Goal: Task Accomplishment & Management: Use online tool/utility

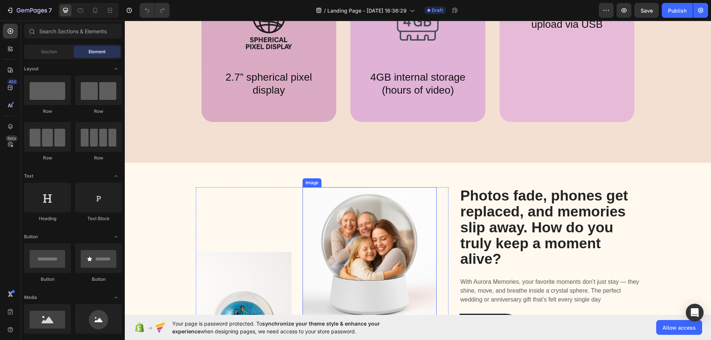
scroll to position [444, 0]
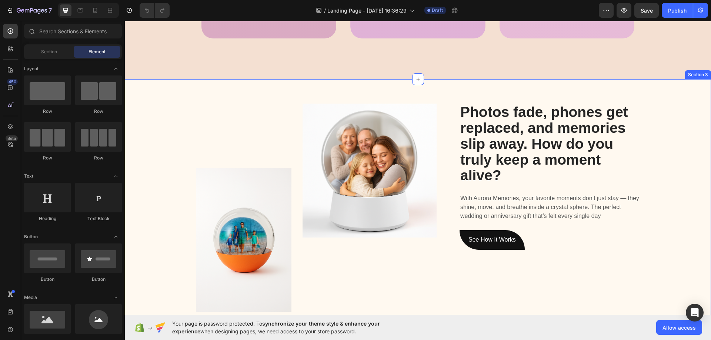
click at [152, 125] on div "Image Image Row Photos fade, phones get replaced, and memories slip away. How d…" at bounding box center [417, 217] width 575 height 226
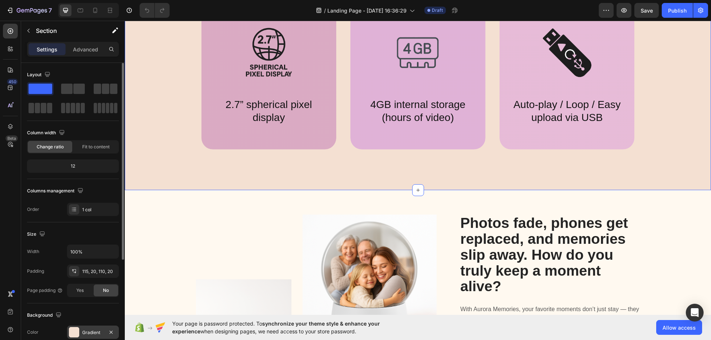
scroll to position [153, 0]
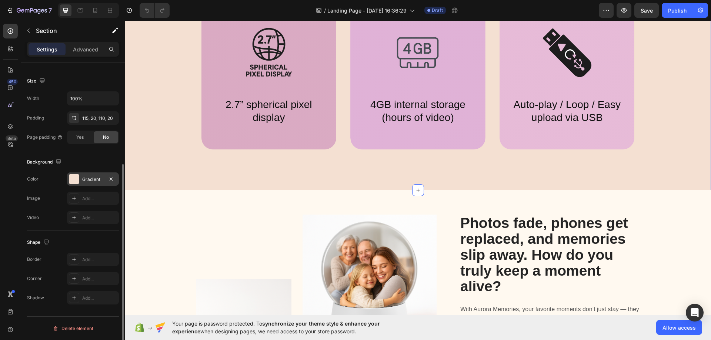
click at [90, 182] on div "Gradient" at bounding box center [92, 179] width 21 height 7
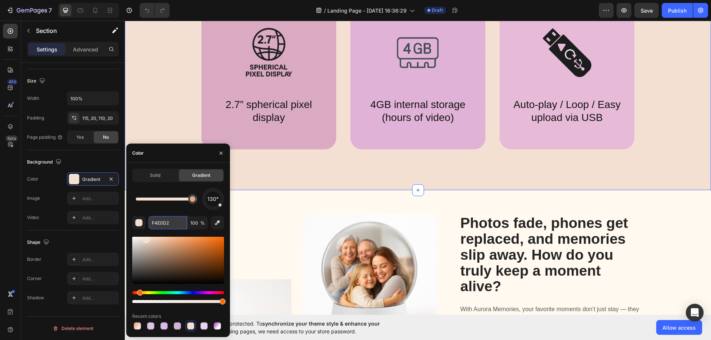
click at [163, 224] on input "F4E0D2" at bounding box center [167, 222] width 38 height 13
click at [290, 220] on div "Image Image Row" at bounding box center [322, 322] width 253 height 214
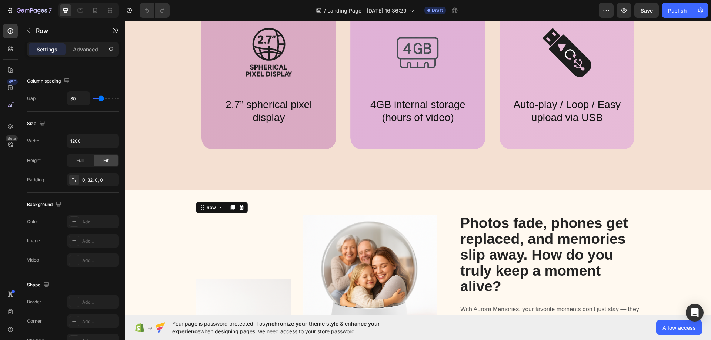
scroll to position [0, 0]
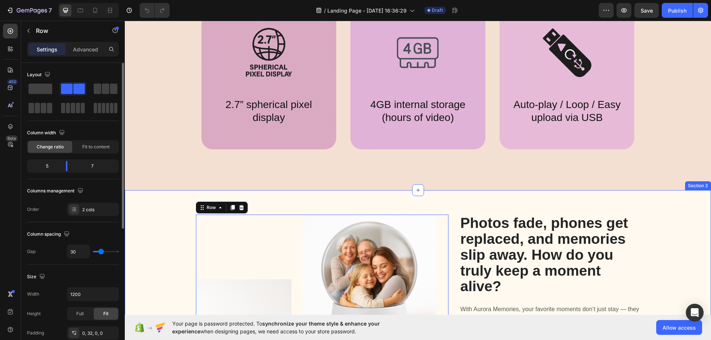
click at [159, 216] on div "Image Image Row 16 Photos fade, phones get replaced, and memories slip away. Ho…" at bounding box center [417, 328] width 575 height 226
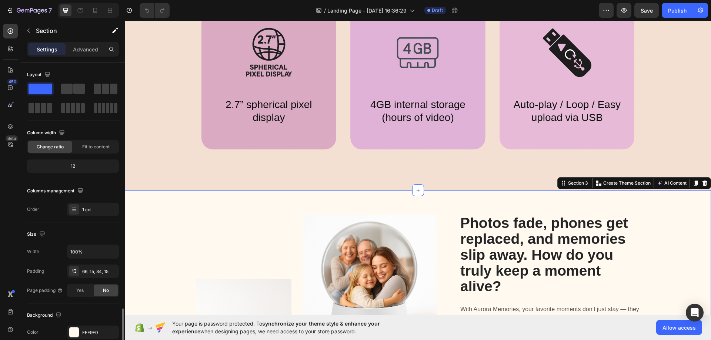
scroll to position [148, 0]
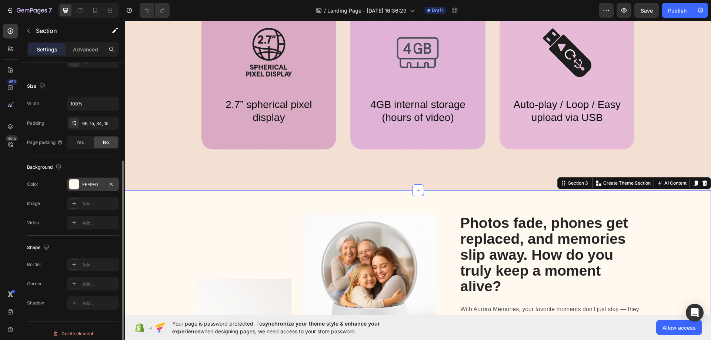
click at [95, 184] on div "FFF9F0" at bounding box center [92, 184] width 21 height 7
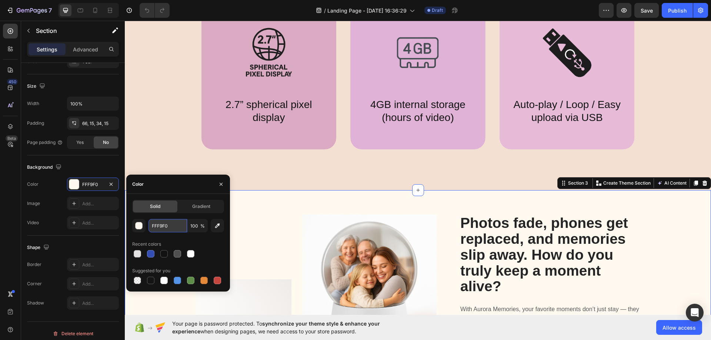
click at [174, 226] on input "FFF9F0" at bounding box center [167, 225] width 38 height 13
paste input "4E0D2"
type input "F4E0D2"
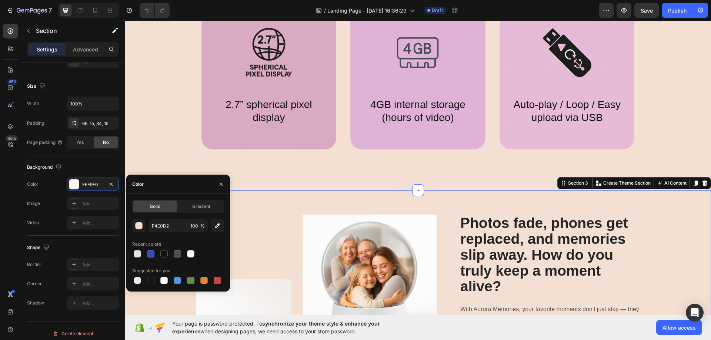
click at [268, 179] on div "Not just a lamp — it’s your love story in motion. Heading Store your vows, firs…" at bounding box center [418, 50] width 586 height 279
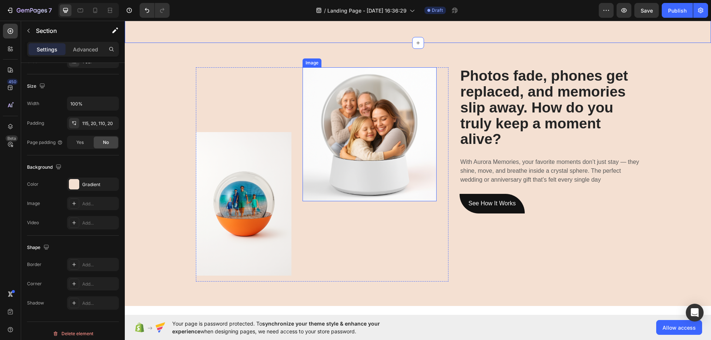
scroll to position [481, 0]
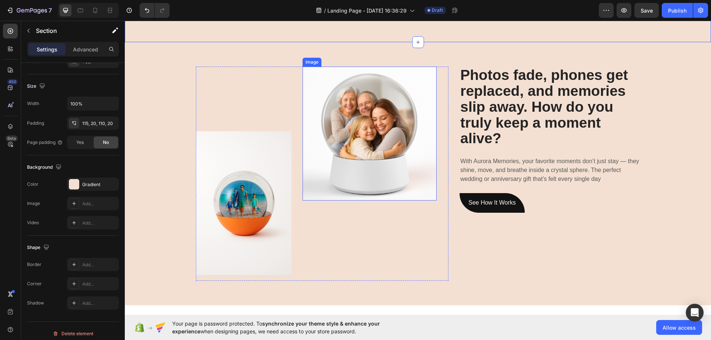
click at [386, 136] on img at bounding box center [369, 134] width 134 height 134
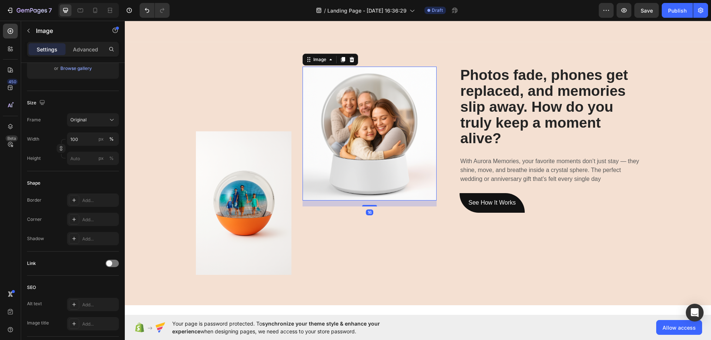
scroll to position [0, 0]
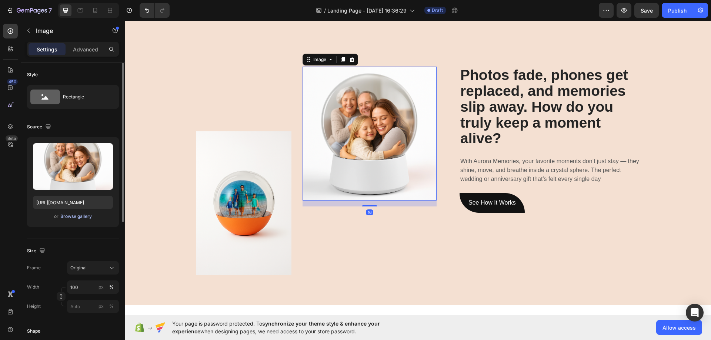
click at [87, 216] on div "Browse gallery" at bounding box center [75, 216] width 31 height 7
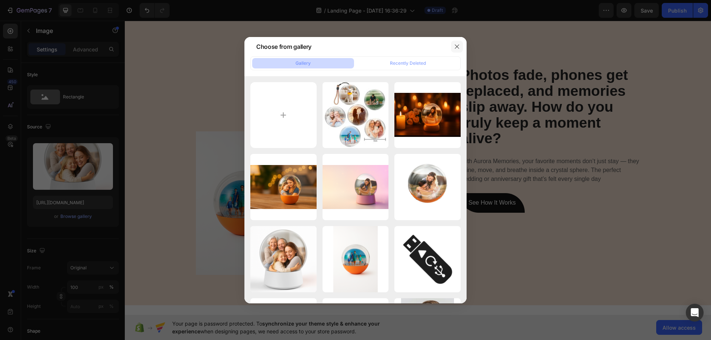
click at [459, 48] on icon "button" at bounding box center [457, 47] width 6 height 6
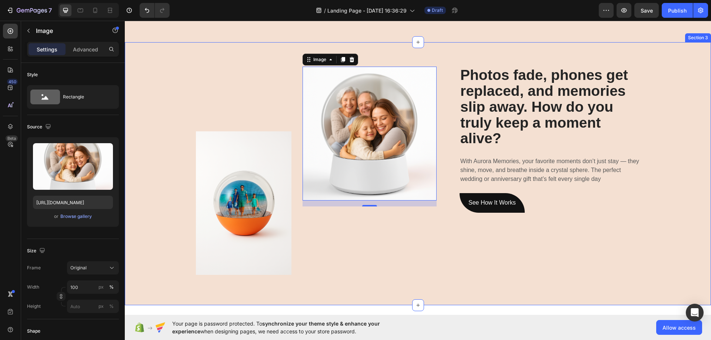
click at [677, 133] on div "Image Image 16 Row Photos fade, phones get replaced, and memories slip away. Ho…" at bounding box center [417, 180] width 575 height 226
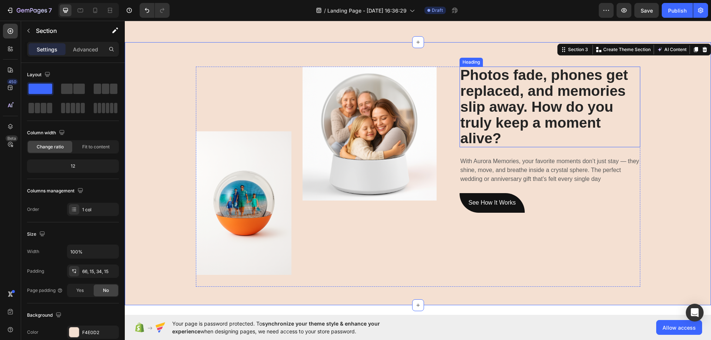
click at [533, 111] on h2 "Photos fade, phones get replaced, and memories slip away. How do you truly keep…" at bounding box center [549, 107] width 181 height 81
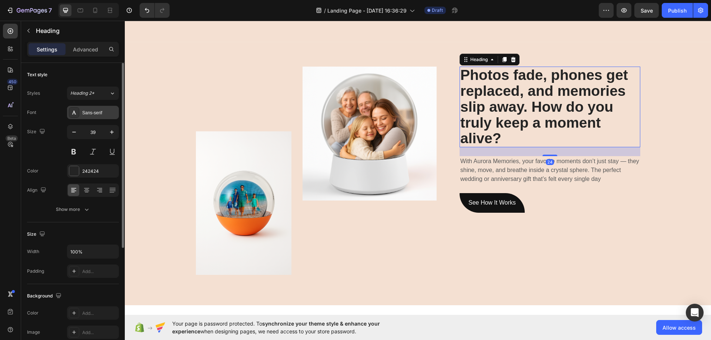
click at [103, 110] on div "Sans-serif" at bounding box center [99, 113] width 35 height 7
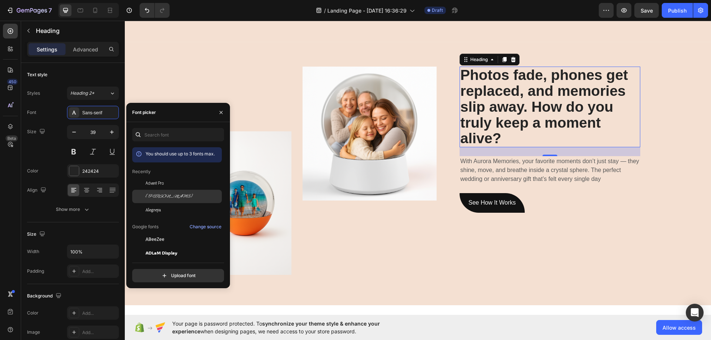
click at [175, 195] on div "[PERSON_NAME]" at bounding box center [182, 196] width 75 height 7
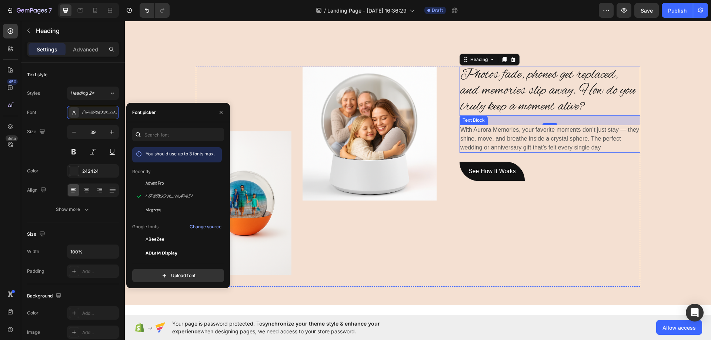
click at [484, 141] on p "With Aurora Memories, your favorite moments don’t just stay — they shine, move,…" at bounding box center [549, 138] width 179 height 27
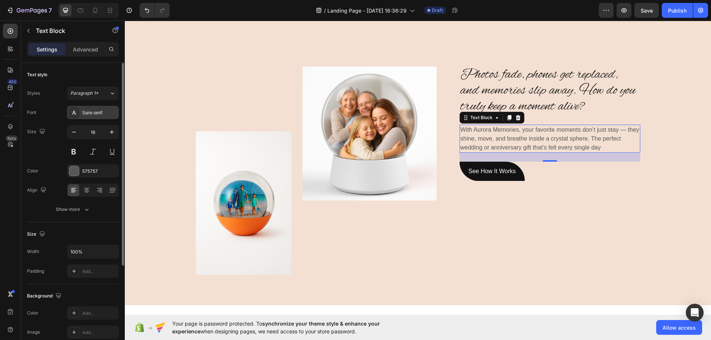
click at [97, 108] on div "Sans-serif" at bounding box center [93, 112] width 52 height 13
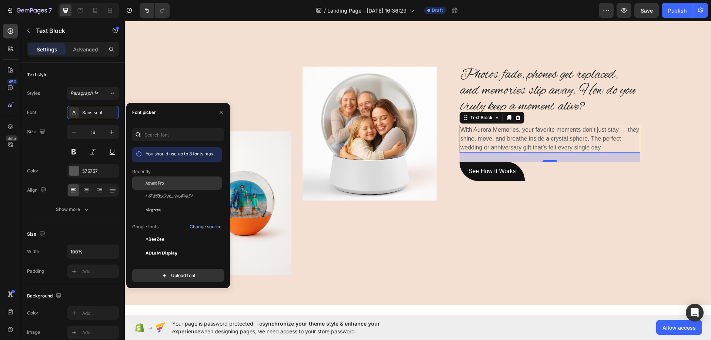
click at [163, 184] on span "Advent Pro" at bounding box center [154, 183] width 18 height 7
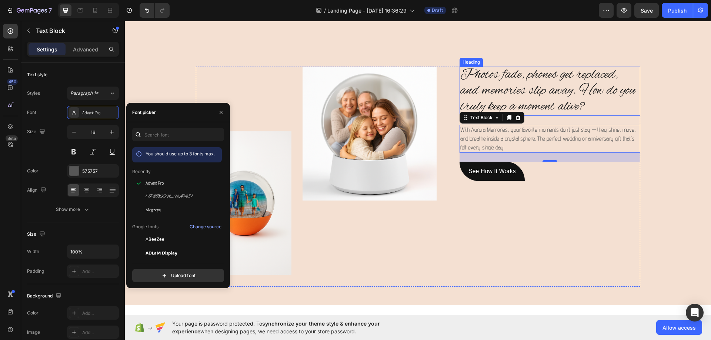
click at [579, 103] on h2 "Photos fade, phones get replaced, and memories slip away. How do you truly keep…" at bounding box center [549, 91] width 181 height 49
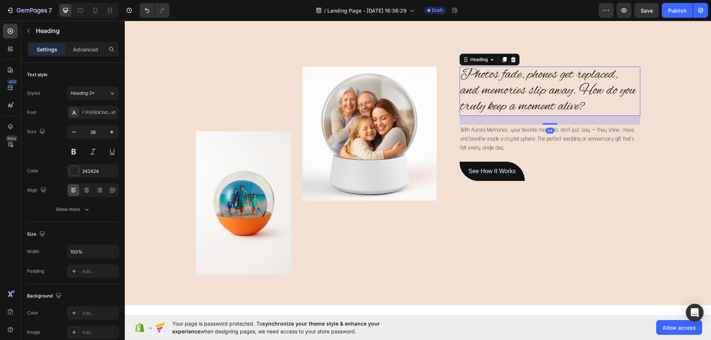
click at [539, 135] on p "With Aurora Memories, your favorite moments don’t just stay — they shine, move,…" at bounding box center [549, 138] width 179 height 27
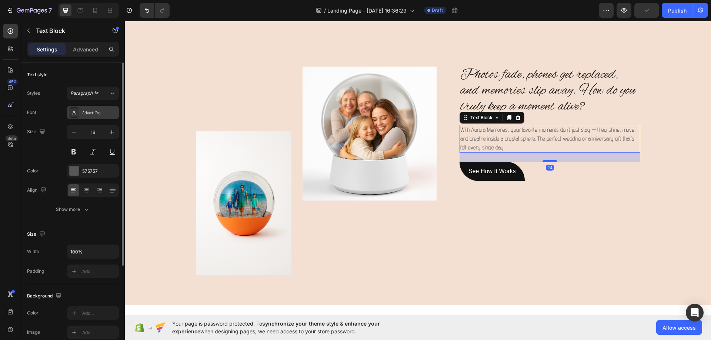
click at [92, 109] on div "Advent Pro" at bounding box center [93, 112] width 52 height 13
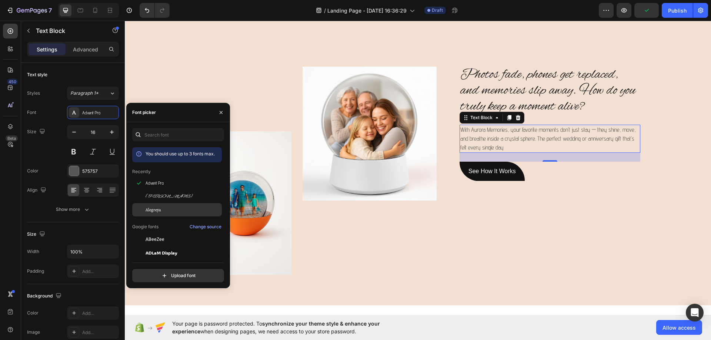
click at [161, 210] on span "Alegreya" at bounding box center [153, 210] width 16 height 7
click at [680, 162] on div "Image Image Row Photos fade, phones get replaced, and memories slip away. How d…" at bounding box center [417, 180] width 575 height 226
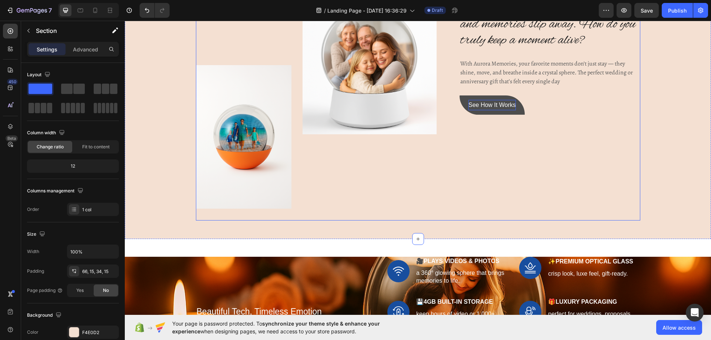
scroll to position [555, 0]
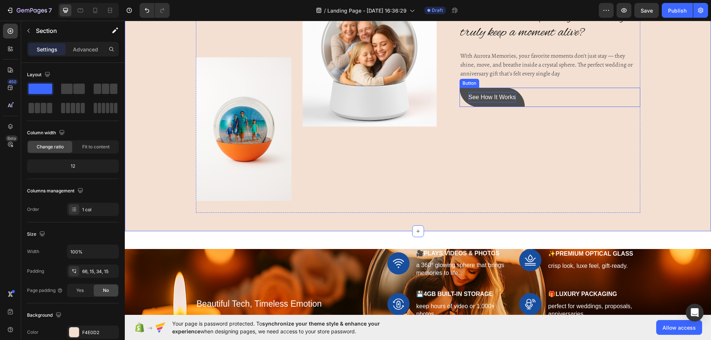
click at [507, 95] on p "See How It Works" at bounding box center [491, 97] width 47 height 11
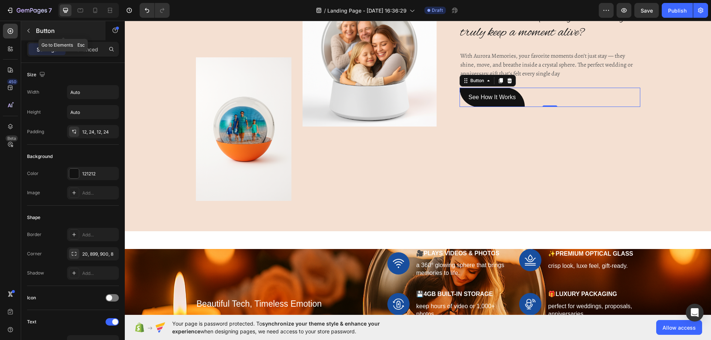
click at [36, 30] on p "Button" at bounding box center [67, 30] width 63 height 9
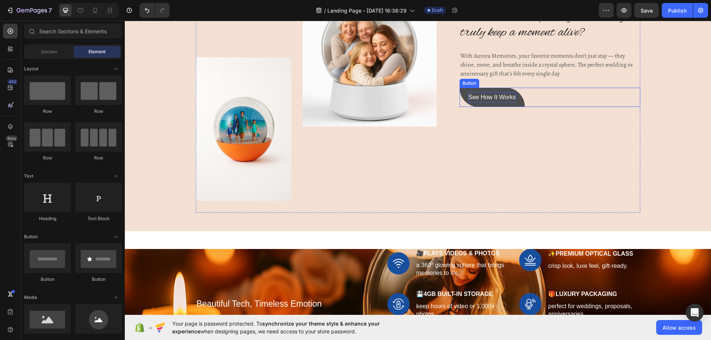
click at [500, 93] on p "See How It Works" at bounding box center [491, 97] width 47 height 11
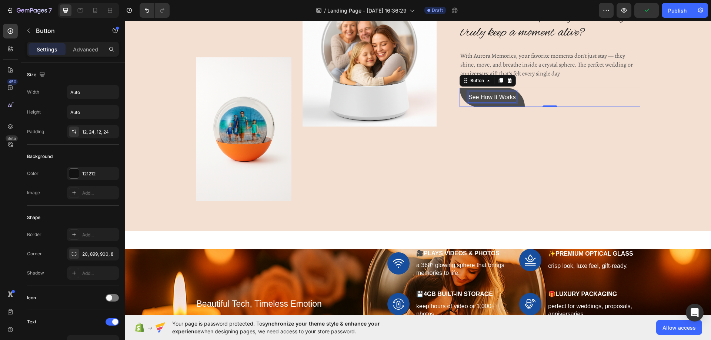
click at [488, 98] on p "See How It Works" at bounding box center [491, 97] width 47 height 11
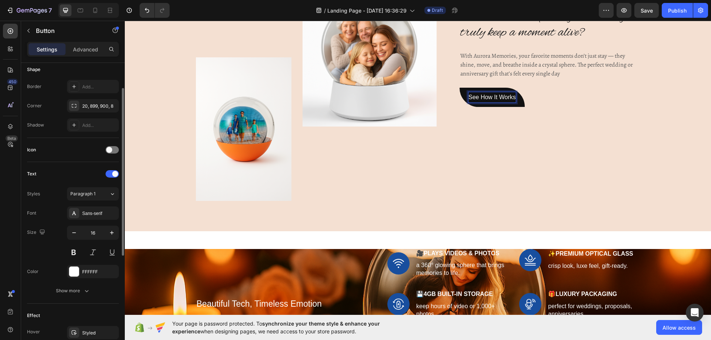
scroll to position [111, 0]
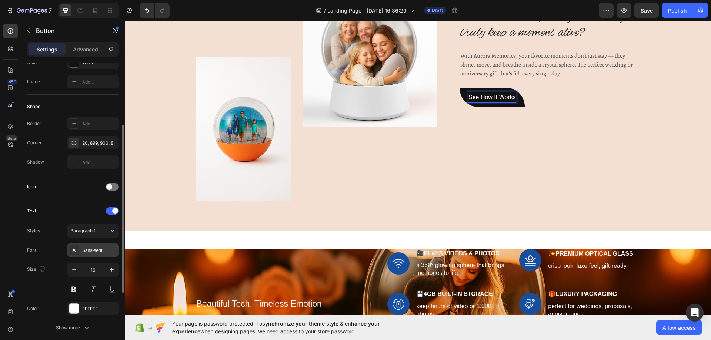
click at [97, 248] on div "Sans-serif" at bounding box center [99, 250] width 35 height 7
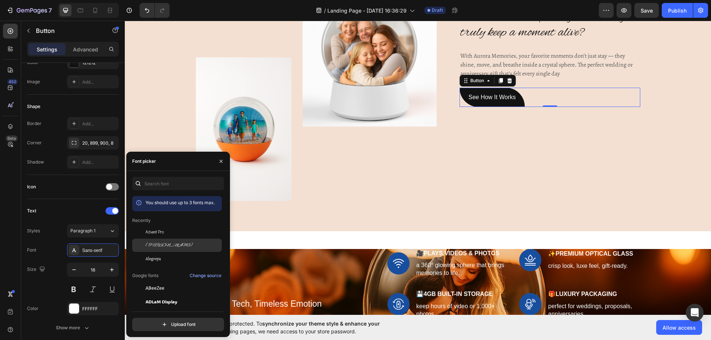
click at [167, 245] on div "[PERSON_NAME]" at bounding box center [182, 245] width 75 height 7
click at [154, 232] on span "Advent Pro" at bounding box center [154, 232] width 18 height 7
click at [650, 144] on div "Image Image Row Photos fade, phones get replaced, and memories slip away. How d…" at bounding box center [417, 106] width 575 height 226
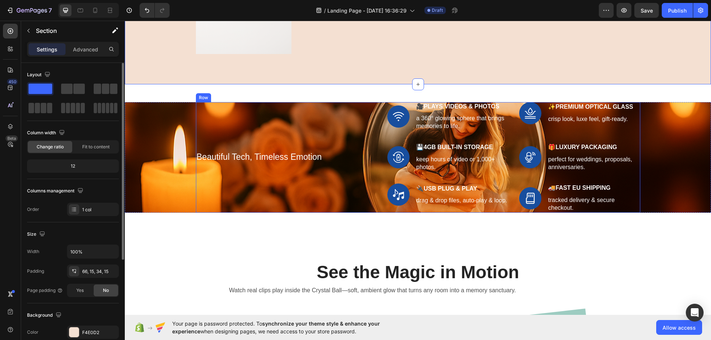
scroll to position [703, 0]
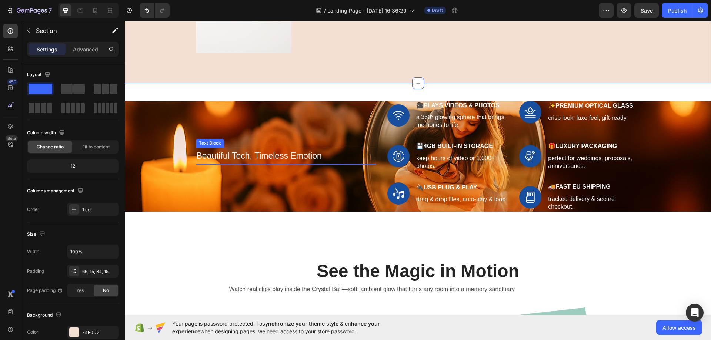
click at [235, 156] on p "Beautiful Tech, Timeless Emotion" at bounding box center [286, 155] width 179 height 15
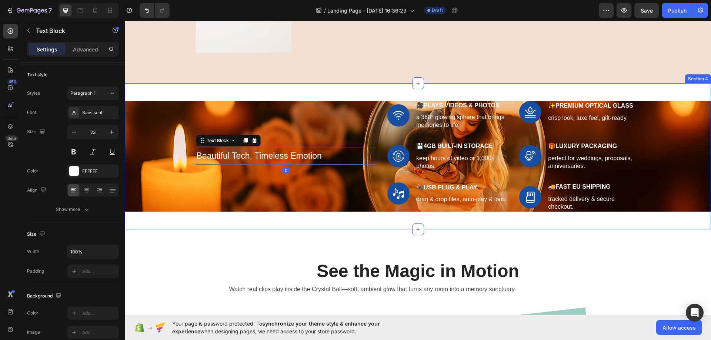
click at [251, 91] on div "Beautiful Tech, Timeless Emotion Text Block 0 Row Image 🎥 Plays Videos & Photos…" at bounding box center [418, 156] width 586 height 146
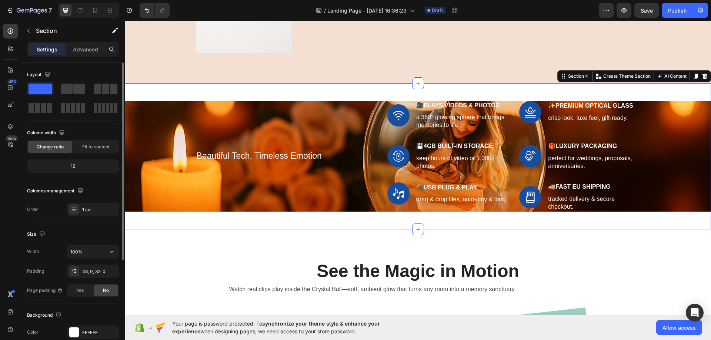
scroll to position [111, 0]
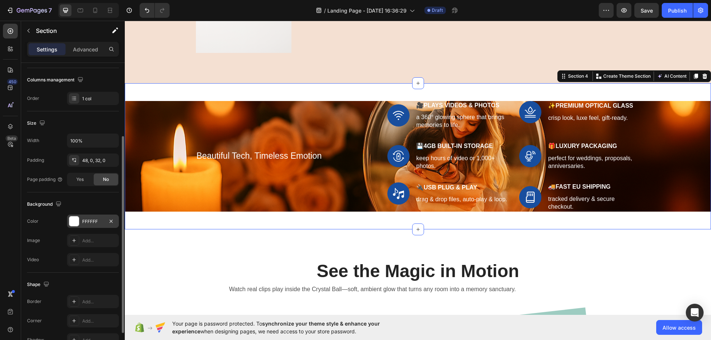
click at [90, 225] on div "FFFFFF" at bounding box center [93, 221] width 52 height 13
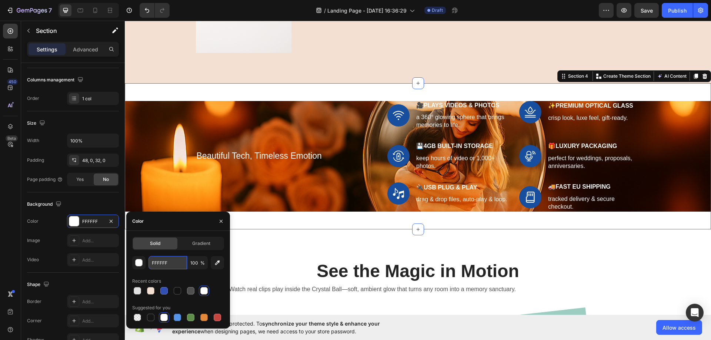
click at [172, 262] on input "FFFFFF" at bounding box center [167, 262] width 38 height 13
paste input "4E0D2"
type input "F4E0D2"
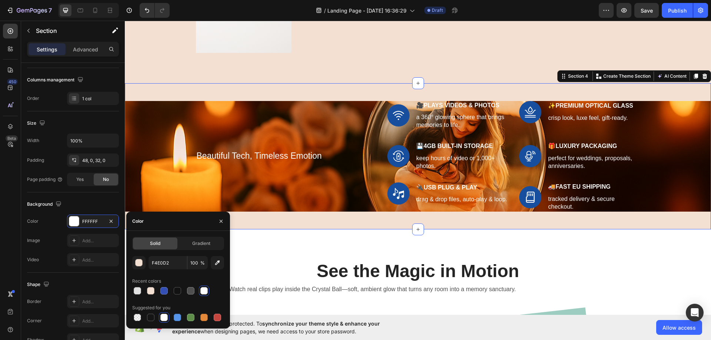
click at [224, 86] on div "Beautiful Tech, Timeless Emotion Text Block Row Image 🎥 Plays Videos & Photos T…" at bounding box center [418, 156] width 586 height 146
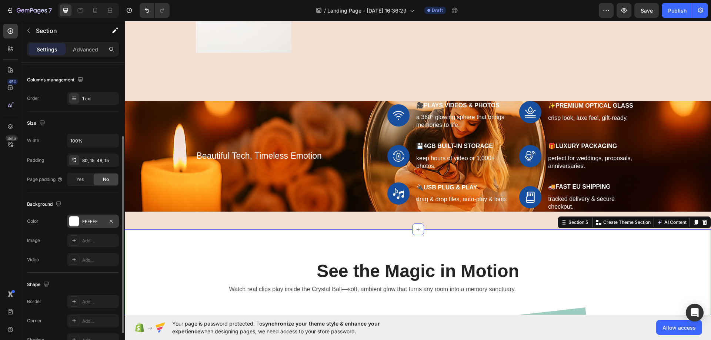
click at [90, 222] on div "FFFFFF" at bounding box center [92, 221] width 21 height 7
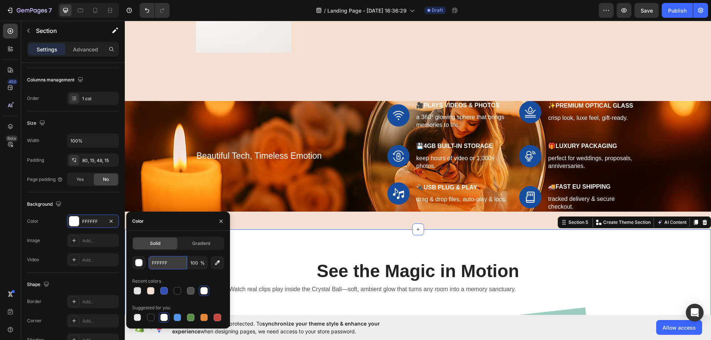
click at [164, 260] on input "FFFFFF" at bounding box center [167, 262] width 38 height 13
paste input "4E0D2"
type input "F4E0D2"
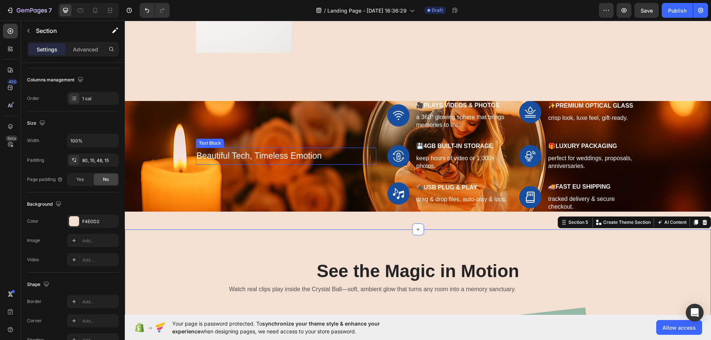
click at [257, 155] on p "Beautiful Tech, Timeless Emotion" at bounding box center [286, 155] width 179 height 15
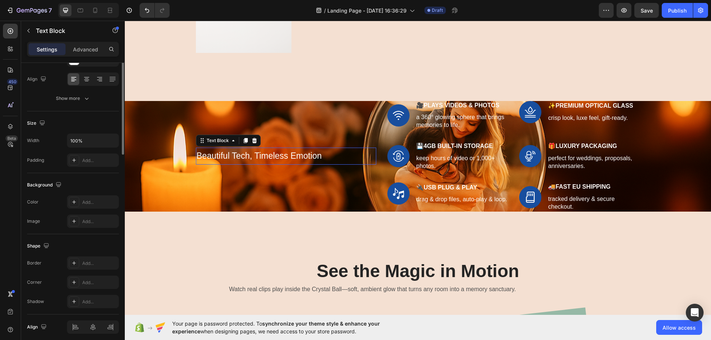
scroll to position [0, 0]
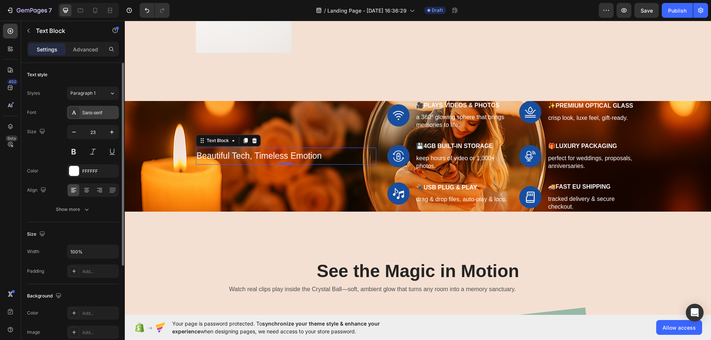
click at [88, 110] on div "Sans-serif" at bounding box center [99, 113] width 35 height 7
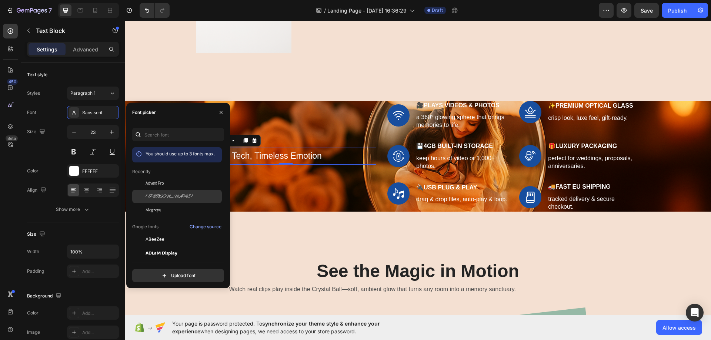
click at [160, 196] on span "[PERSON_NAME]" at bounding box center [168, 196] width 47 height 7
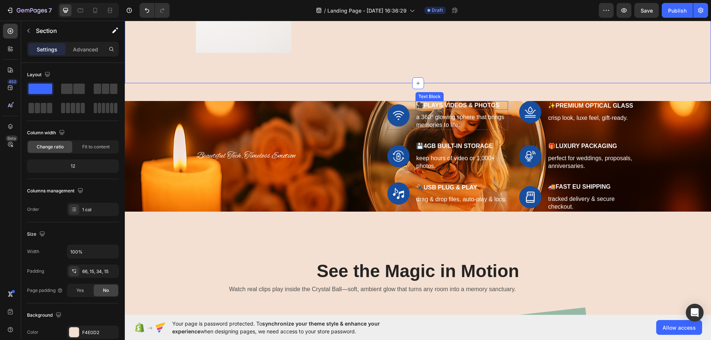
click at [445, 105] on strong "Plays Videos & Photos" at bounding box center [461, 105] width 76 height 6
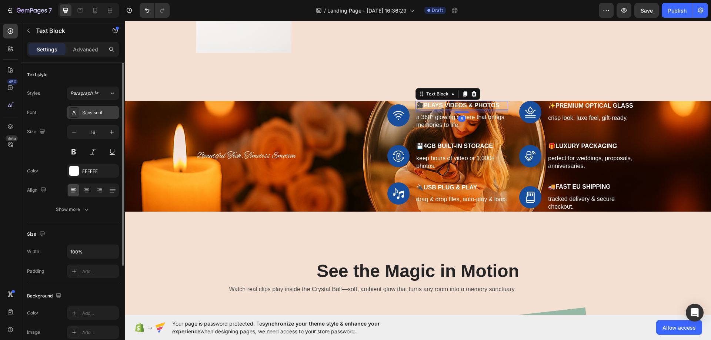
click at [98, 111] on div "Sans-serif" at bounding box center [99, 113] width 35 height 7
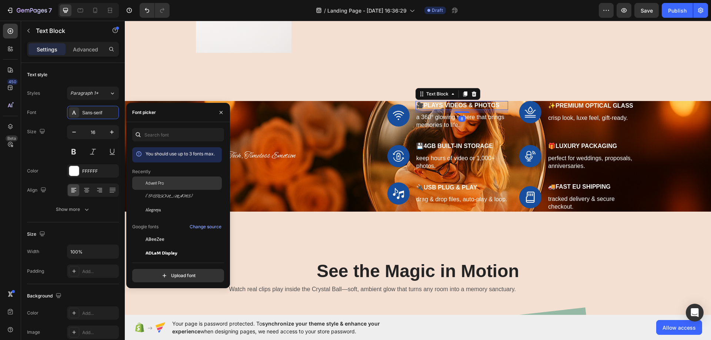
drag, startPoint x: 150, startPoint y: 212, endPoint x: 209, endPoint y: 187, distance: 64.6
click at [151, 207] on span "Alegreya" at bounding box center [153, 210] width 16 height 7
click at [438, 124] on p "a 360° glowing sphere that brings memories to life." at bounding box center [461, 122] width 91 height 16
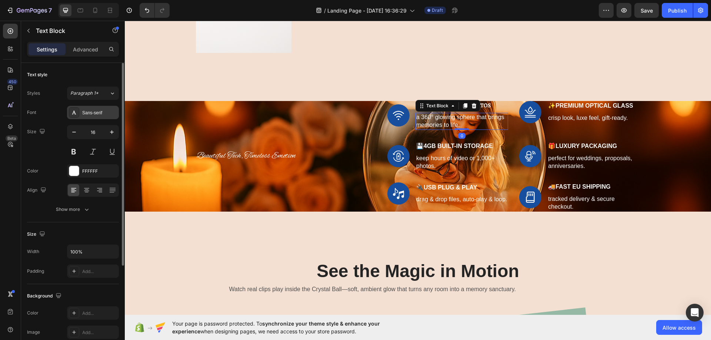
click at [96, 110] on div "Sans-serif" at bounding box center [99, 113] width 35 height 7
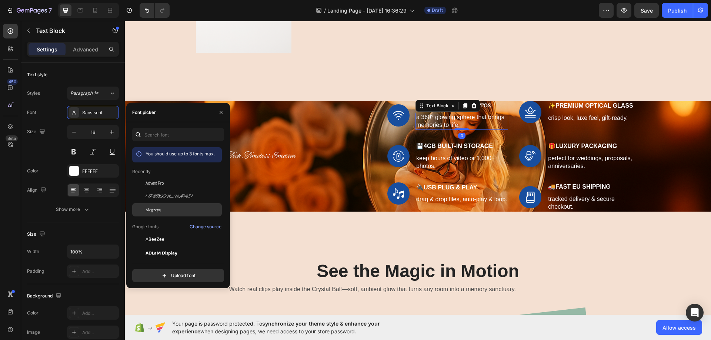
click at [155, 207] on span "Alegreya" at bounding box center [153, 210] width 16 height 7
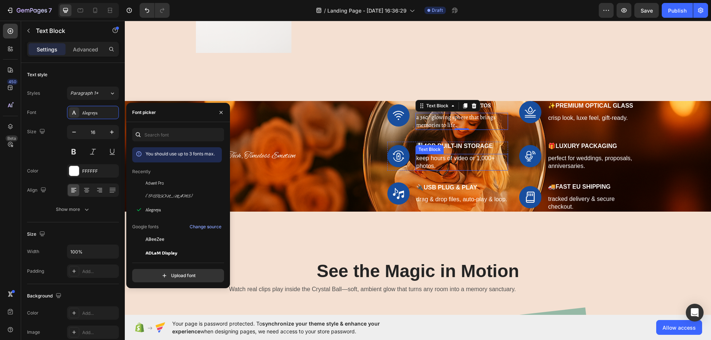
click at [437, 155] on p "keep hours of video or 1,000+ photos." at bounding box center [461, 163] width 91 height 16
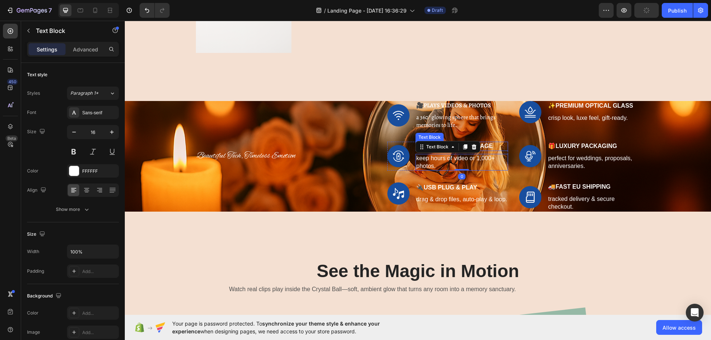
click at [491, 144] on strong "4GB Built-In Storage" at bounding box center [457, 146] width 69 height 6
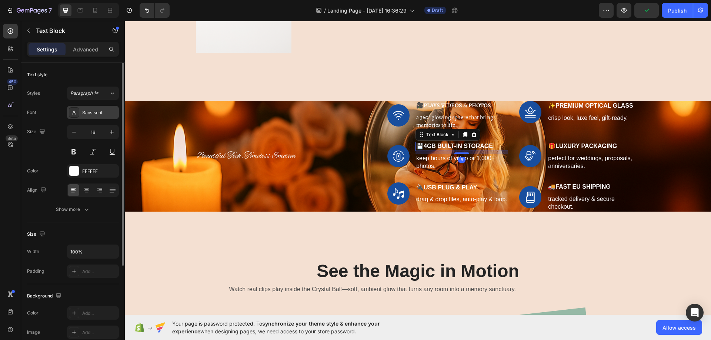
click at [98, 114] on div "Sans-serif" at bounding box center [99, 113] width 35 height 7
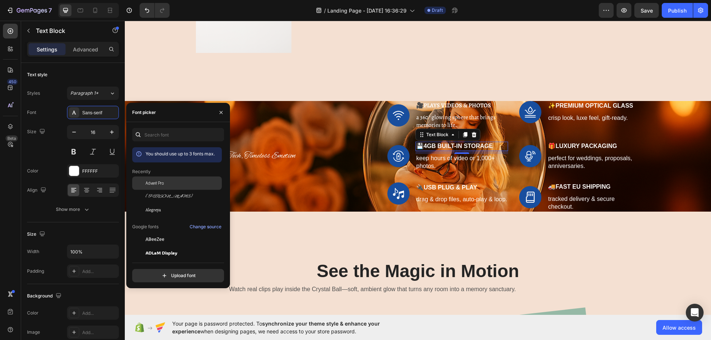
drag, startPoint x: 159, startPoint y: 183, endPoint x: 418, endPoint y: 131, distance: 263.5
click at [159, 183] on span "Advent Pro" at bounding box center [154, 183] width 18 height 7
click at [440, 160] on p "keep hours of video or 1,000+ photos." at bounding box center [461, 163] width 91 height 16
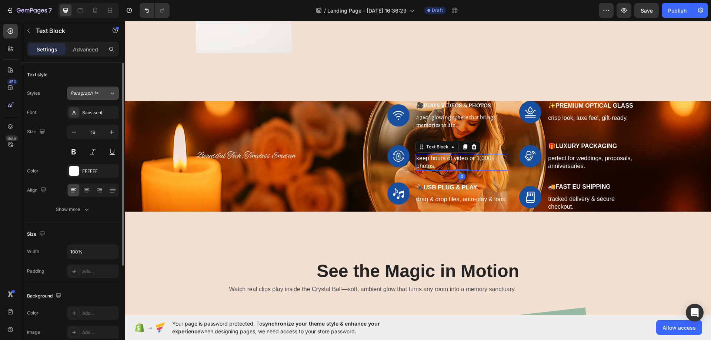
click at [93, 93] on span "Paragraph 1*" at bounding box center [84, 93] width 28 height 7
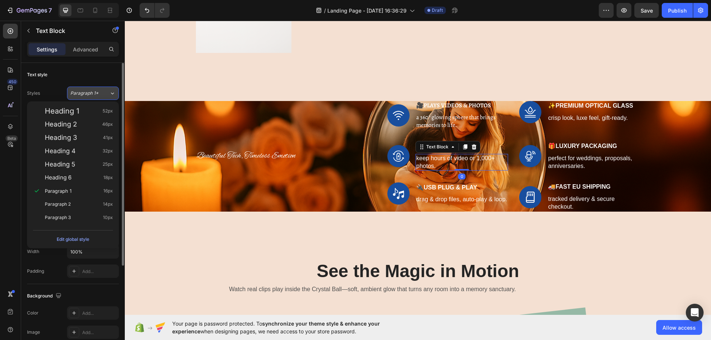
click at [97, 94] on span "Paragraph 1*" at bounding box center [84, 93] width 28 height 7
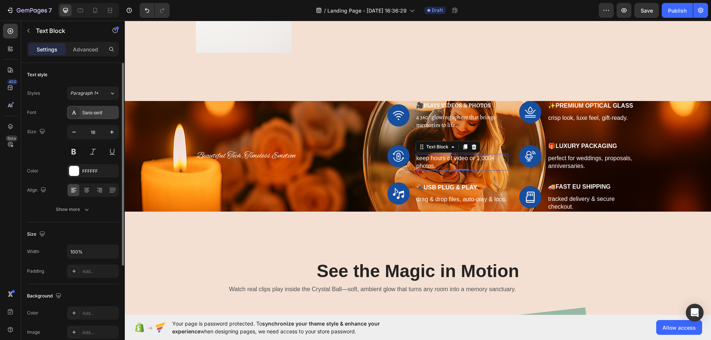
click at [99, 110] on div "Sans-serif" at bounding box center [99, 113] width 35 height 7
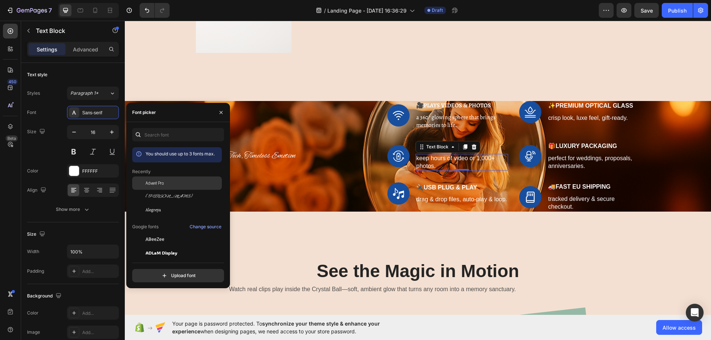
drag, startPoint x: 156, startPoint y: 180, endPoint x: 206, endPoint y: 153, distance: 56.5
click at [156, 180] on span "Advent Pro" at bounding box center [154, 183] width 18 height 7
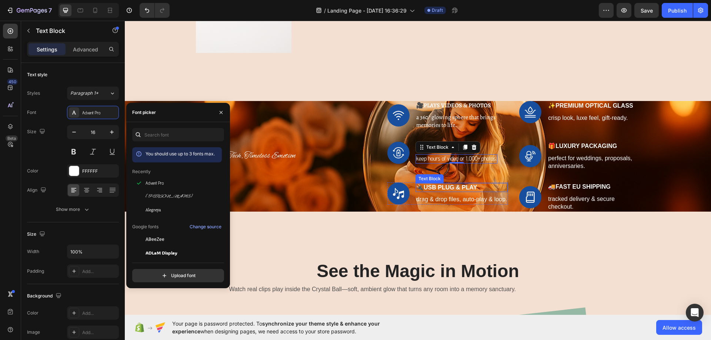
click at [439, 185] on strong "USB Plug & Play" at bounding box center [449, 187] width 53 height 6
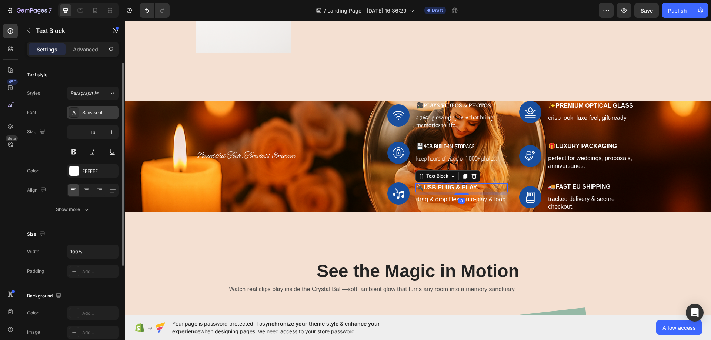
click at [99, 113] on div "Sans-serif" at bounding box center [99, 113] width 35 height 7
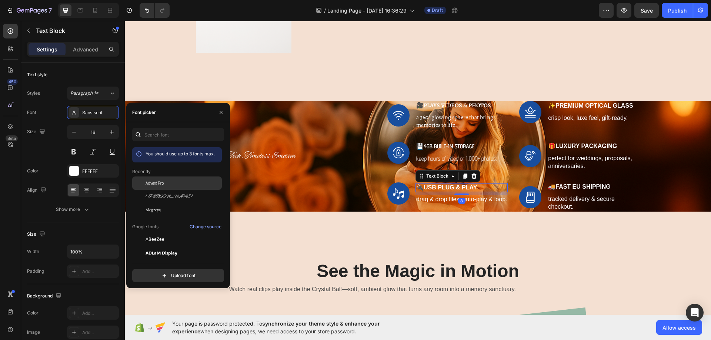
drag, startPoint x: 149, startPoint y: 181, endPoint x: 168, endPoint y: 170, distance: 22.2
click at [149, 181] on span "Advent Pro" at bounding box center [154, 183] width 18 height 7
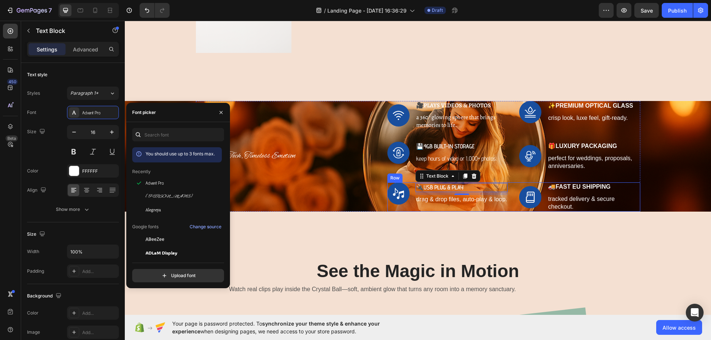
click at [433, 205] on div "Image 🔌 USB Plug & Play Text Block 8 drag & drop files, auto-play & loop. Text …" at bounding box center [447, 196] width 121 height 29
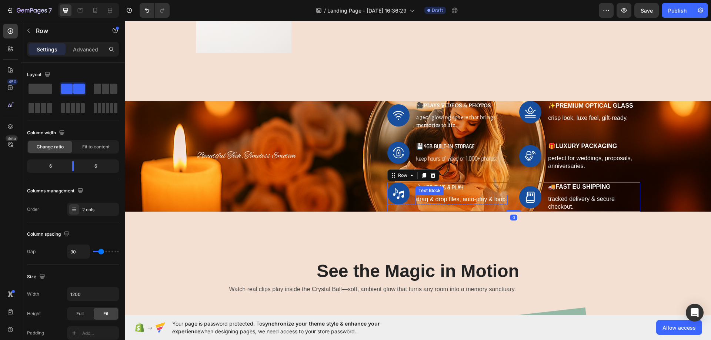
click at [433, 200] on p "drag & drop files, auto-play & loop." at bounding box center [461, 200] width 91 height 8
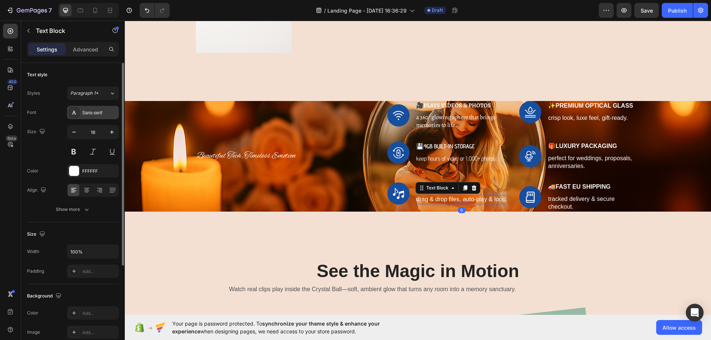
click at [94, 111] on div "Sans-serif" at bounding box center [99, 113] width 35 height 7
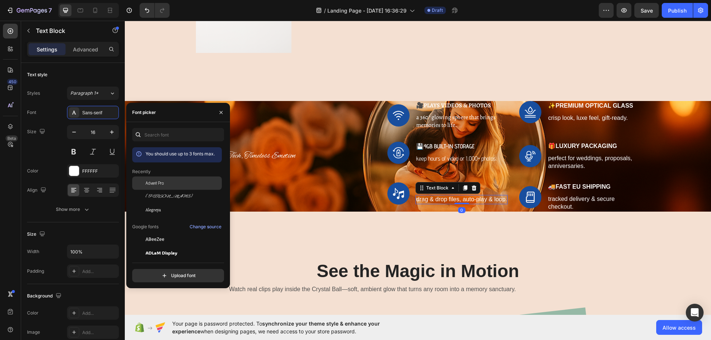
click at [160, 181] on span "Advent Pro" at bounding box center [154, 183] width 18 height 7
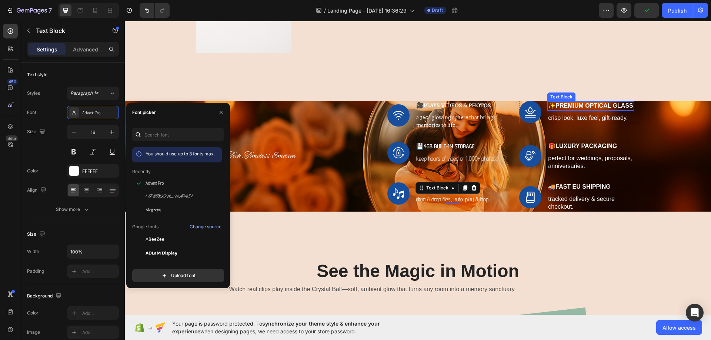
click at [561, 107] on strong "Premium Optical Glass" at bounding box center [594, 106] width 78 height 6
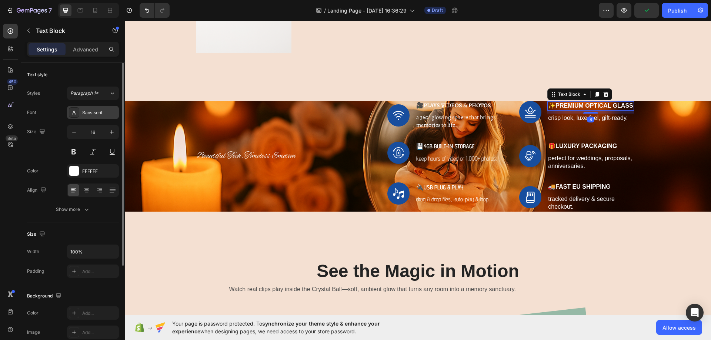
click at [103, 114] on div "Sans-serif" at bounding box center [99, 113] width 35 height 7
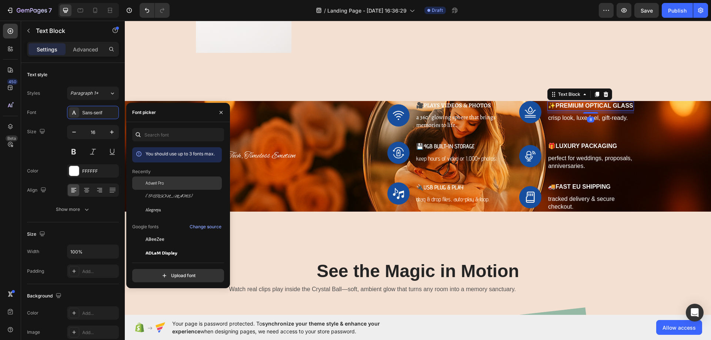
click at [166, 180] on div "Advent Pro" at bounding box center [182, 183] width 75 height 7
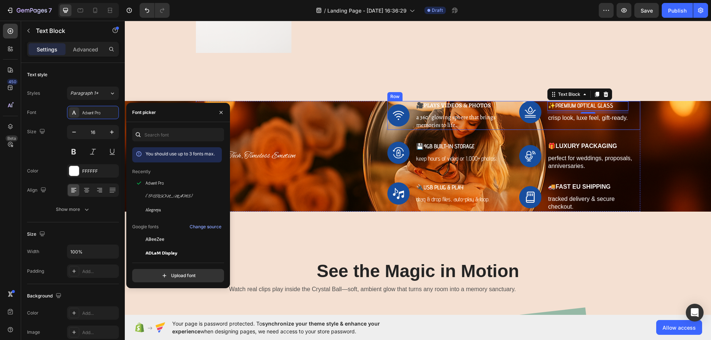
click at [580, 117] on p "crisp look, luxe feel, gift-ready." at bounding box center [588, 118] width 80 height 8
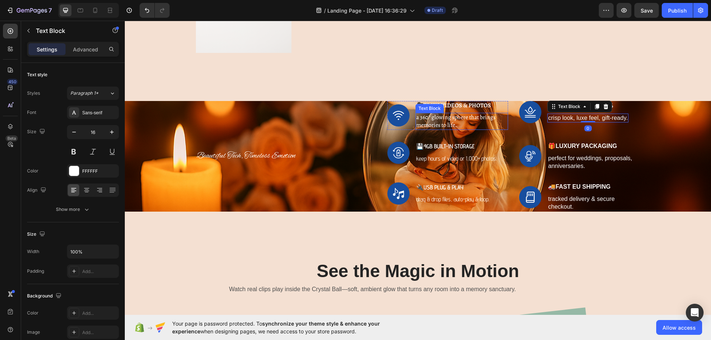
click at [463, 104] on strong "Plays Videos & Photos" at bounding box center [456, 105] width 67 height 8
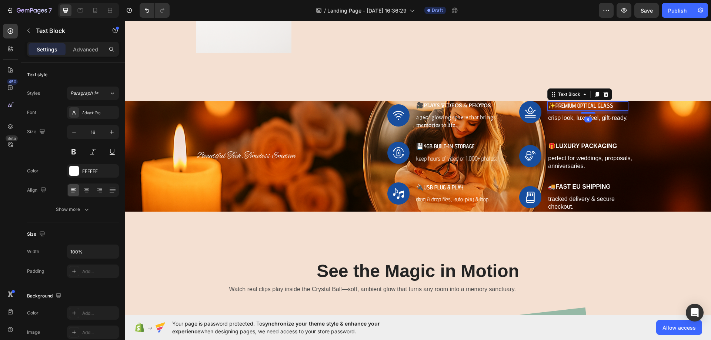
click at [580, 107] on strong "Premium Optical Glass" at bounding box center [584, 105] width 58 height 7
click at [436, 103] on strong "Plays Videos & Photos" at bounding box center [456, 105] width 67 height 8
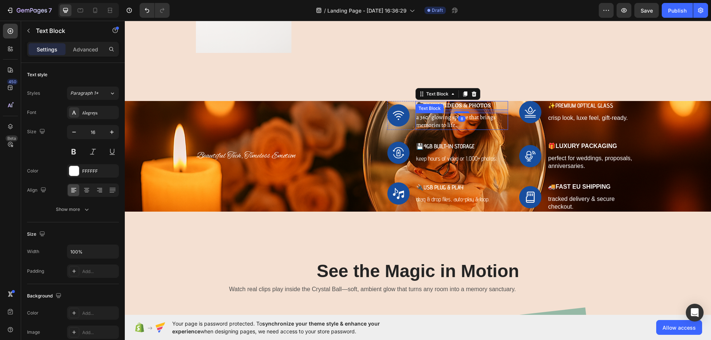
click at [437, 119] on p "a 360° glowing sphere that brings memories to life." at bounding box center [461, 122] width 91 height 16
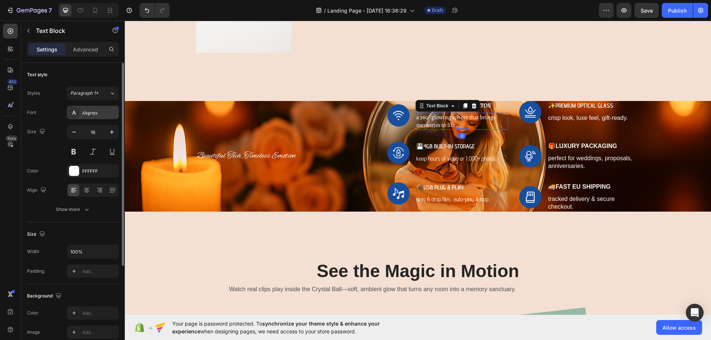
click at [104, 110] on div "Alegreya" at bounding box center [99, 113] width 35 height 7
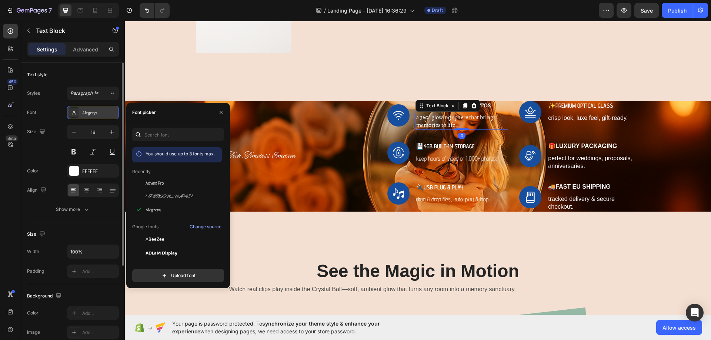
drag, startPoint x: 105, startPoint y: 110, endPoint x: 120, endPoint y: 110, distance: 14.8
click at [106, 110] on div "Alegreya" at bounding box center [99, 113] width 35 height 7
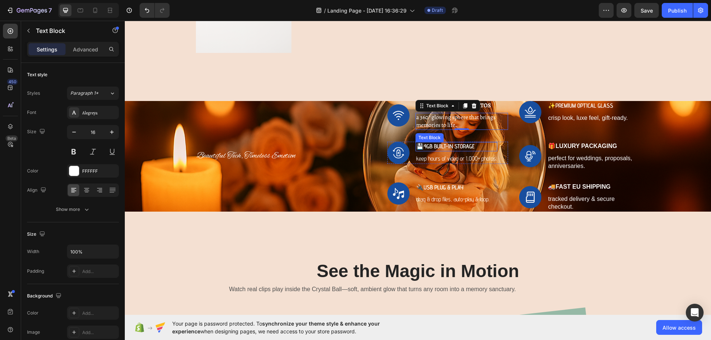
click at [440, 146] on strong "4GB Built-In Storage" at bounding box center [448, 146] width 51 height 7
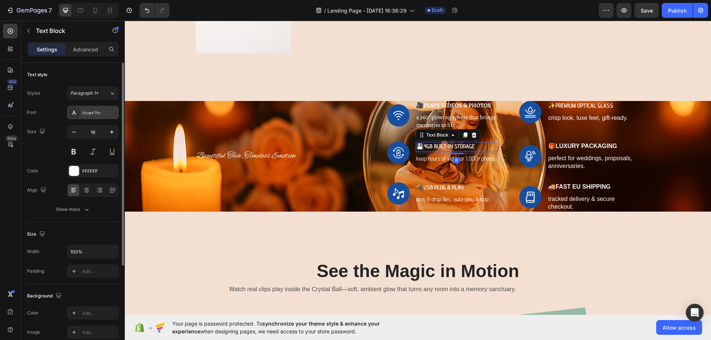
click at [95, 117] on div "Advent Pro" at bounding box center [93, 112] width 52 height 13
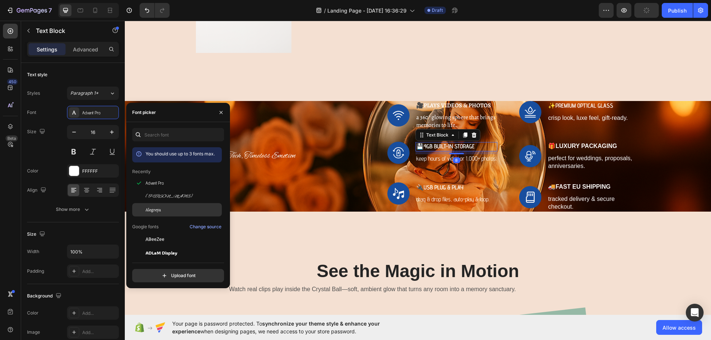
click at [158, 205] on div "Alegreya" at bounding box center [177, 209] width 90 height 13
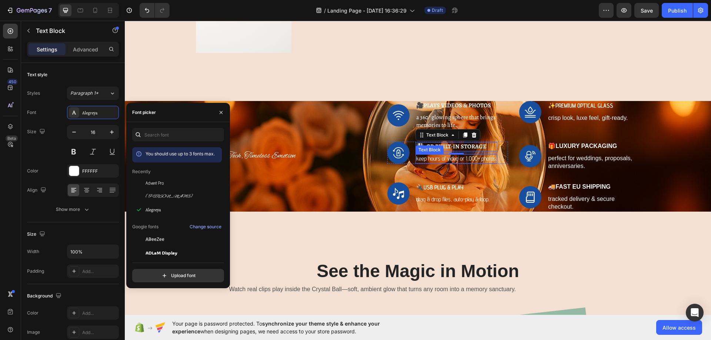
click at [429, 155] on p "keep hours of video or 1,000+ photos." at bounding box center [456, 159] width 80 height 8
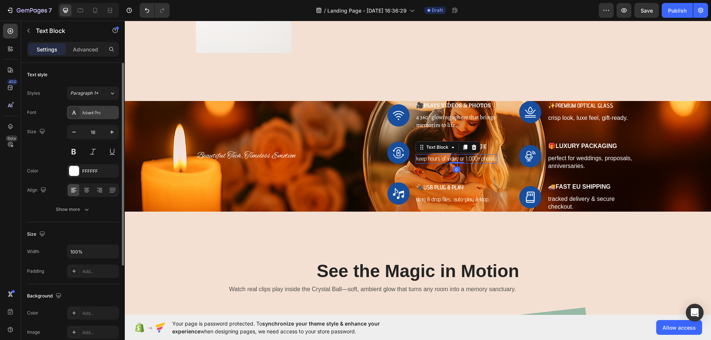
click at [107, 115] on div "Advent Pro" at bounding box center [99, 113] width 35 height 7
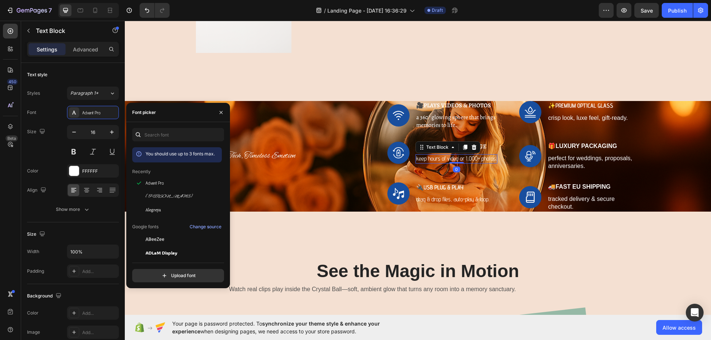
drag, startPoint x: 152, startPoint y: 209, endPoint x: 224, endPoint y: 207, distance: 71.8
click at [152, 209] on span "Alegreya" at bounding box center [153, 210] width 16 height 7
click at [434, 184] on strong "USB Plug & Play" at bounding box center [443, 187] width 40 height 7
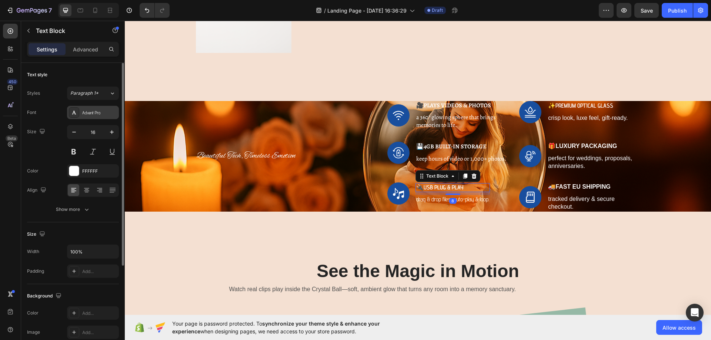
click at [97, 111] on div "Advent Pro" at bounding box center [99, 113] width 35 height 7
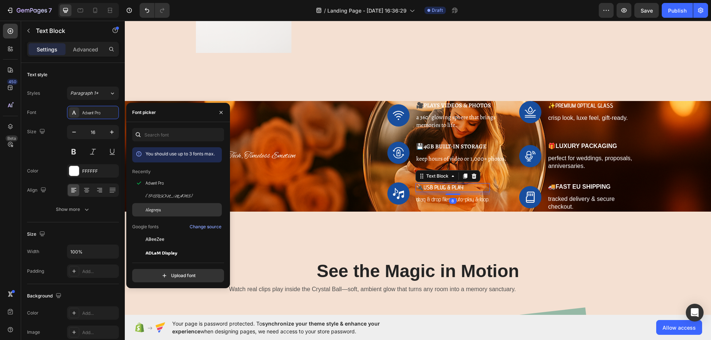
click at [152, 209] on span "Alegreya" at bounding box center [153, 210] width 16 height 7
click at [447, 201] on p "drag & drop files, auto-play & loop." at bounding box center [452, 200] width 73 height 8
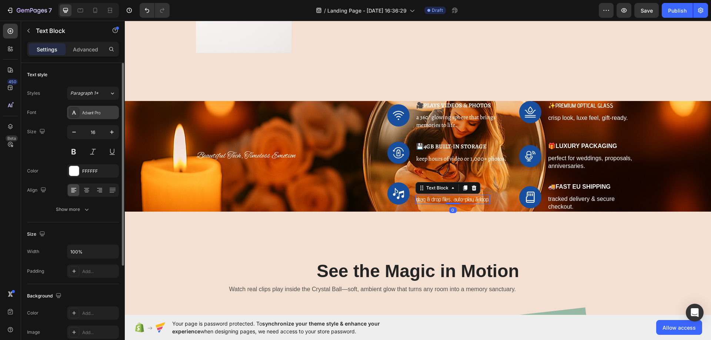
click at [107, 113] on div "Advent Pro" at bounding box center [99, 113] width 35 height 7
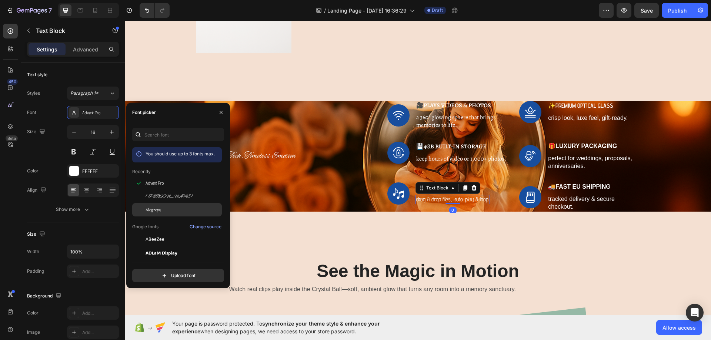
click at [153, 208] on span "Alegreya" at bounding box center [153, 210] width 16 height 7
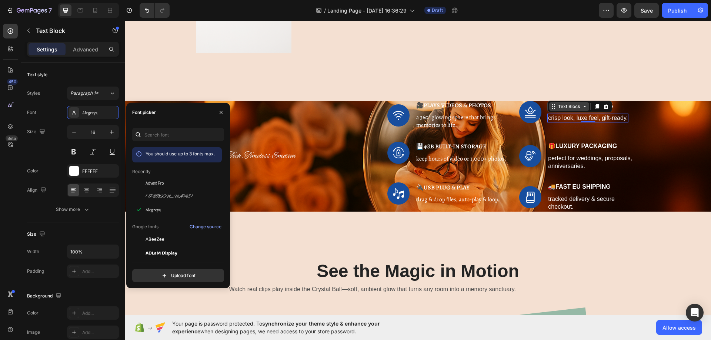
click at [562, 107] on div "Text Block" at bounding box center [568, 106] width 25 height 7
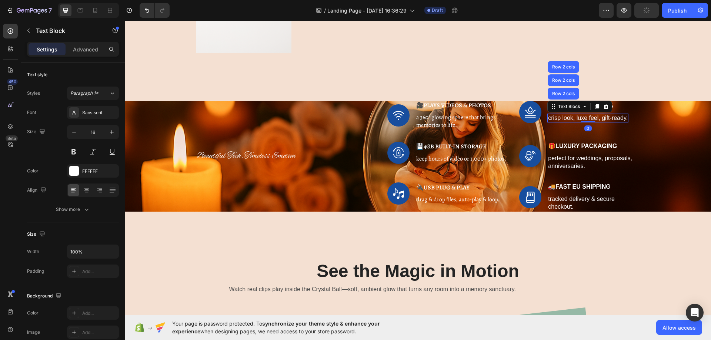
click at [568, 120] on p "crisp look, luxe feel, gift-ready." at bounding box center [588, 118] width 80 height 8
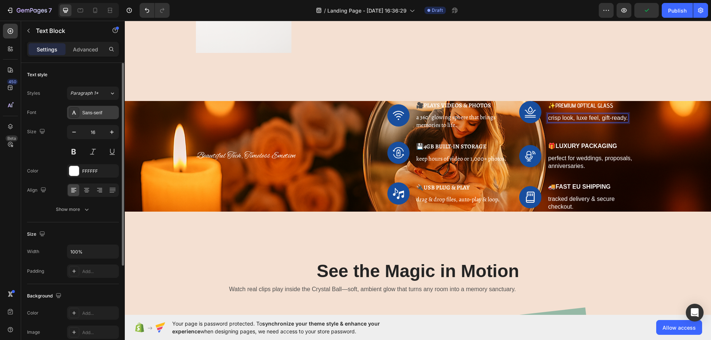
click at [100, 111] on div "Sans-serif" at bounding box center [99, 113] width 35 height 7
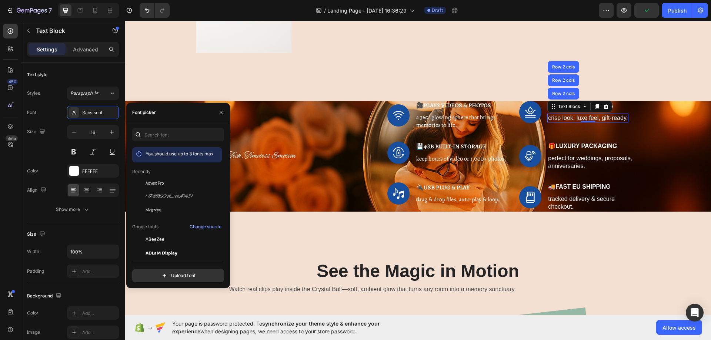
click at [168, 208] on div "Alegreya" at bounding box center [182, 210] width 75 height 7
click at [633, 107] on div "Image ✨ Premium Optical Glass Text Block crisp look, luxe feel, gift-ready. Tex…" at bounding box center [579, 112] width 121 height 22
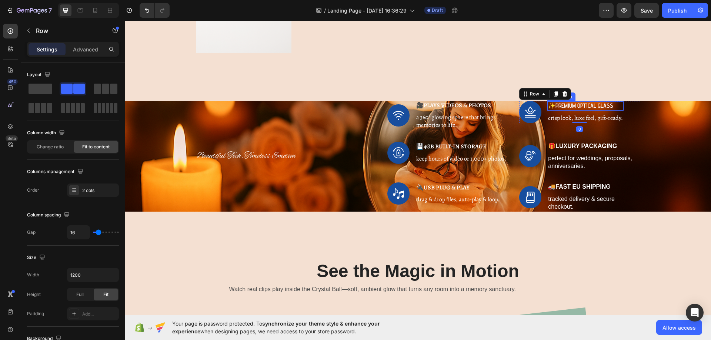
click at [606, 108] on strong "Premium Optical Glass" at bounding box center [584, 105] width 58 height 7
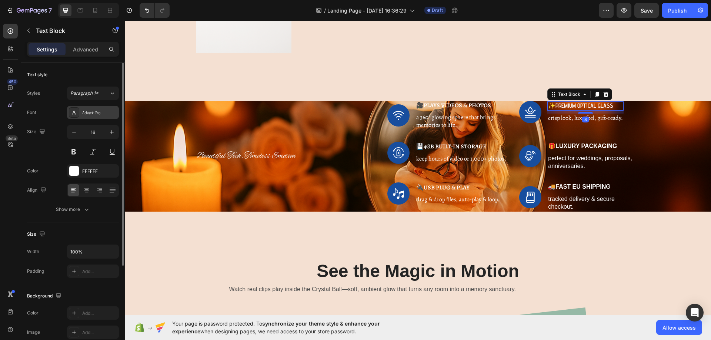
click at [93, 115] on div "Advent Pro" at bounding box center [99, 113] width 35 height 7
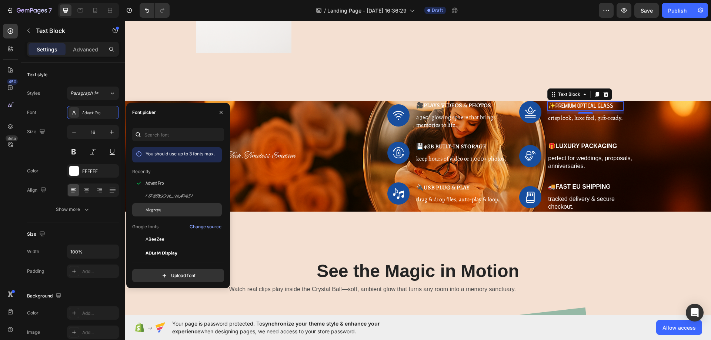
click at [162, 207] on div "Alegreya" at bounding box center [182, 210] width 75 height 7
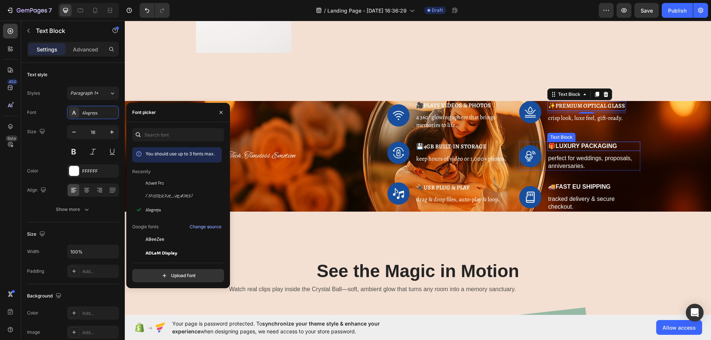
click at [558, 146] on strong "Luxury Packaging" at bounding box center [585, 146] width 61 height 6
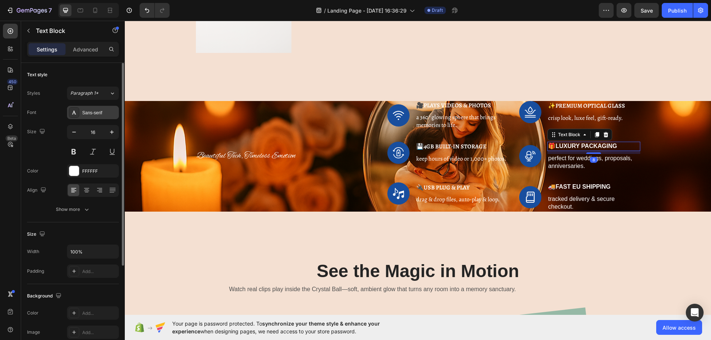
click at [88, 112] on div "Sans-serif" at bounding box center [99, 113] width 35 height 7
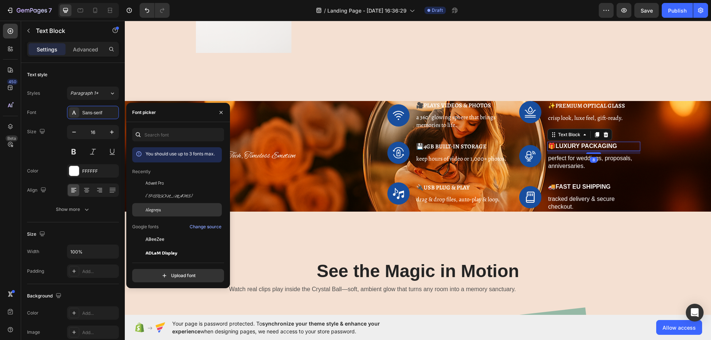
click at [154, 211] on span "Alegreya" at bounding box center [153, 210] width 16 height 7
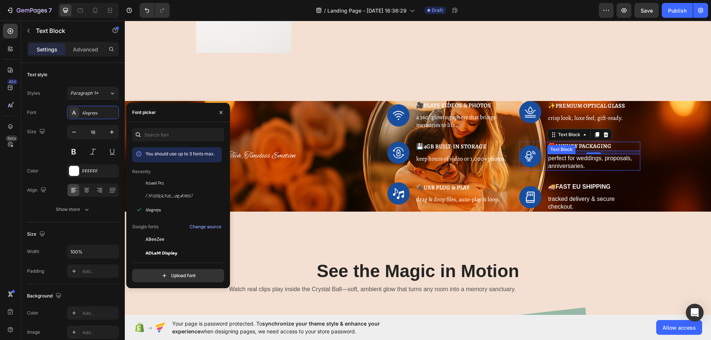
click at [571, 159] on p "perfect for weddings, proposals, anniversaries." at bounding box center [593, 163] width 91 height 16
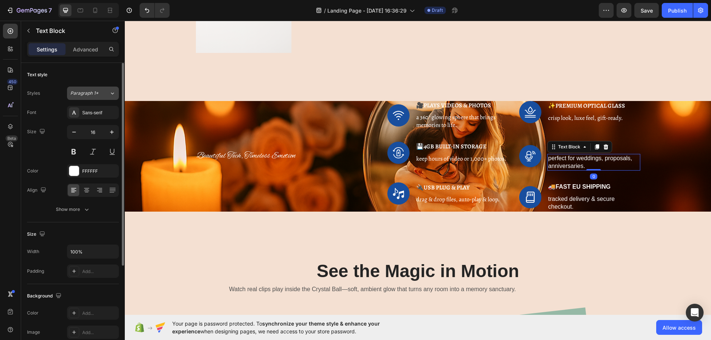
click at [95, 93] on span "Paragraph 1*" at bounding box center [84, 93] width 28 height 7
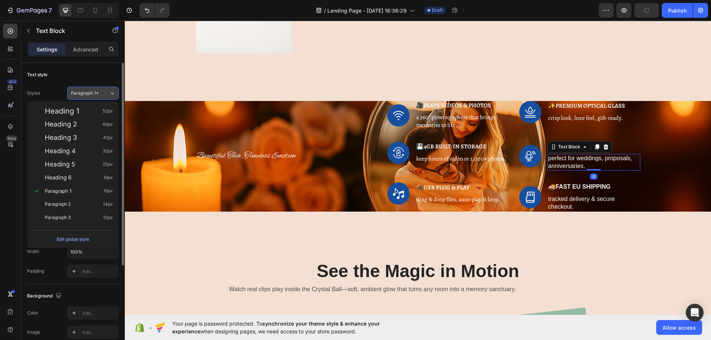
click at [87, 89] on button "Paragraph 1*" at bounding box center [93, 93] width 52 height 13
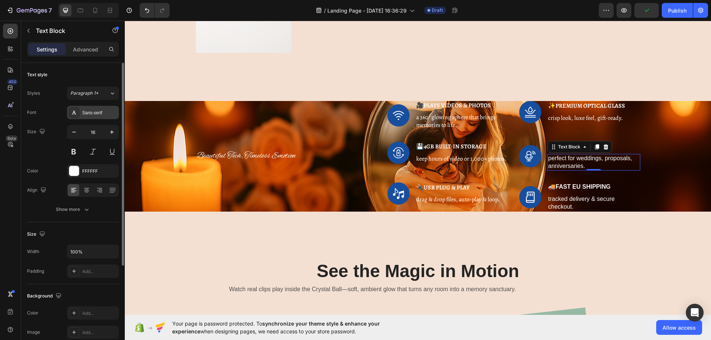
click at [86, 107] on div "Sans-serif" at bounding box center [93, 112] width 52 height 13
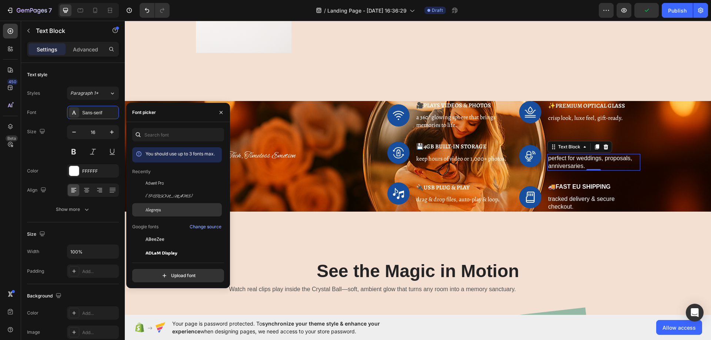
click at [162, 212] on div "Alegreya" at bounding box center [182, 210] width 75 height 7
click at [554, 186] on p "🚚 Fast EU Shipping" at bounding box center [593, 187] width 91 height 8
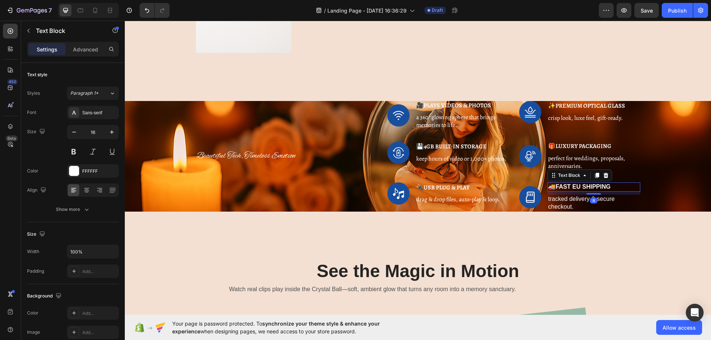
click at [573, 186] on strong "Fast EU Shipping" at bounding box center [582, 187] width 55 height 6
click at [98, 115] on div "Sans-serif" at bounding box center [99, 113] width 35 height 7
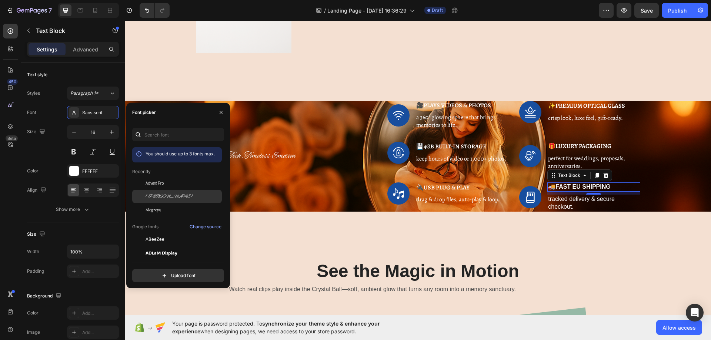
click at [160, 197] on span "[PERSON_NAME]" at bounding box center [168, 196] width 47 height 7
click at [159, 208] on span "Alegreya" at bounding box center [153, 210] width 16 height 7
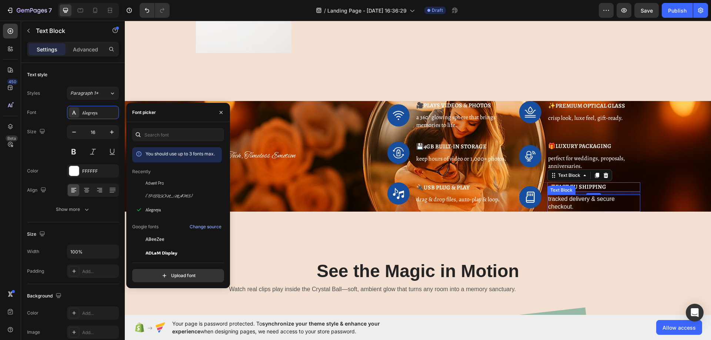
click at [582, 203] on p "tracked delivery & secure checkout." at bounding box center [593, 203] width 91 height 16
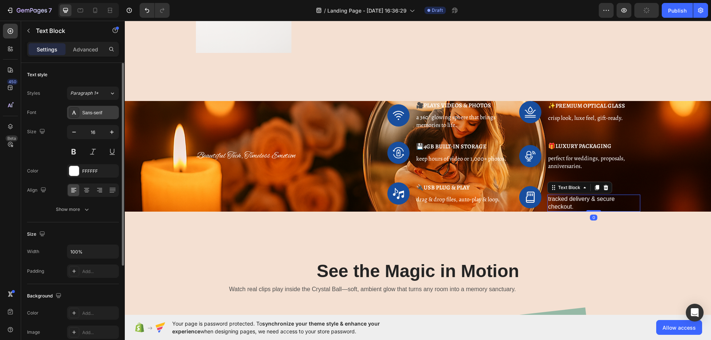
click at [93, 115] on div "Sans-serif" at bounding box center [99, 113] width 35 height 7
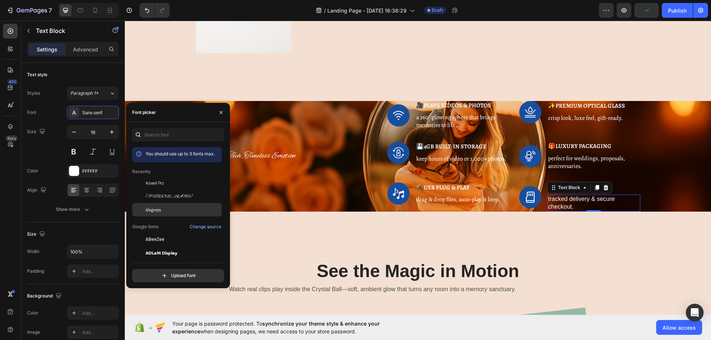
click at [164, 209] on div "Alegreya" at bounding box center [182, 210] width 75 height 7
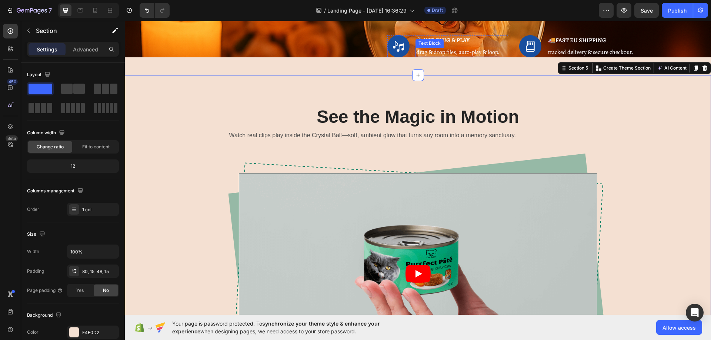
scroll to position [851, 0]
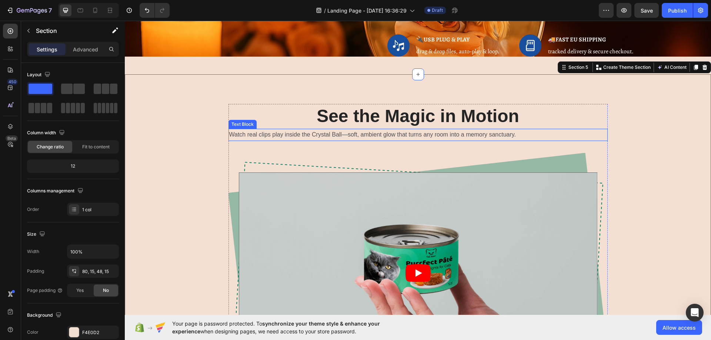
click at [410, 119] on h2 "See the Magic in Motion" at bounding box center [417, 116] width 379 height 24
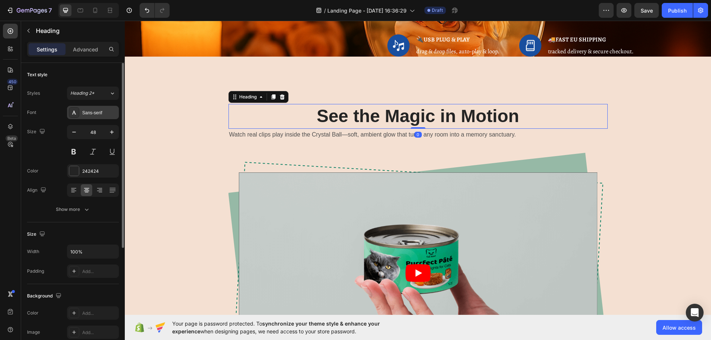
click at [100, 106] on div "Sans-serif" at bounding box center [93, 112] width 52 height 13
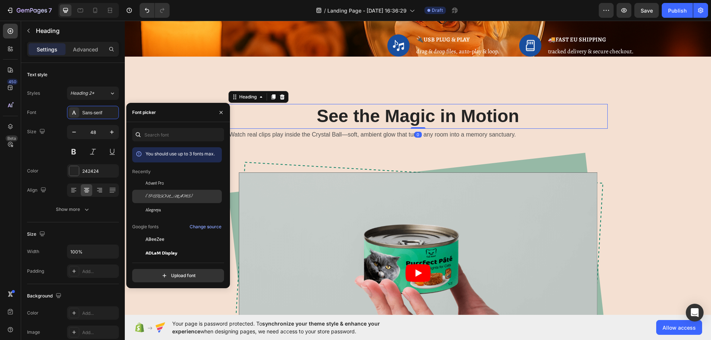
click at [160, 193] on div "[PERSON_NAME]" at bounding box center [177, 196] width 90 height 13
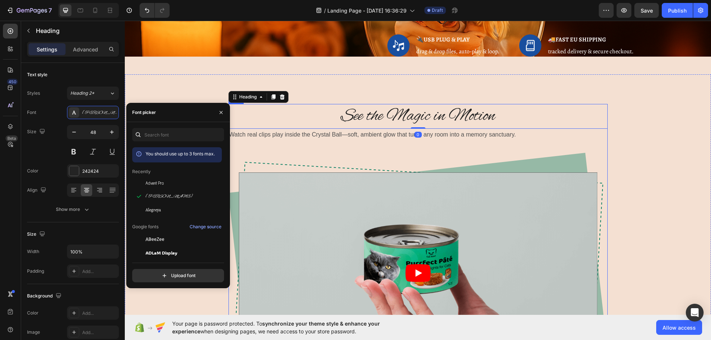
click at [378, 137] on p "Watch real clips play inside the Crystal Ball—soft, ambient glow that turns any…" at bounding box center [418, 135] width 378 height 11
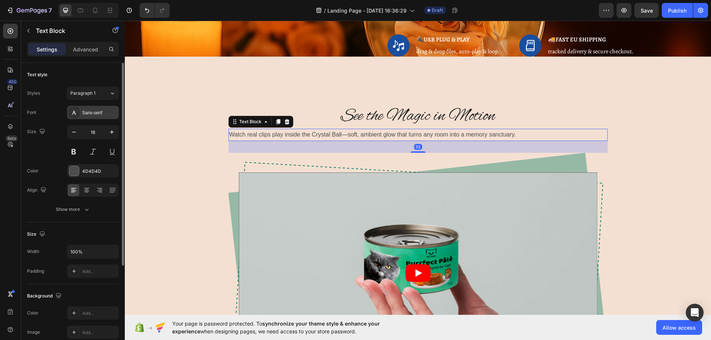
click at [105, 111] on div "Sans-serif" at bounding box center [99, 113] width 35 height 7
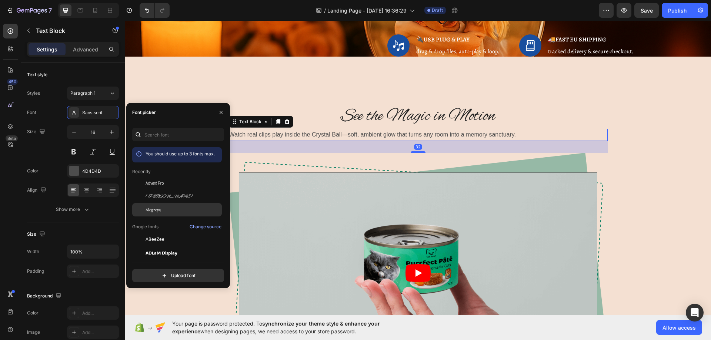
click at [157, 211] on span "Alegreya" at bounding box center [153, 210] width 16 height 7
click at [566, 113] on h2 "See the Magic in Motion" at bounding box center [417, 116] width 379 height 24
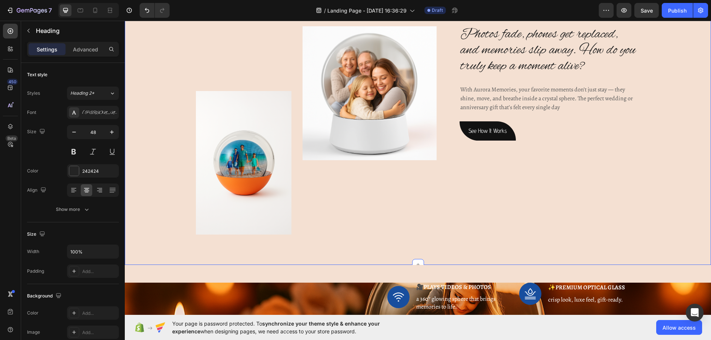
scroll to position [481, 0]
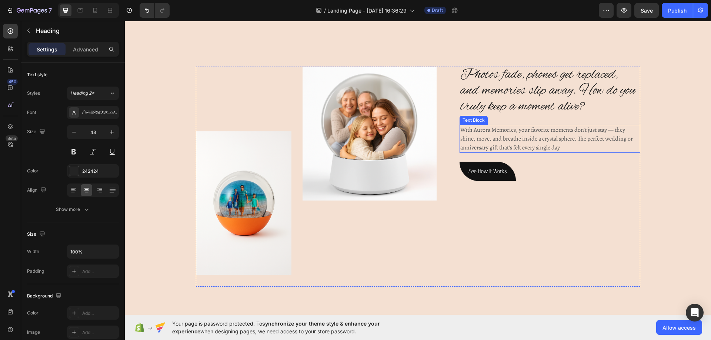
click at [493, 132] on p "With Aurora Memories, your favorite moments don’t just stay — they shine, move,…" at bounding box center [549, 138] width 179 height 27
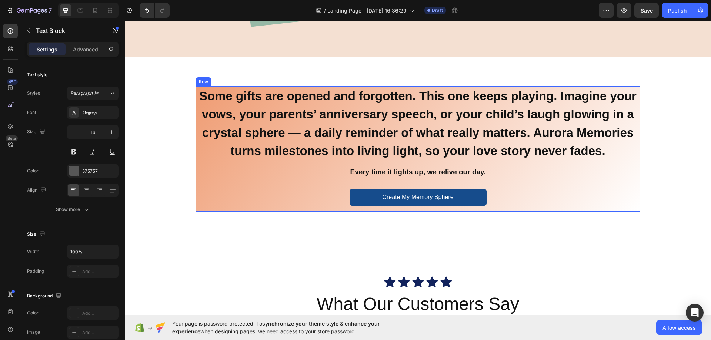
scroll to position [1221, 0]
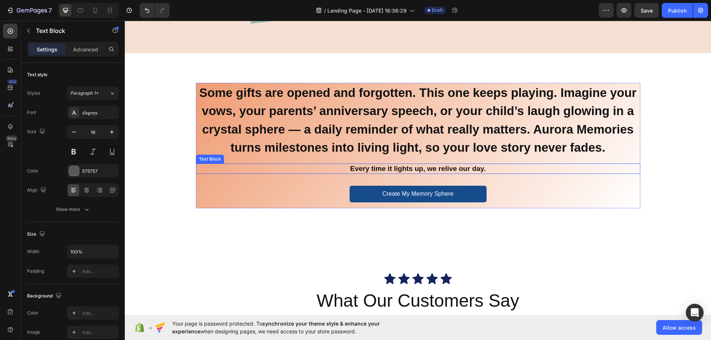
click at [292, 142] on h2 "Some gifts are opened and forgotten. This one keeps playing. Imagine your vows,…" at bounding box center [418, 120] width 444 height 75
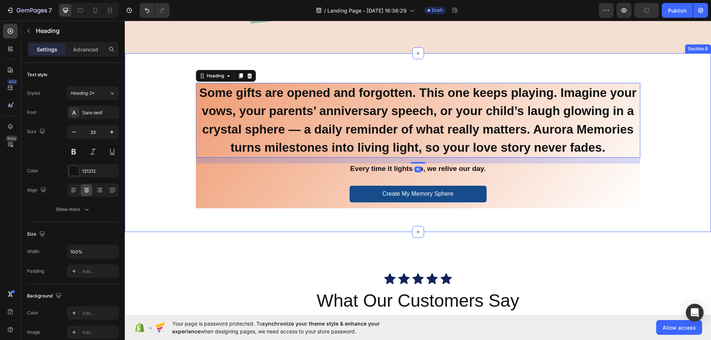
click at [151, 158] on div "Some gifts are opened and forgotten. This one keeps playing. Imagine your vows,…" at bounding box center [417, 149] width 575 height 132
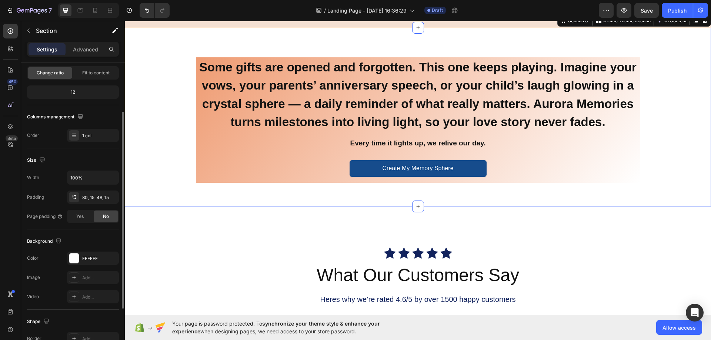
scroll to position [1258, 0]
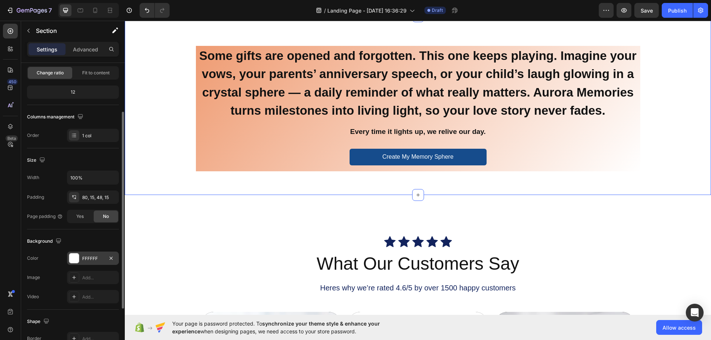
click at [92, 255] on div "FFFFFF" at bounding box center [93, 258] width 52 height 13
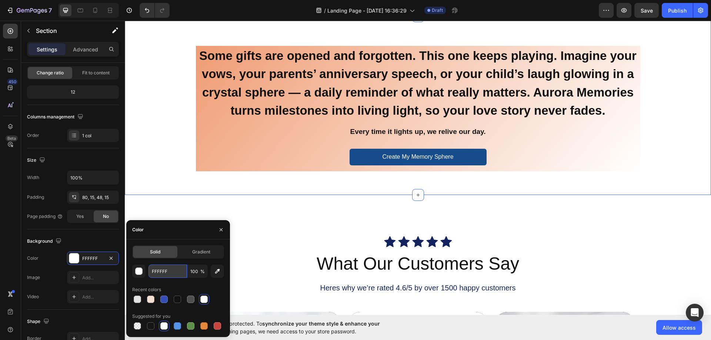
drag, startPoint x: 168, startPoint y: 269, endPoint x: 170, endPoint y: 264, distance: 5.7
click at [168, 269] on input "FFFFFF" at bounding box center [167, 271] width 38 height 13
paste input "4E0D2"
type input "F4E0D2"
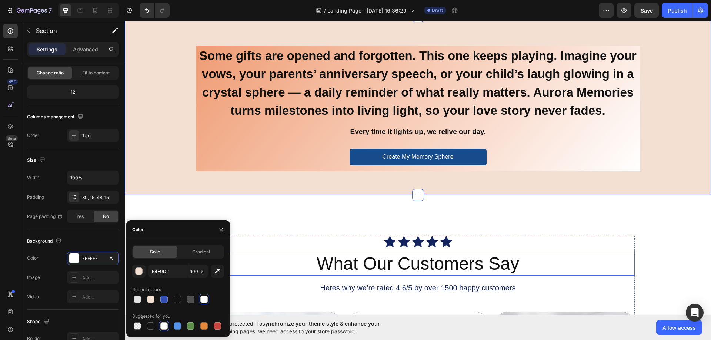
click at [282, 237] on div "Icon Icon Icon Icon Icon" at bounding box center [417, 242] width 433 height 12
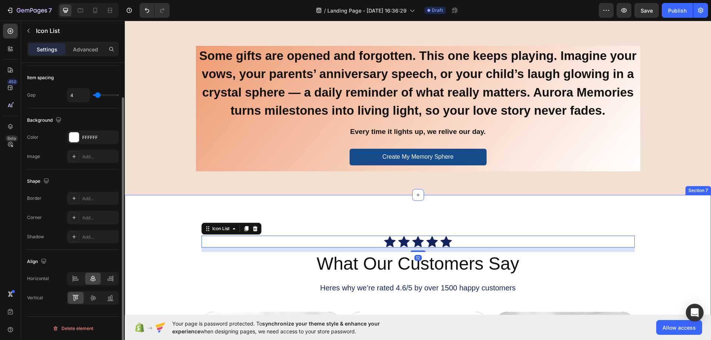
scroll to position [0, 0]
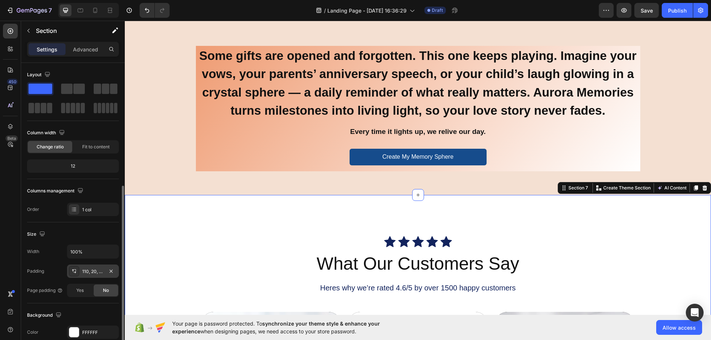
scroll to position [74, 0]
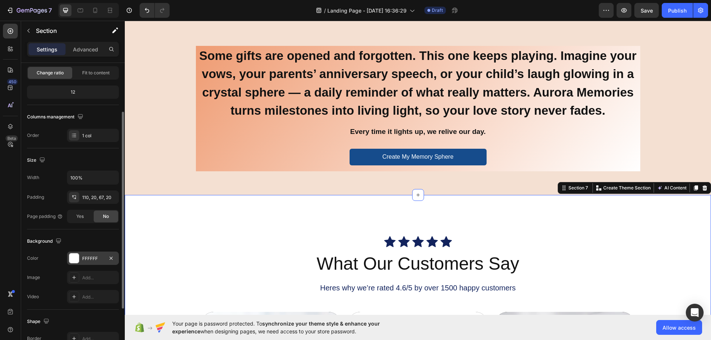
click at [93, 258] on div "FFFFFF" at bounding box center [92, 258] width 21 height 7
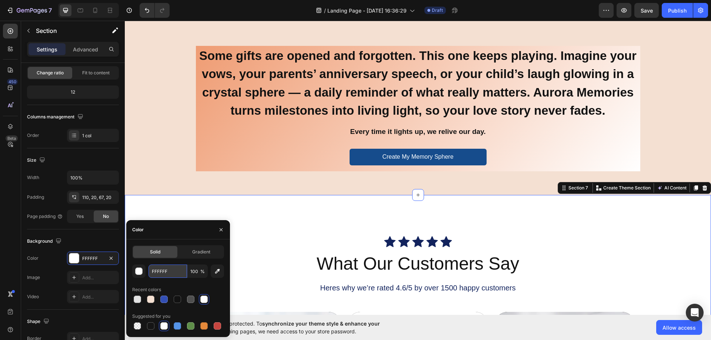
click at [162, 273] on input "FFFFFF" at bounding box center [167, 271] width 38 height 13
paste input "4E0D2"
type input "F4E0D2"
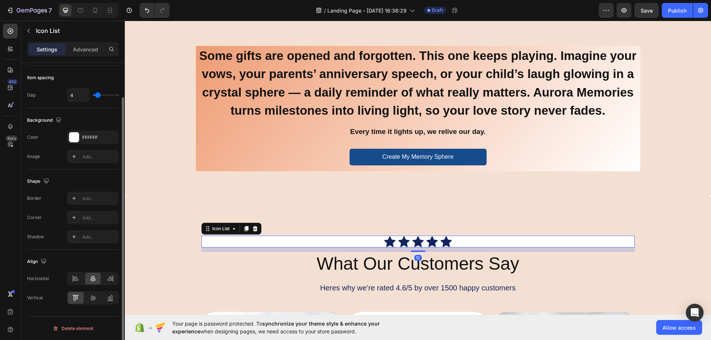
scroll to position [0, 0]
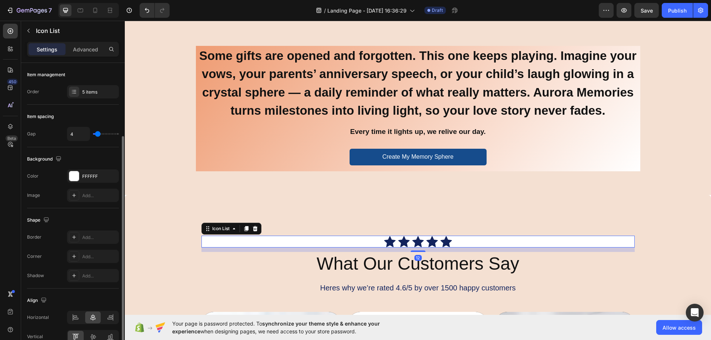
click at [266, 246] on div "Icon Icon Icon Icon Icon" at bounding box center [417, 242] width 433 height 12
click at [89, 177] on div "FFFFFF" at bounding box center [92, 176] width 21 height 7
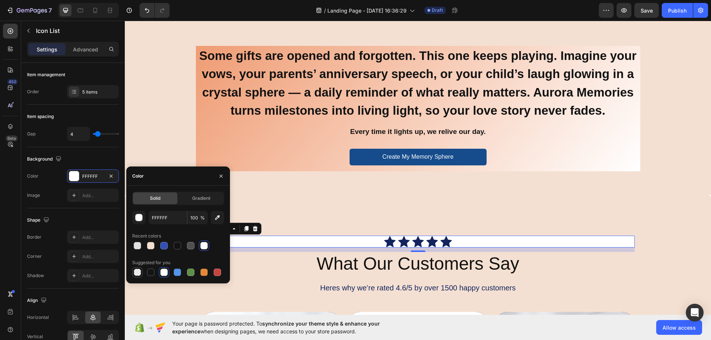
drag, startPoint x: 133, startPoint y: 276, endPoint x: 138, endPoint y: 275, distance: 6.1
click at [133, 276] on div at bounding box center [137, 272] width 10 height 10
type input "000000"
type input "0"
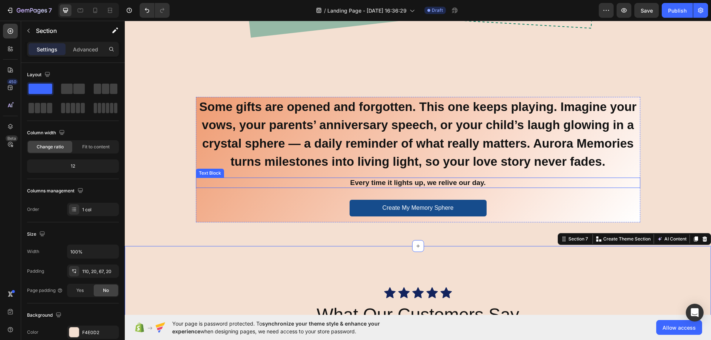
scroll to position [1184, 0]
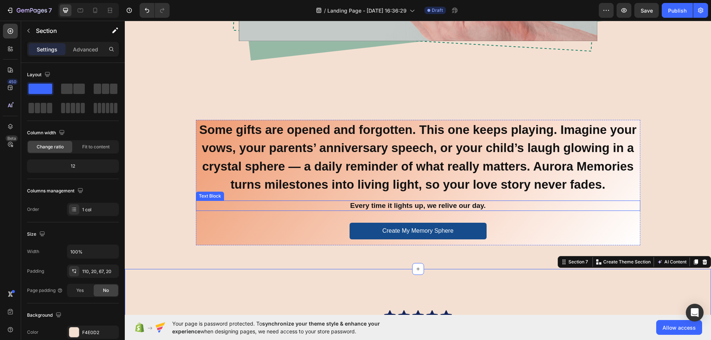
click at [247, 210] on p "Every time it lights up, we relive our day." at bounding box center [418, 205] width 443 height 9
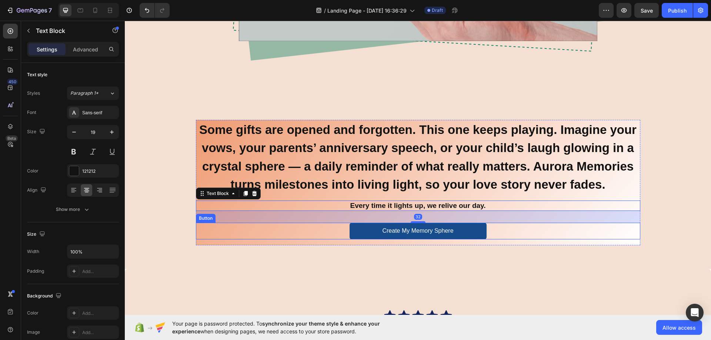
click at [216, 232] on div "Create My Memory Sphere Button" at bounding box center [418, 231] width 444 height 17
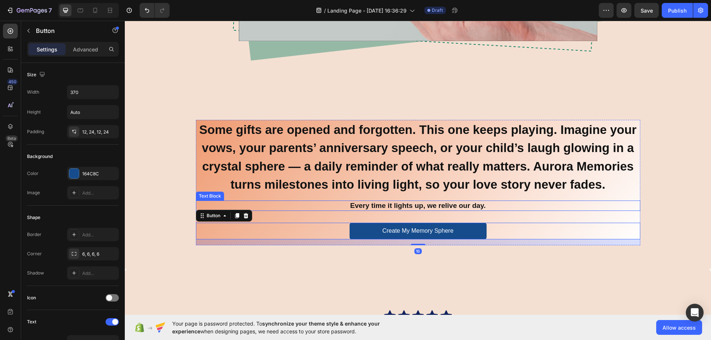
click at [202, 190] on h2 "Some gifts are opened and forgotten. This one keeps playing. Imagine your vows,…" at bounding box center [418, 157] width 444 height 75
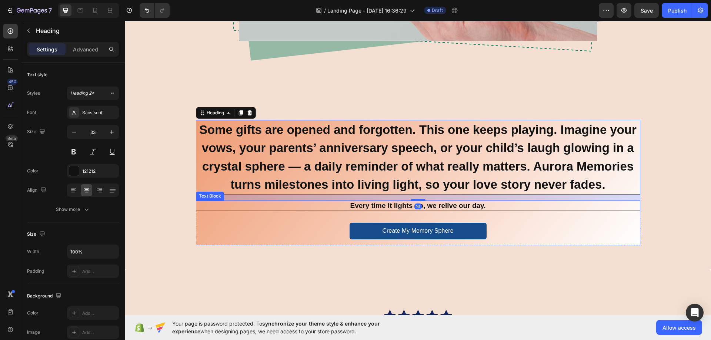
click at [197, 203] on p "Every time it lights up, we relive our day." at bounding box center [418, 205] width 443 height 9
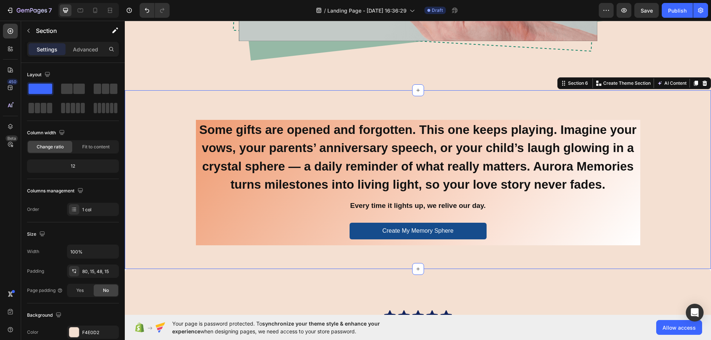
click at [641, 241] on div "Some gifts are opened and forgotten. This one keeps playing. Imagine your vows,…" at bounding box center [417, 186] width 575 height 132
click at [636, 242] on div "Create My Memory Sphere Button" at bounding box center [418, 234] width 444 height 23
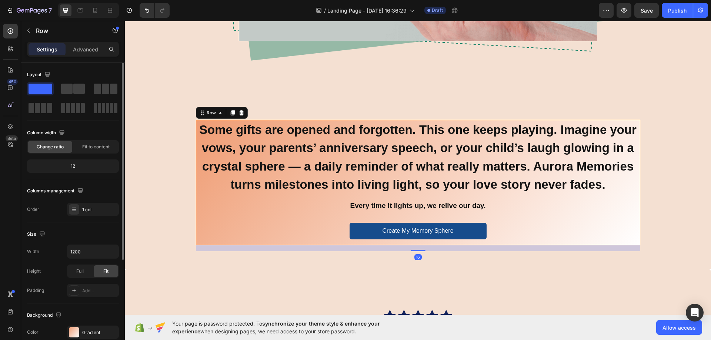
scroll to position [148, 0]
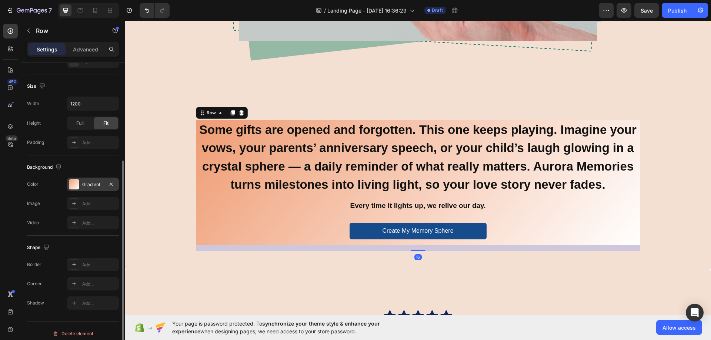
click at [84, 183] on div "Gradient" at bounding box center [92, 184] width 21 height 7
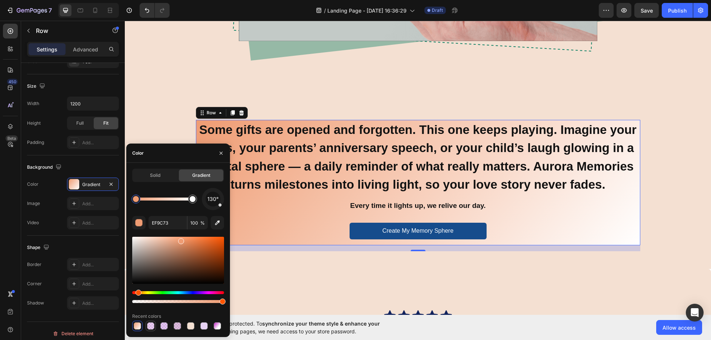
click at [148, 323] on div at bounding box center [150, 325] width 7 height 7
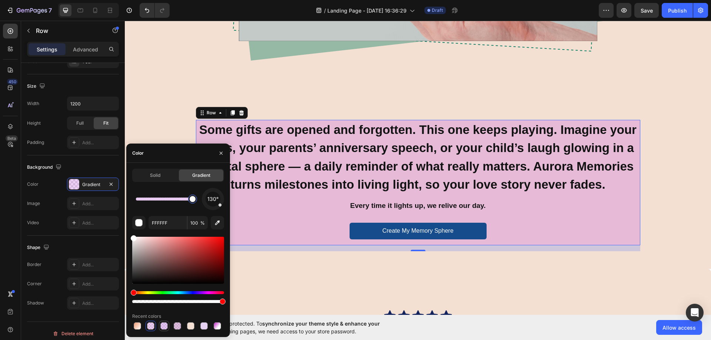
click at [162, 323] on div at bounding box center [163, 325] width 7 height 7
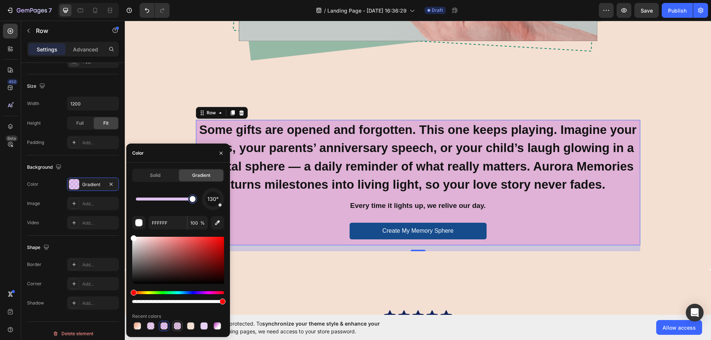
click at [178, 325] on div at bounding box center [177, 325] width 7 height 7
type input "3CA88F"
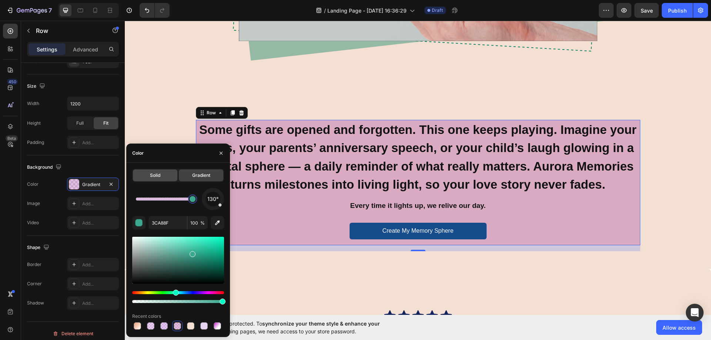
click at [160, 177] on span "Solid" at bounding box center [155, 175] width 10 height 7
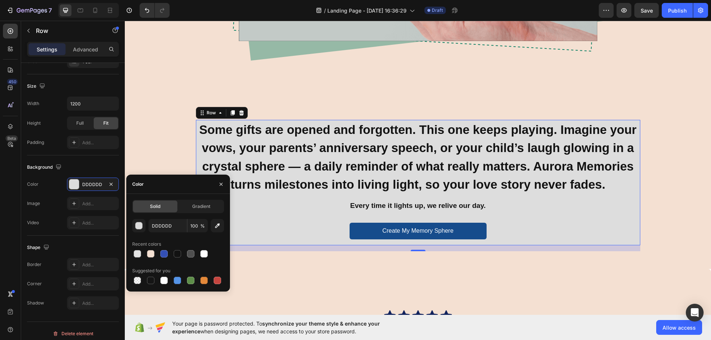
drag, startPoint x: 138, startPoint y: 277, endPoint x: 138, endPoint y: 267, distance: 10.0
click at [138, 278] on div at bounding box center [137, 280] width 7 height 7
type input "000000"
type input "0"
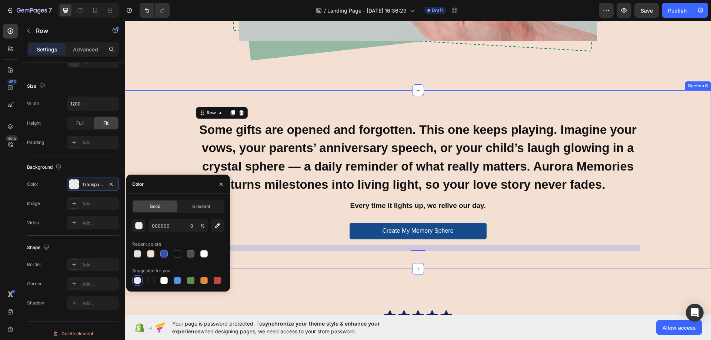
click at [164, 102] on div "Some gifts are opened and forgotten. This one keeps playing. Imagine your vows,…" at bounding box center [418, 179] width 586 height 179
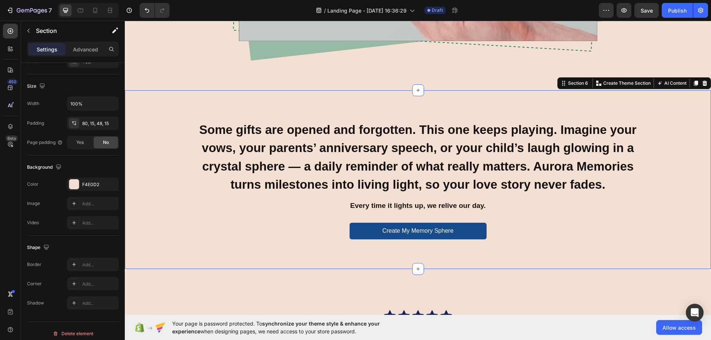
scroll to position [0, 0]
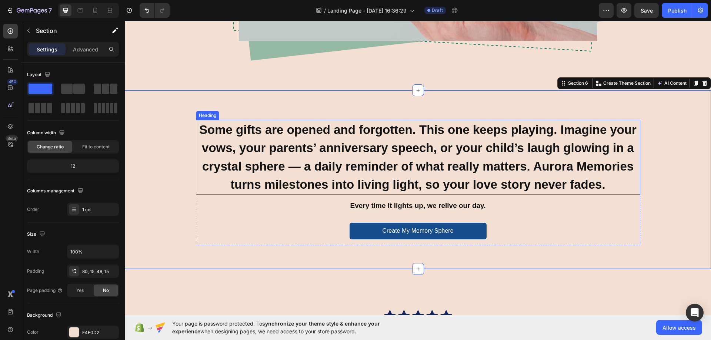
click at [281, 137] on h2 "Some gifts are opened and forgotten. This one keeps playing. Imagine your vows,…" at bounding box center [418, 157] width 444 height 75
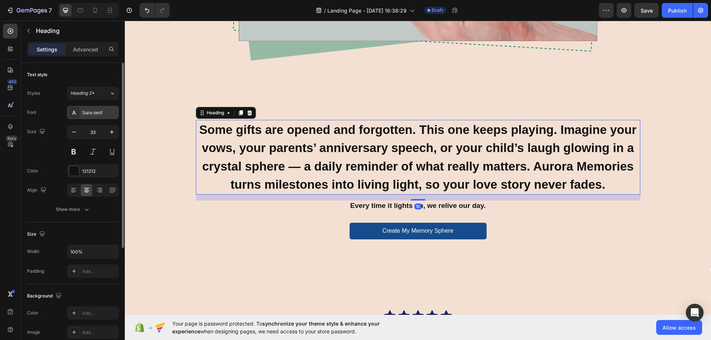
click at [87, 112] on div "Sans-serif" at bounding box center [99, 113] width 35 height 7
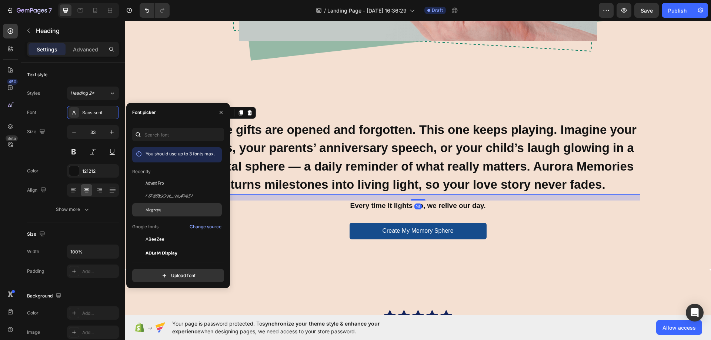
click at [157, 211] on span "Alegreya" at bounding box center [153, 210] width 16 height 7
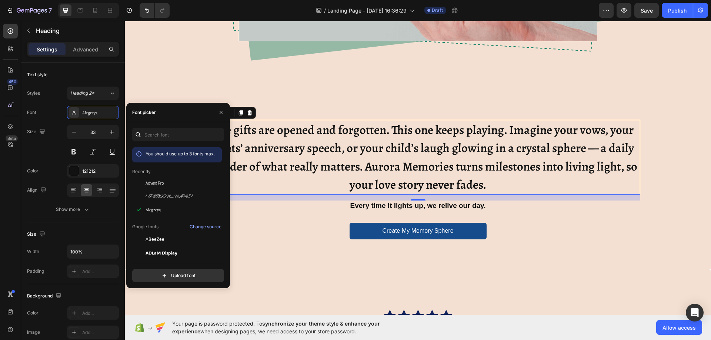
click at [566, 232] on div "Create My Memory Sphere Button" at bounding box center [418, 231] width 444 height 17
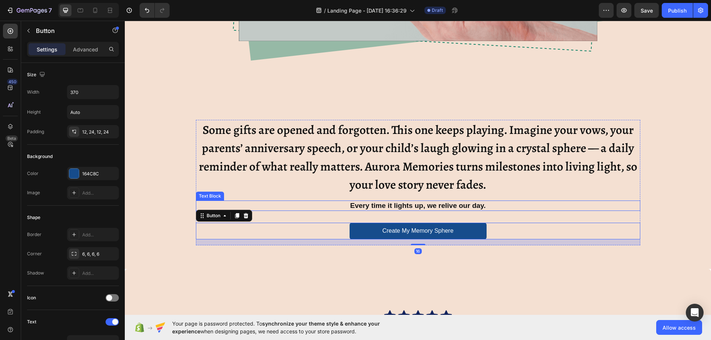
click at [425, 203] on p "Every time it lights up, we relive our day." at bounding box center [418, 205] width 443 height 9
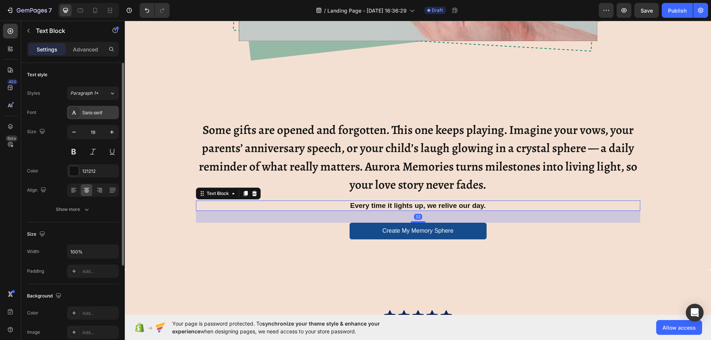
click at [103, 112] on div "Sans-serif" at bounding box center [99, 113] width 35 height 7
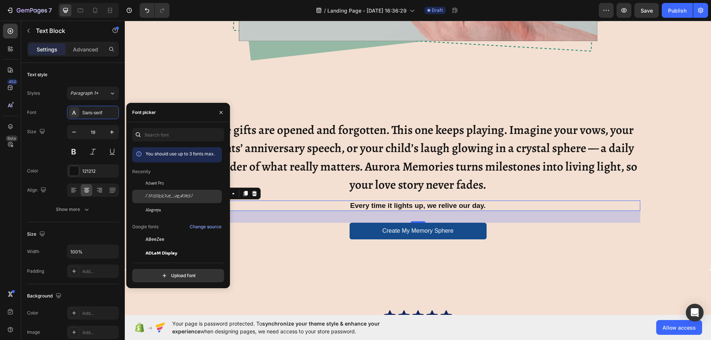
click at [161, 197] on span "[PERSON_NAME]" at bounding box center [168, 196] width 47 height 7
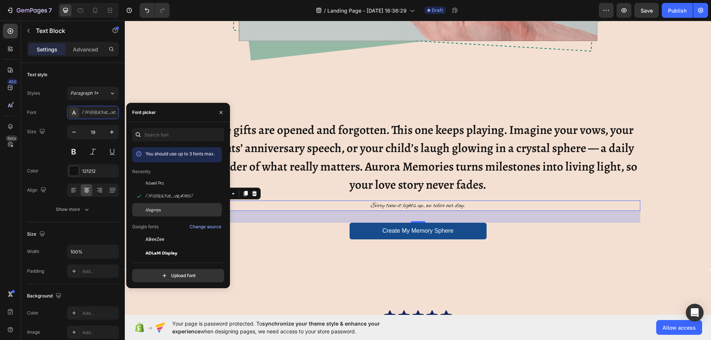
click at [157, 214] on div "Alegreya" at bounding box center [177, 209] width 90 height 13
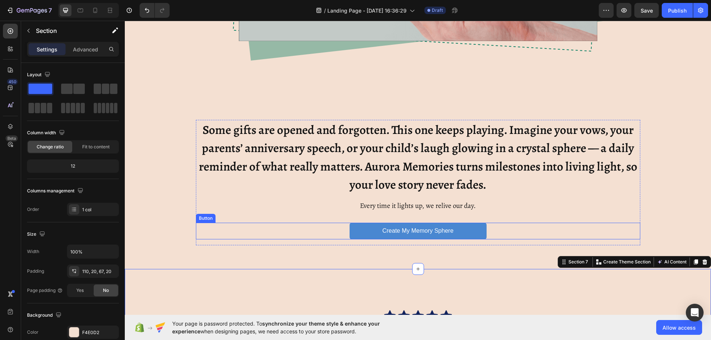
click at [411, 225] on button "Create My Memory Sphere" at bounding box center [417, 231] width 137 height 17
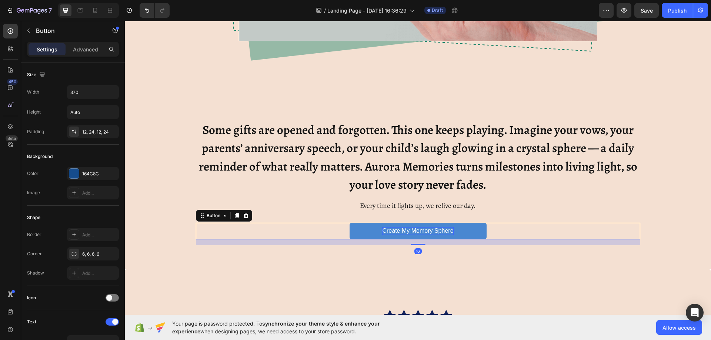
click at [414, 232] on p "Create My Memory Sphere" at bounding box center [417, 231] width 71 height 8
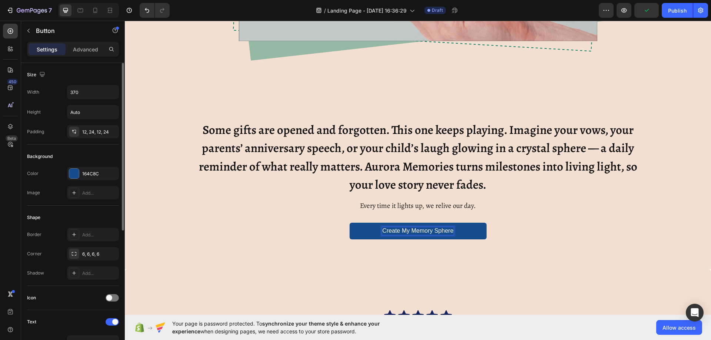
scroll to position [111, 0]
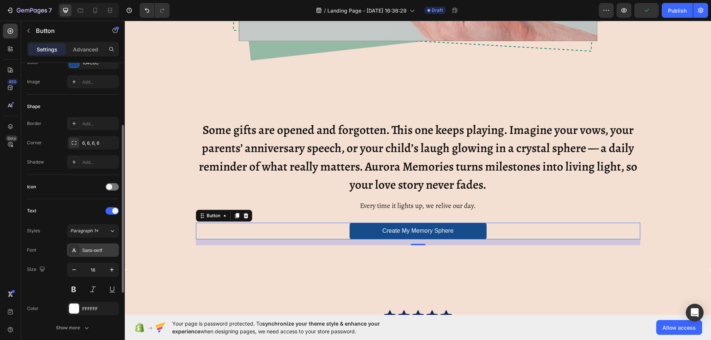
click at [90, 247] on div "Sans-serif" at bounding box center [99, 250] width 35 height 7
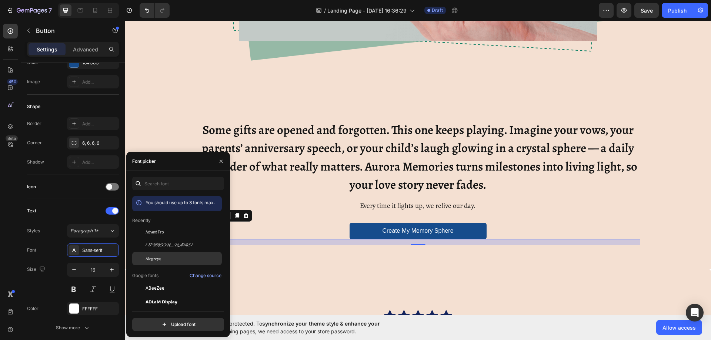
click at [157, 261] on span "Alegreya" at bounding box center [153, 258] width 16 height 7
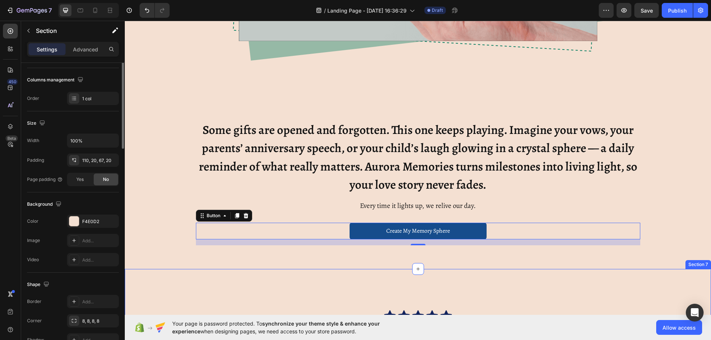
scroll to position [0, 0]
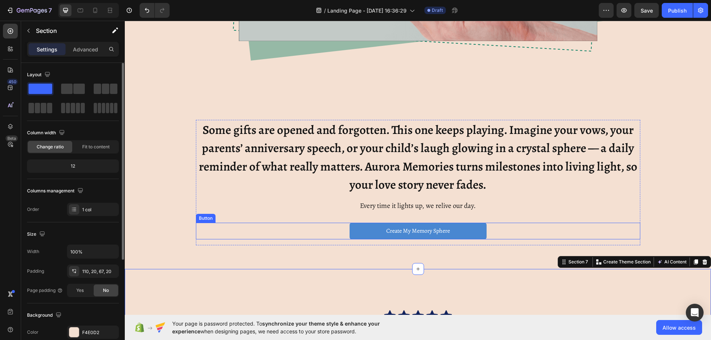
click at [353, 228] on button "Create My Memory Sphere" at bounding box center [417, 231] width 137 height 17
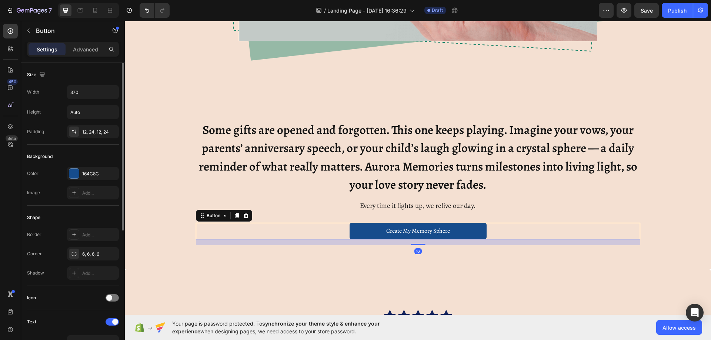
scroll to position [37, 0]
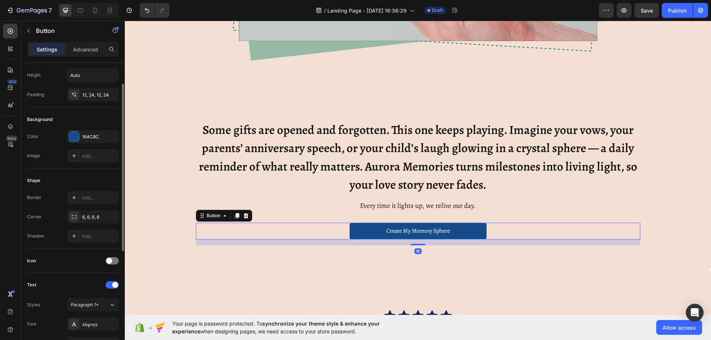
click at [94, 224] on div "Border Add... Corner 6, 6, 6, 6 Shadow Add..." at bounding box center [73, 217] width 92 height 52
click at [94, 217] on div "6, 6, 6, 6" at bounding box center [92, 217] width 21 height 7
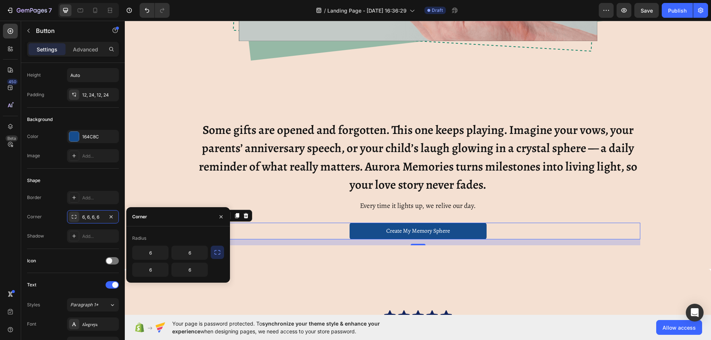
click at [218, 251] on icon "button" at bounding box center [217, 252] width 6 height 4
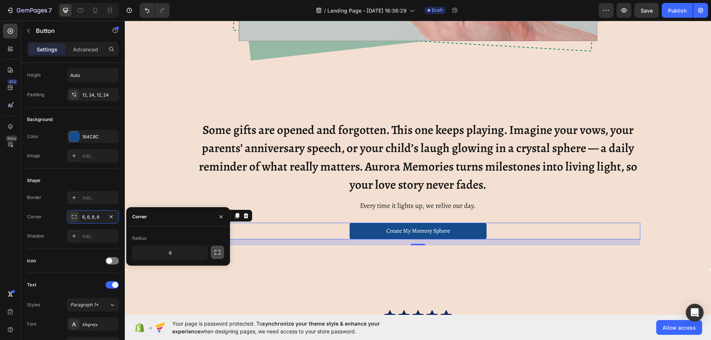
click at [218, 251] on icon "button" at bounding box center [217, 252] width 6 height 4
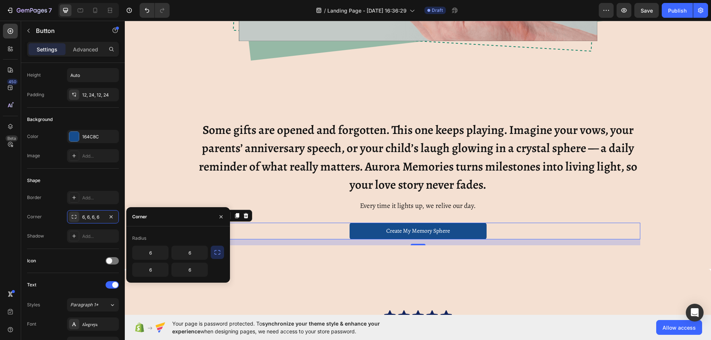
click at [218, 251] on icon "button" at bounding box center [217, 252] width 6 height 4
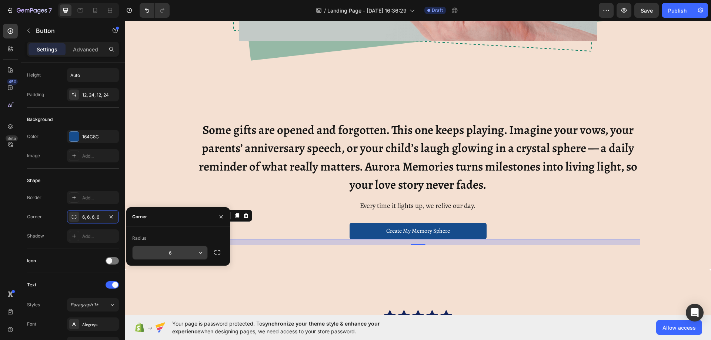
click at [187, 253] on input "6" at bounding box center [170, 252] width 75 height 13
click at [203, 250] on icon "button" at bounding box center [200, 252] width 7 height 7
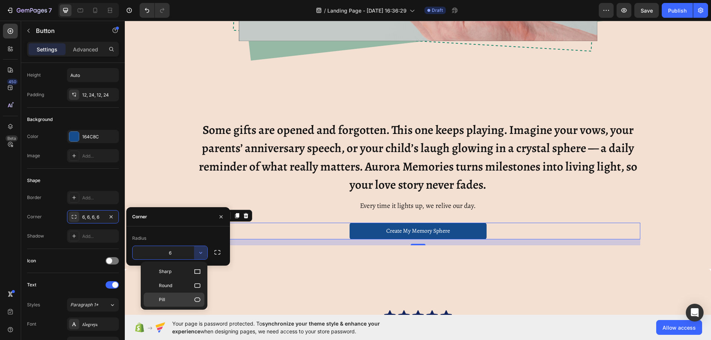
click at [198, 304] on div "Pill" at bounding box center [174, 300] width 61 height 14
type input "9999"
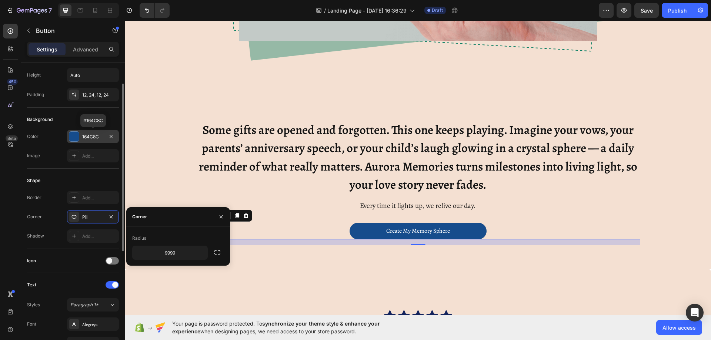
click at [96, 135] on div "164C8C" at bounding box center [92, 137] width 21 height 7
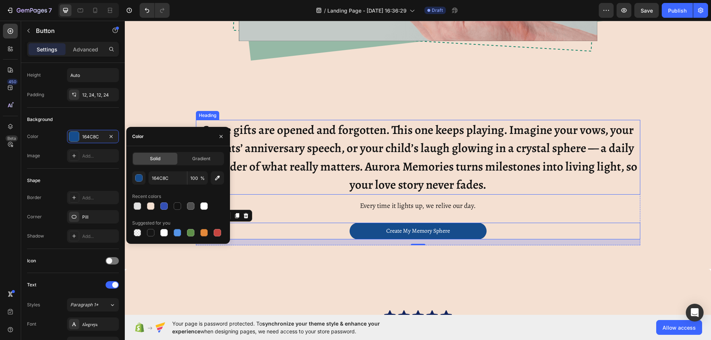
click at [378, 217] on div "Some gifts are opened and forgotten. This one keeps playing. Imagine your vows,…" at bounding box center [418, 183] width 444 height 126
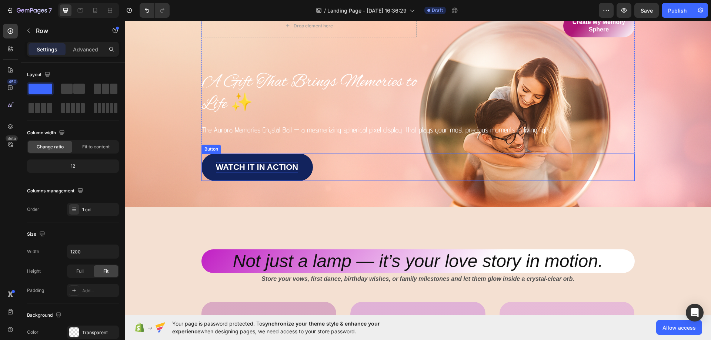
click at [273, 167] on p "Watch It In Action" at bounding box center [257, 167] width 82 height 10
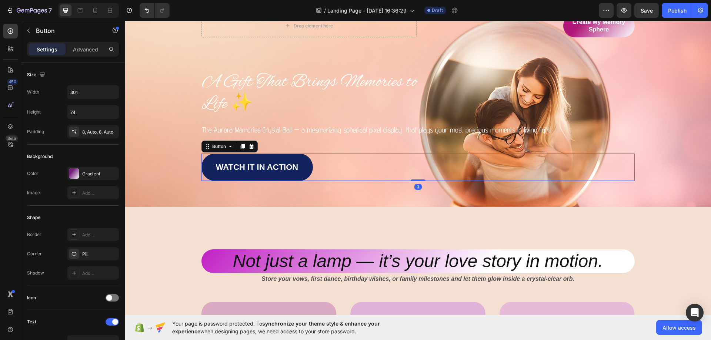
click at [301, 166] on link "Watch It In Action" at bounding box center [256, 167] width 111 height 27
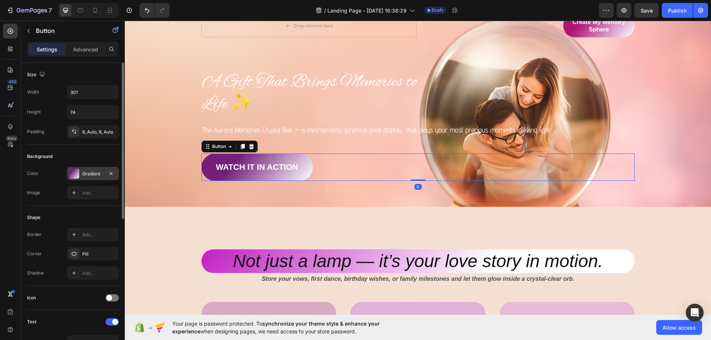
click at [87, 168] on div "Gradient" at bounding box center [93, 173] width 52 height 13
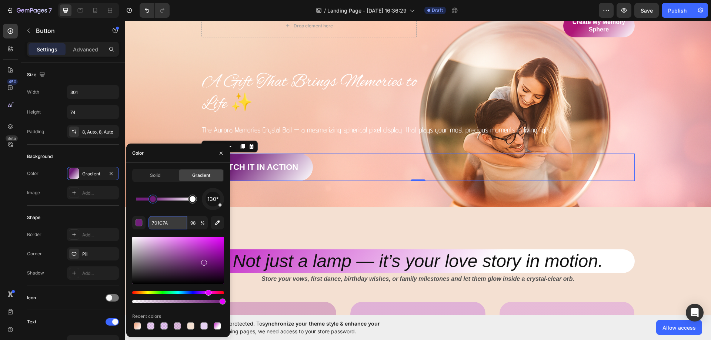
click at [178, 221] on input "701C7A" at bounding box center [167, 222] width 38 height 13
click at [611, 23] on p "Create My Memory Sphere" at bounding box center [598, 26] width 71 height 15
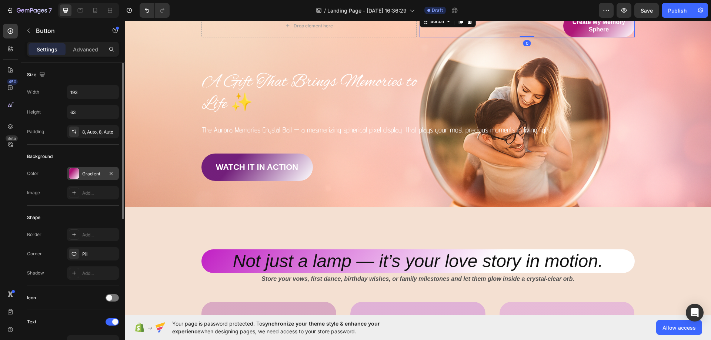
click at [96, 174] on div "Gradient" at bounding box center [92, 174] width 21 height 7
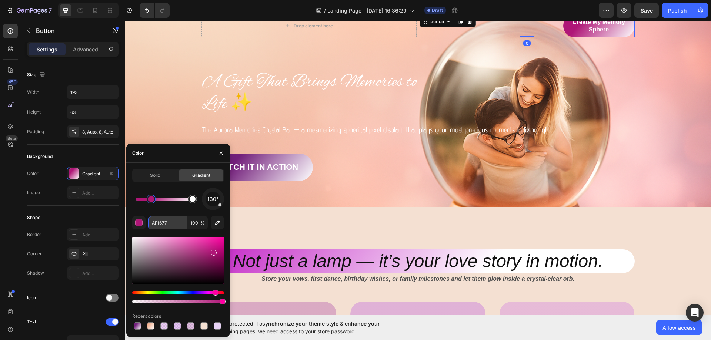
click at [177, 226] on input "AF1677" at bounding box center [167, 222] width 38 height 13
paste input "701C7A"
type input "701C7A"
click at [192, 224] on input "100" at bounding box center [197, 222] width 20 height 13
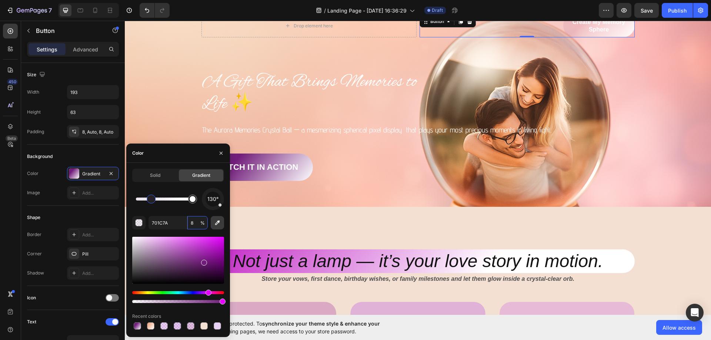
type input "87"
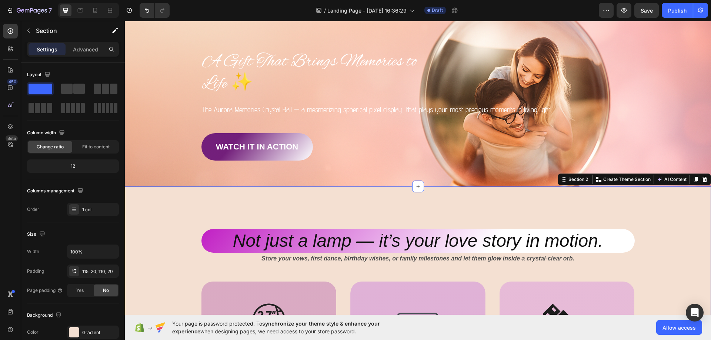
scroll to position [74, 0]
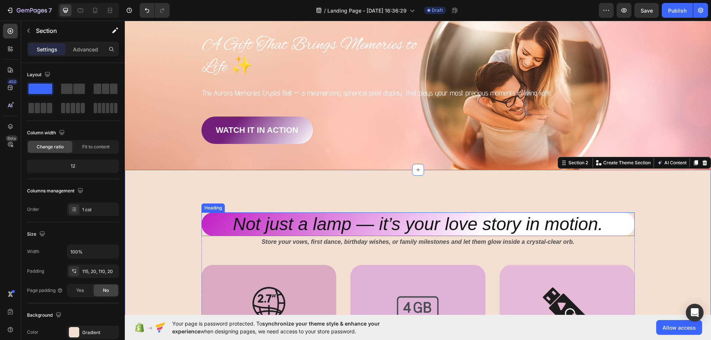
click at [220, 222] on h2 "Not just a lamp — it’s your love story in motion." at bounding box center [417, 224] width 433 height 24
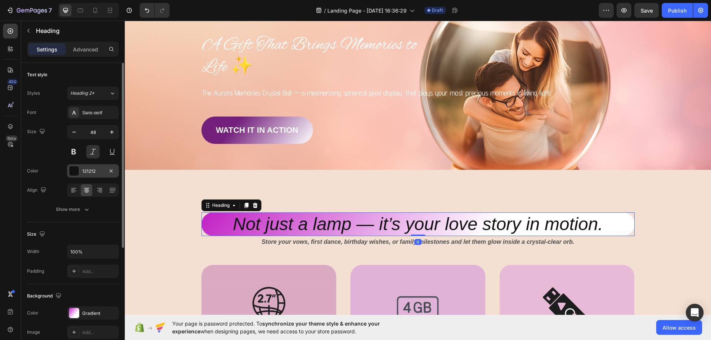
click at [102, 172] on div "121212" at bounding box center [92, 171] width 21 height 7
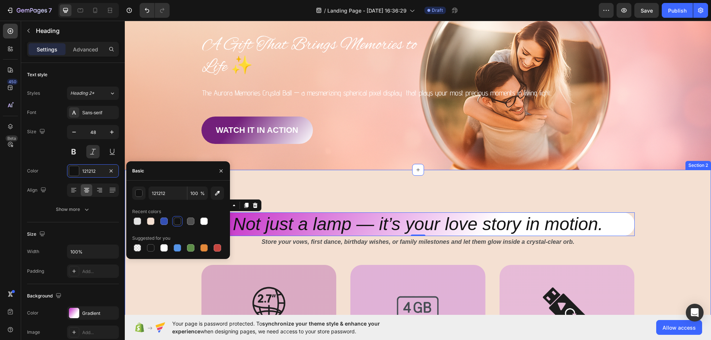
click at [317, 192] on div "Not just a lamp — it’s your love story in motion. Heading 0 Store your vows, fi…" at bounding box center [418, 309] width 586 height 279
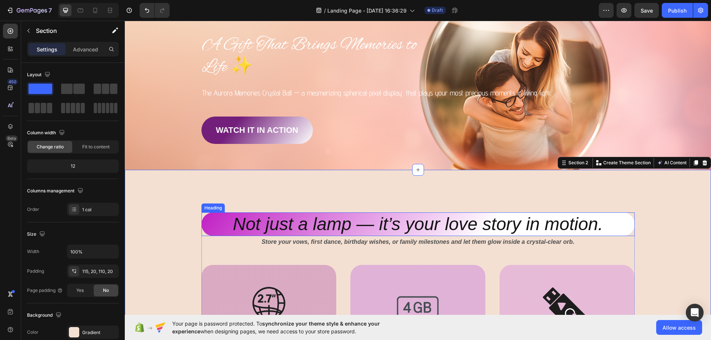
click at [221, 227] on h2 "Not just a lamp — it’s your love story in motion." at bounding box center [417, 224] width 433 height 24
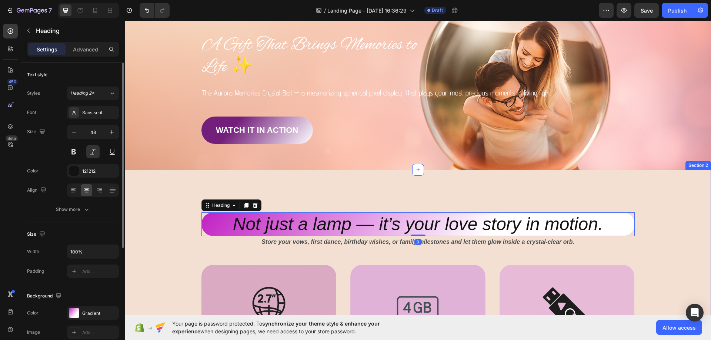
scroll to position [37, 0]
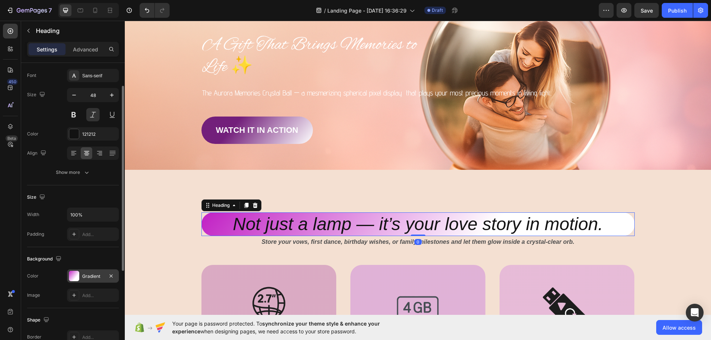
click at [87, 271] on div "Gradient" at bounding box center [93, 275] width 52 height 13
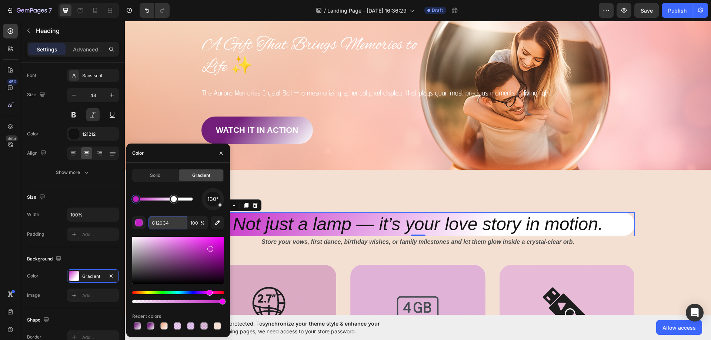
click at [165, 219] on input "C120C4" at bounding box center [167, 222] width 38 height 13
paste input "701C7A"
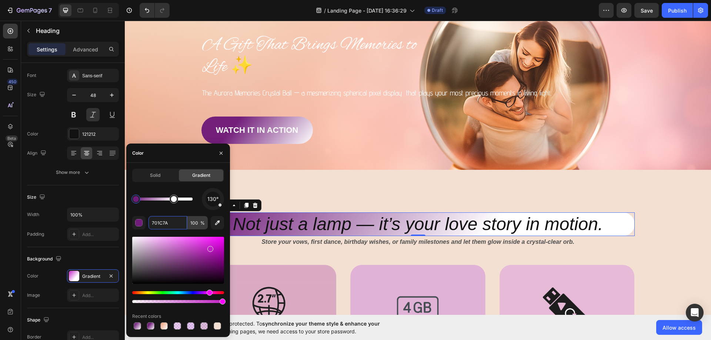
type input "701C7A"
click at [196, 225] on input "100" at bounding box center [197, 222] width 20 height 13
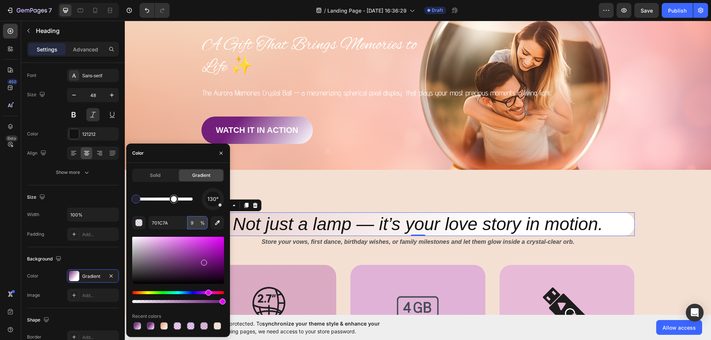
type input "97"
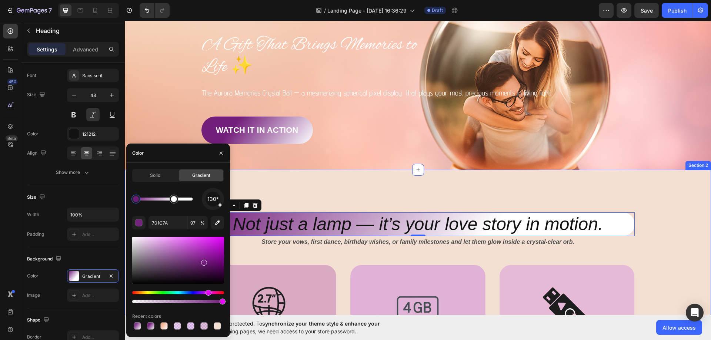
click at [295, 185] on div "Not just a lamp — it’s your love story in motion. Heading 0 Store your vows, fi…" at bounding box center [418, 309] width 586 height 279
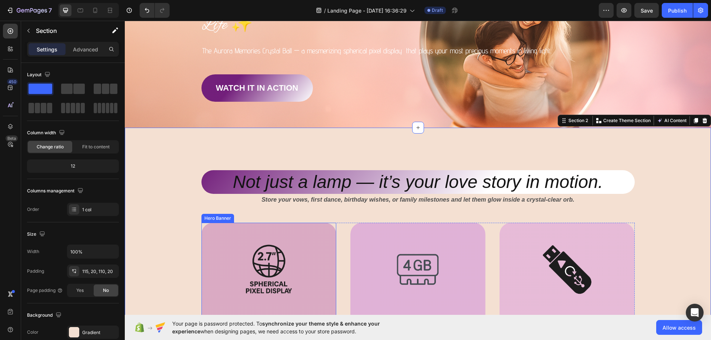
scroll to position [0, 0]
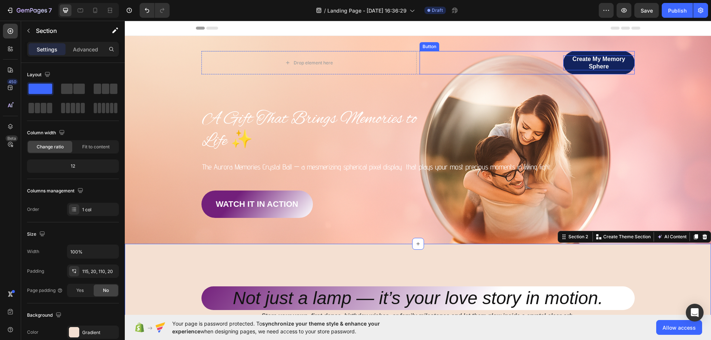
click at [566, 60] on p "Create My Memory Sphere" at bounding box center [598, 63] width 71 height 15
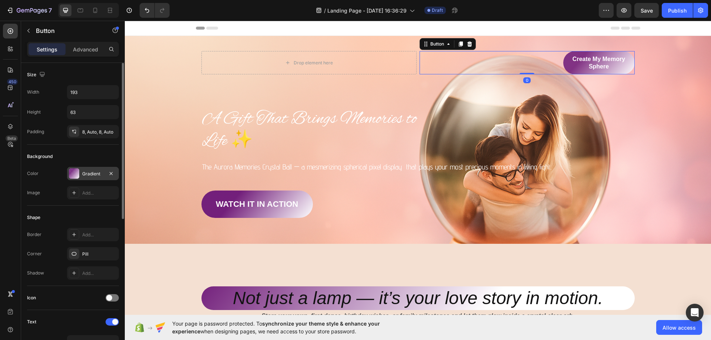
click at [88, 171] on div "Gradient" at bounding box center [92, 174] width 21 height 7
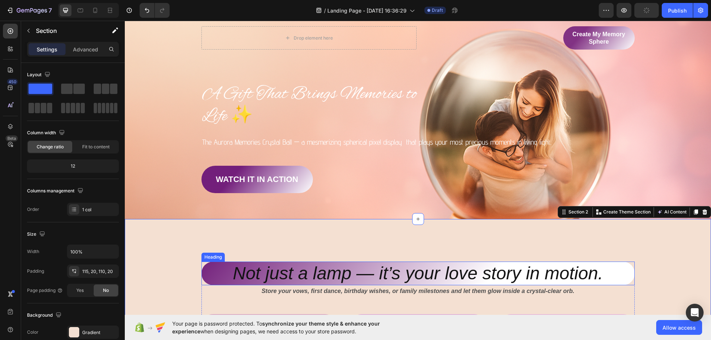
scroll to position [74, 0]
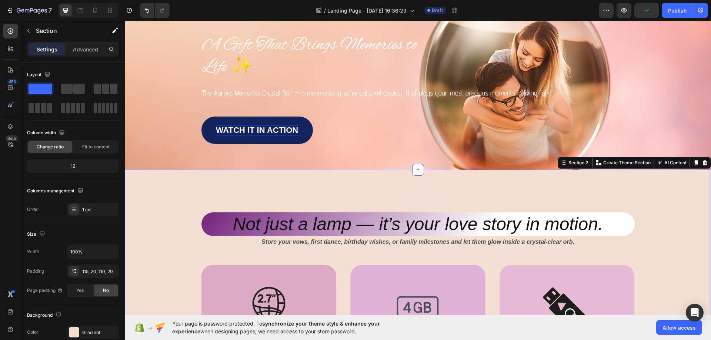
click at [241, 127] on p "Watch It In Action" at bounding box center [257, 130] width 82 height 10
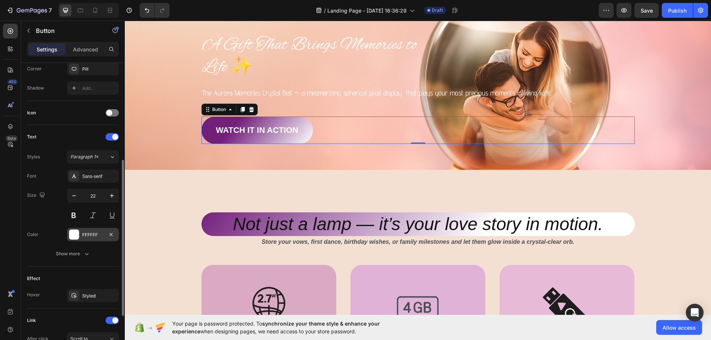
scroll to position [259, 0]
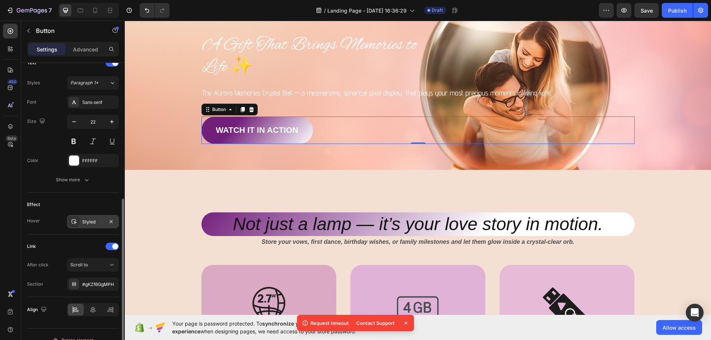
click at [89, 221] on div "Styled" at bounding box center [92, 222] width 21 height 7
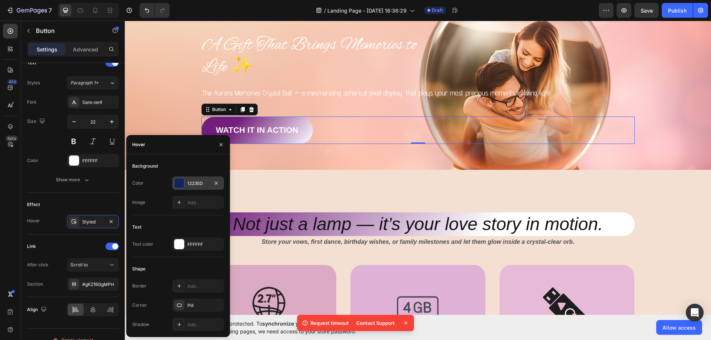
click at [192, 180] on div "12235D" at bounding box center [197, 183] width 21 height 7
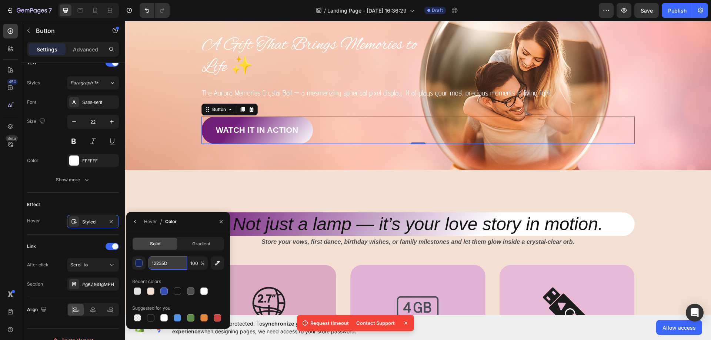
click at [174, 266] on input "12235D" at bounding box center [167, 263] width 38 height 13
paste input "701C7A"
type input "701C7A"
click at [210, 245] on span "Gradient" at bounding box center [201, 244] width 18 height 7
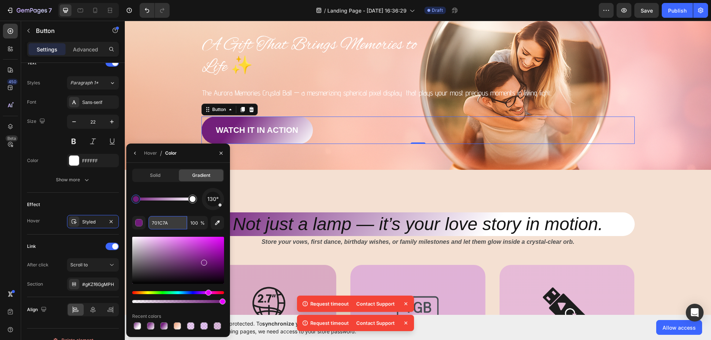
click at [170, 228] on input "701C7A" at bounding box center [167, 222] width 38 height 13
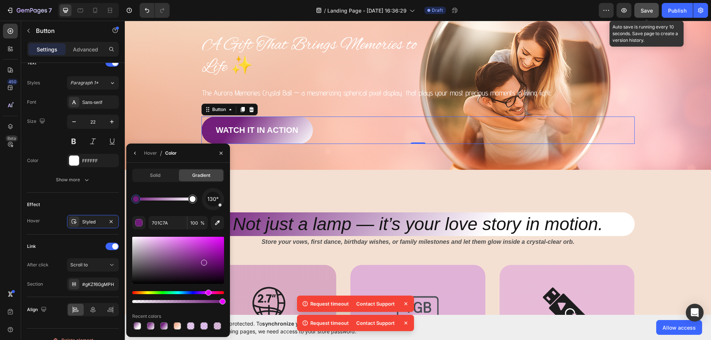
click at [656, 9] on button "Save" at bounding box center [646, 10] width 24 height 15
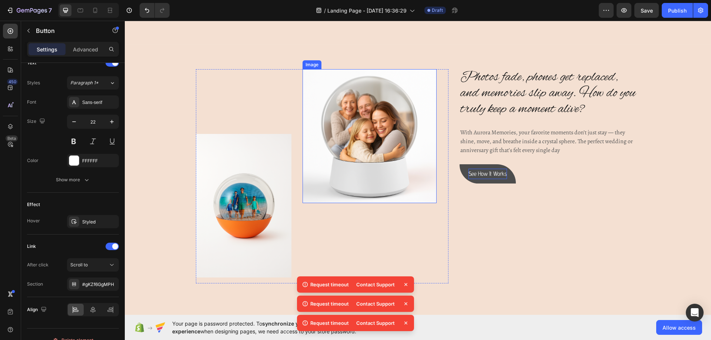
scroll to position [481, 0]
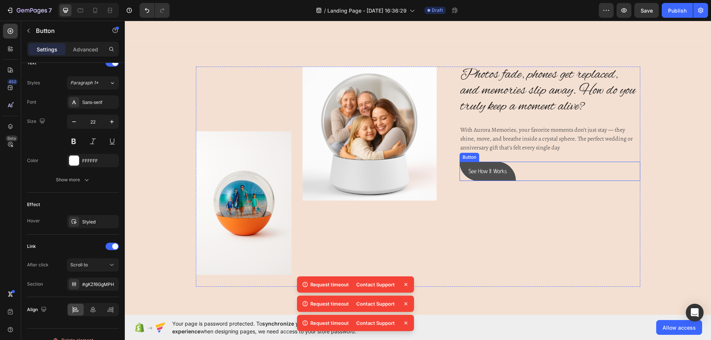
click at [510, 176] on button "See How It Works" at bounding box center [487, 172] width 56 height 20
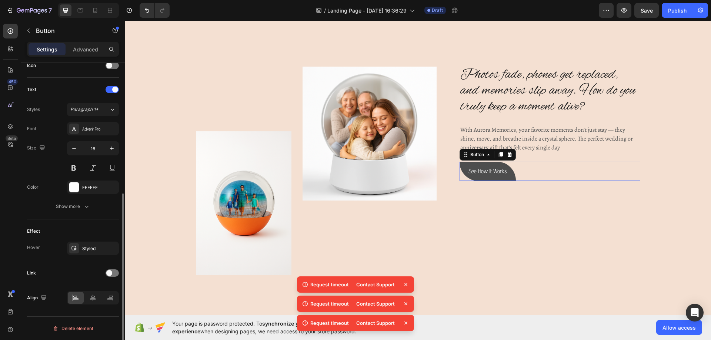
scroll to position [232, 0]
click at [104, 187] on div "FFFFFF" at bounding box center [93, 187] width 52 height 13
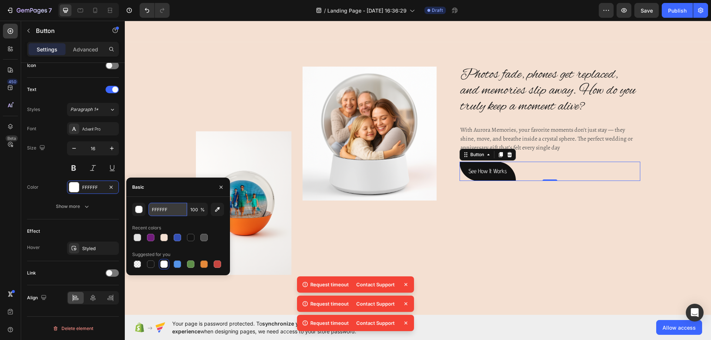
click at [175, 212] on input "FFFFFF" at bounding box center [167, 209] width 38 height 13
click at [91, 207] on button "Show more" at bounding box center [73, 206] width 92 height 13
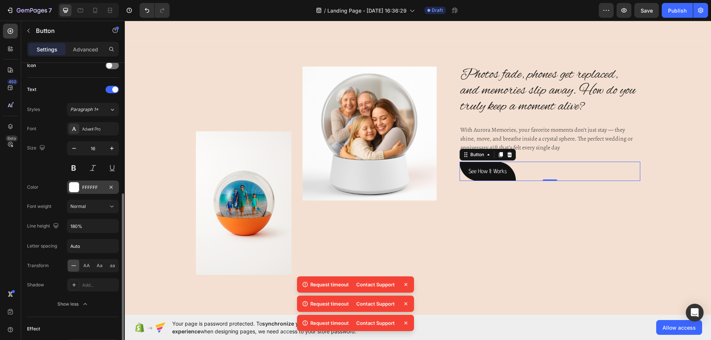
click at [93, 184] on div "FFFFFF" at bounding box center [93, 187] width 52 height 13
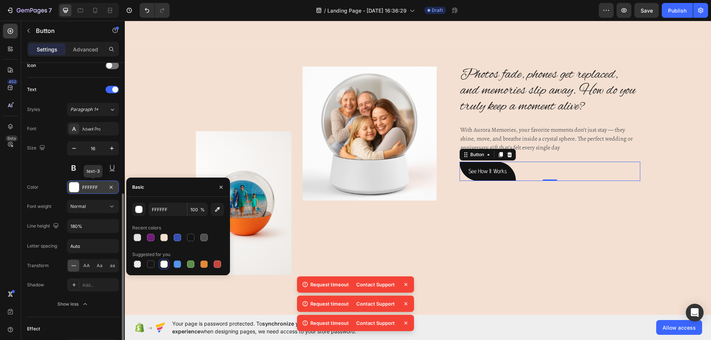
click at [93, 184] on div "FFFFFF" at bounding box center [93, 187] width 52 height 13
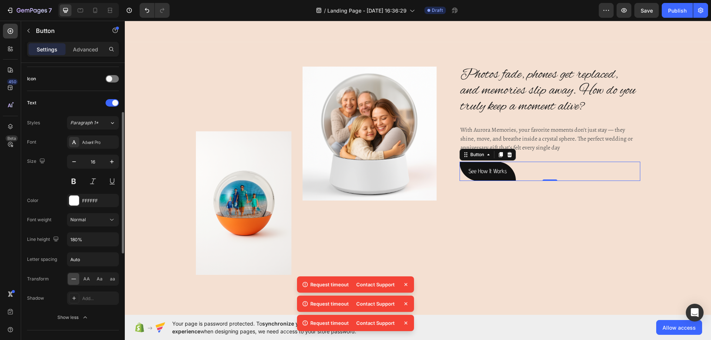
scroll to position [34, 0]
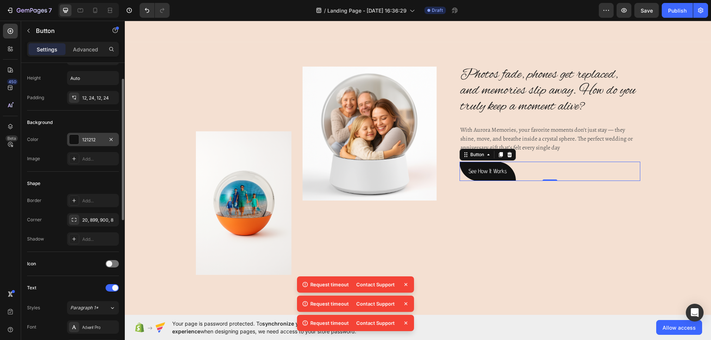
click at [91, 143] on div "121212" at bounding box center [92, 140] width 21 height 7
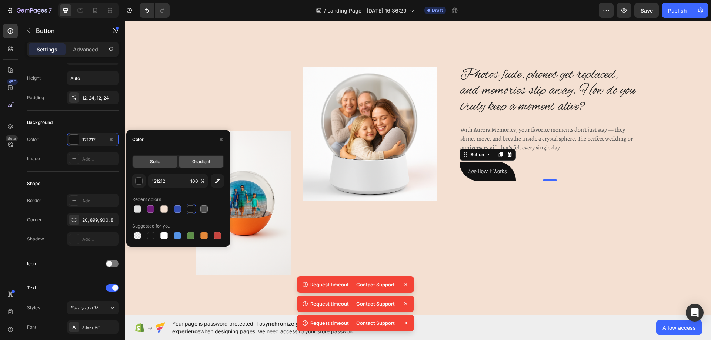
click at [187, 166] on div "Gradient" at bounding box center [201, 162] width 44 height 12
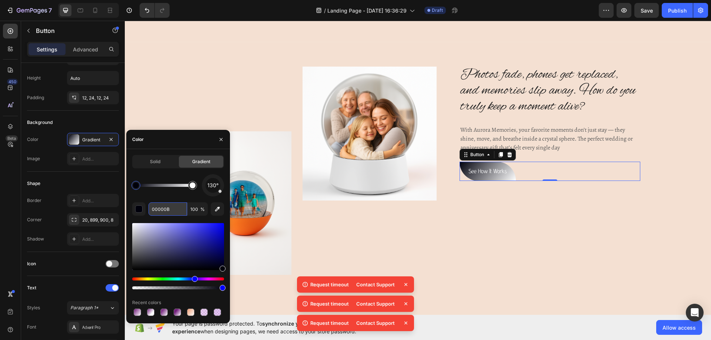
click at [171, 208] on input "00000B" at bounding box center [167, 208] width 38 height 13
paste input "701C7A"
type input "701C7A"
click at [196, 209] on input "100" at bounding box center [197, 208] width 20 height 13
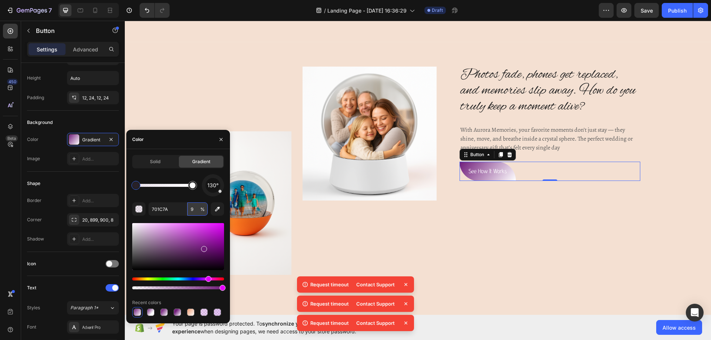
type input "97"
click at [493, 271] on div "Photos fade, phones get replaced, and memories slip away. How do you truly keep…" at bounding box center [549, 177] width 181 height 220
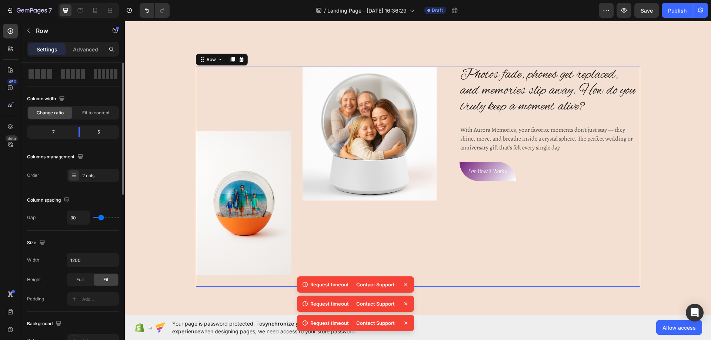
scroll to position [0, 0]
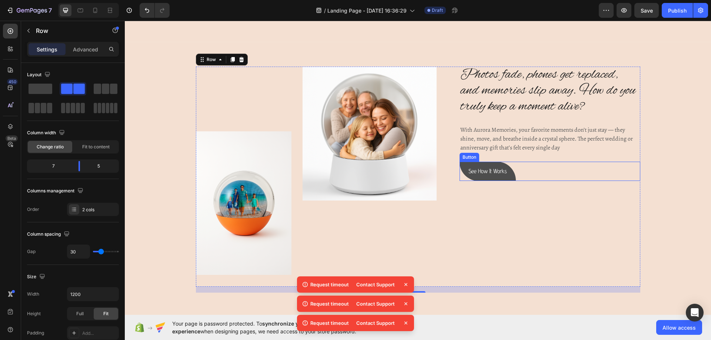
click at [495, 177] on button "See How It Works" at bounding box center [487, 172] width 56 height 20
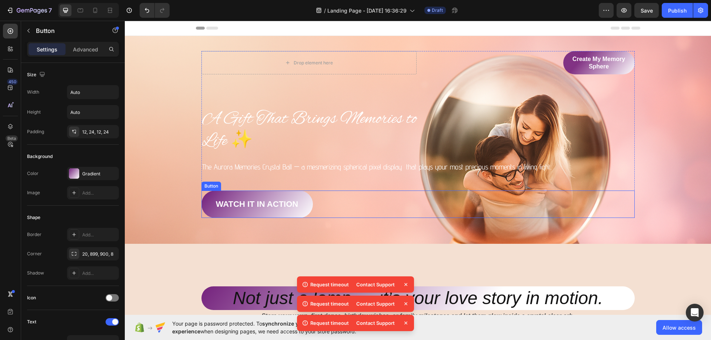
click at [299, 206] on link "Watch It In Action" at bounding box center [256, 204] width 111 height 27
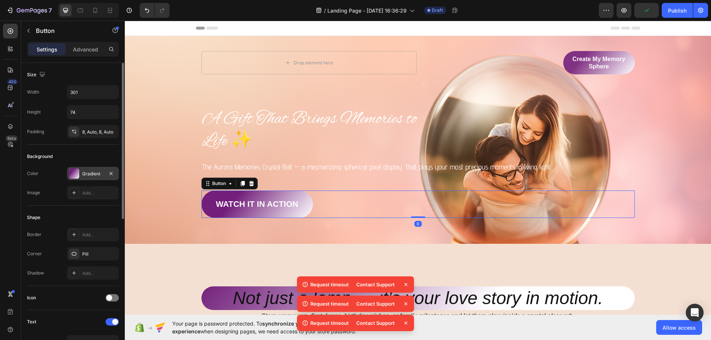
click at [97, 174] on div "Gradient" at bounding box center [92, 174] width 21 height 7
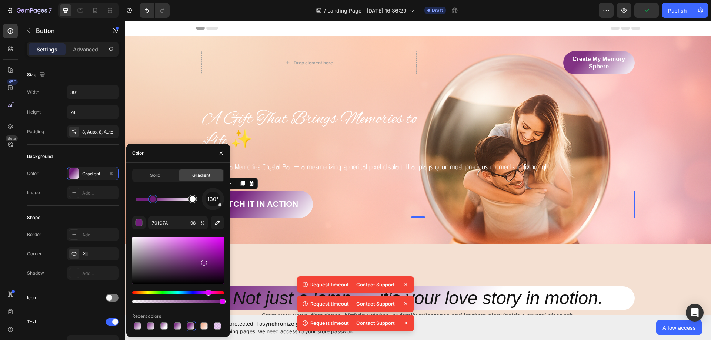
type input "FFFFFF"
type input "100"
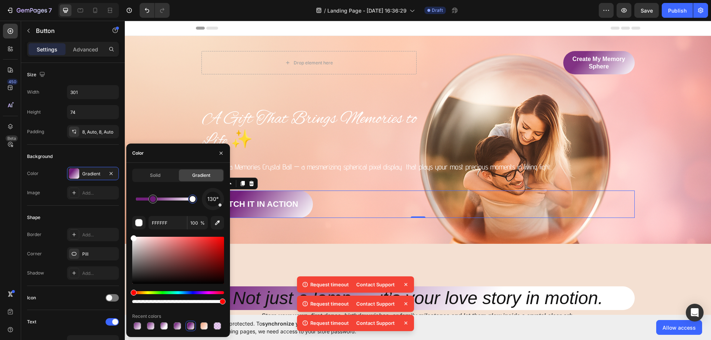
drag, startPoint x: 193, startPoint y: 203, endPoint x: 197, endPoint y: 202, distance: 3.8
click at [197, 202] on div at bounding box center [192, 198] width 13 height 13
type input "701C7A"
type input "98"
click at [153, 203] on div at bounding box center [152, 199] width 9 height 9
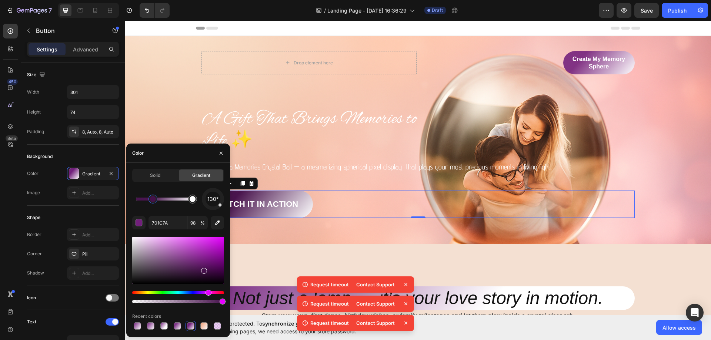
drag, startPoint x: 203, startPoint y: 264, endPoint x: 203, endPoint y: 269, distance: 5.2
click at [203, 269] on div at bounding box center [204, 271] width 6 height 6
type input "46114C"
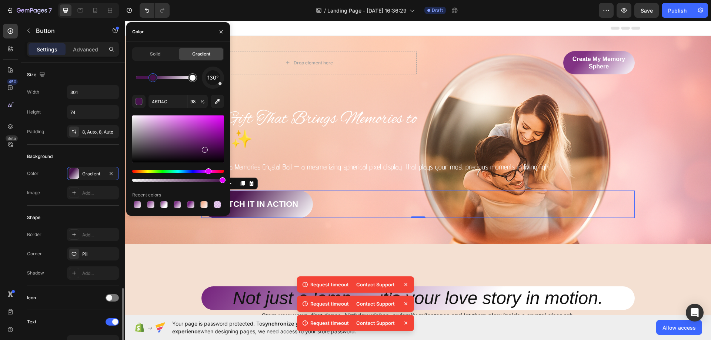
scroll to position [185, 0]
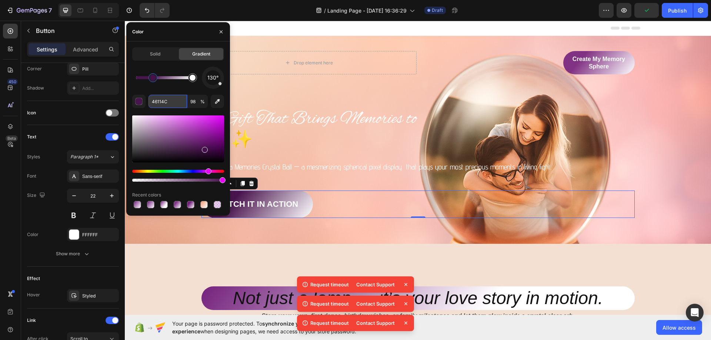
click at [178, 105] on input "46114C" at bounding box center [167, 101] width 38 height 13
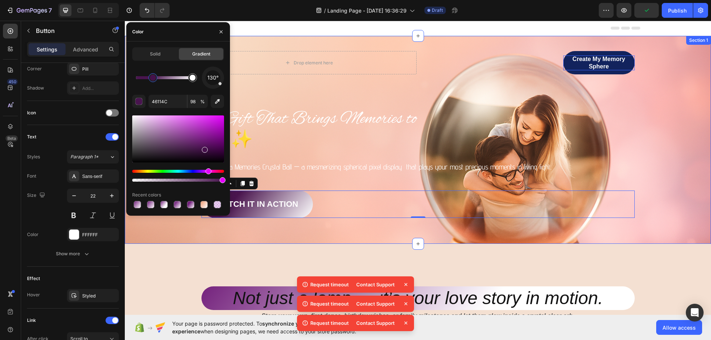
click at [623, 67] on p "Create My Memory Sphere" at bounding box center [598, 63] width 71 height 15
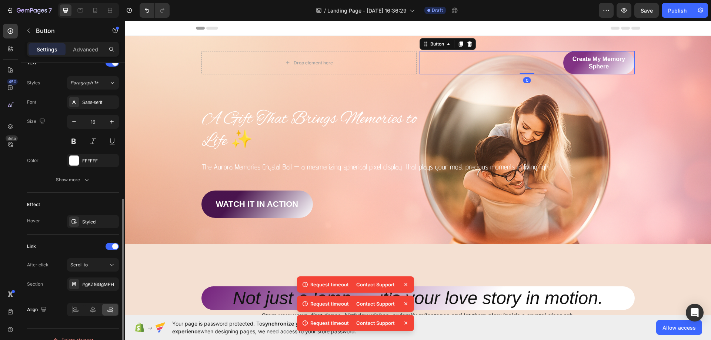
scroll to position [74, 0]
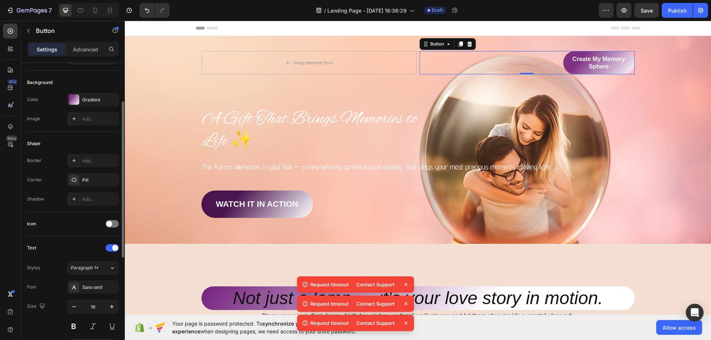
click at [91, 90] on div "Background Color Gradient Image Add..." at bounding box center [73, 101] width 92 height 61
click at [90, 94] on div "Gradient" at bounding box center [93, 99] width 52 height 13
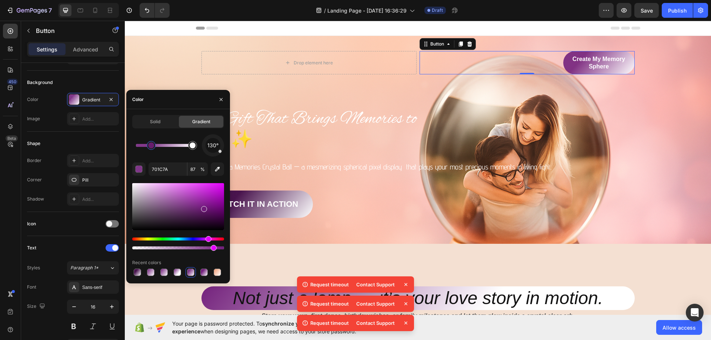
click at [165, 176] on div "130° 701C7A 87 % Recent colors" at bounding box center [178, 205] width 92 height 143
click at [164, 170] on input "701C7A" at bounding box center [167, 168] width 38 height 13
paste input "46114C"
type input "46114C"
click at [347, 237] on div "Drop element here Create My Memory Sphere Button 0 Row A Gift That Brings Memor…" at bounding box center [418, 140] width 586 height 208
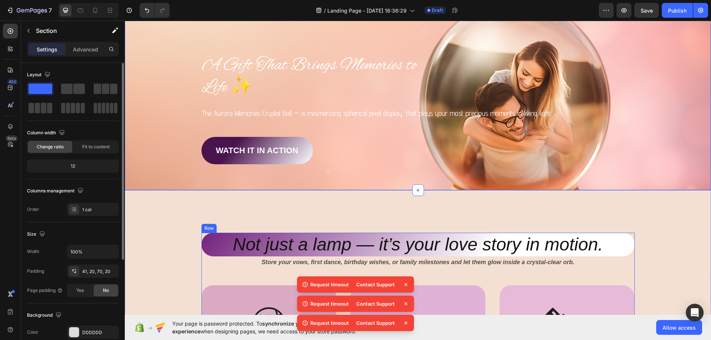
scroll to position [111, 0]
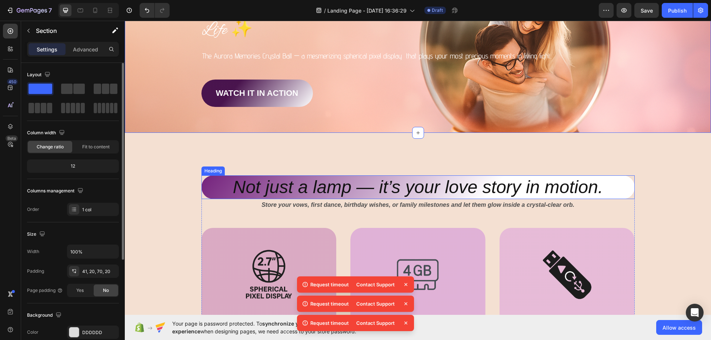
click at [214, 182] on h2 "Not just a lamp — it’s your love story in motion." at bounding box center [417, 187] width 433 height 24
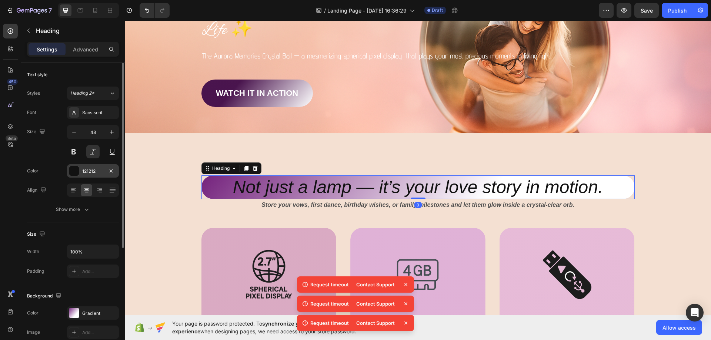
click at [93, 173] on div "121212" at bounding box center [92, 171] width 21 height 7
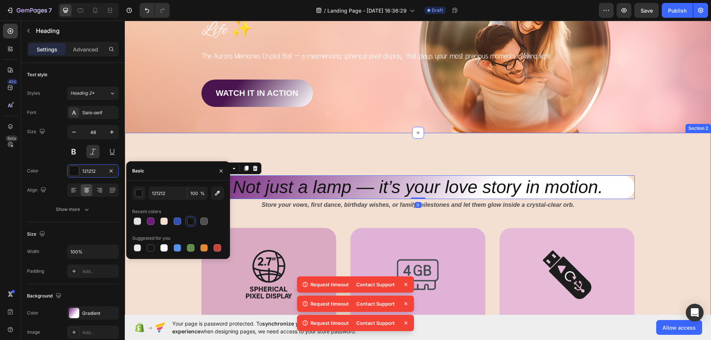
click at [155, 147] on div "Not just a lamp — it’s your love story in motion. Heading 0 Store your vows, fi…" at bounding box center [418, 272] width 586 height 279
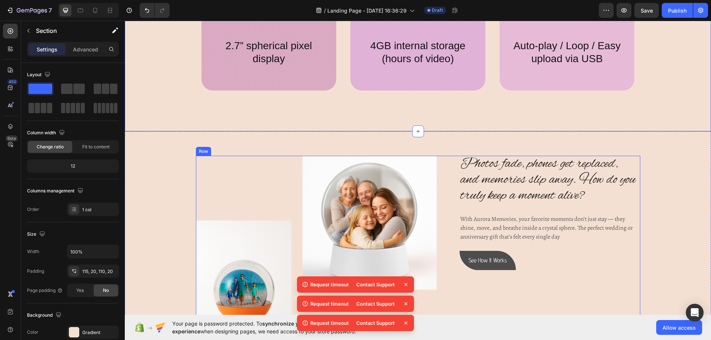
scroll to position [481, 0]
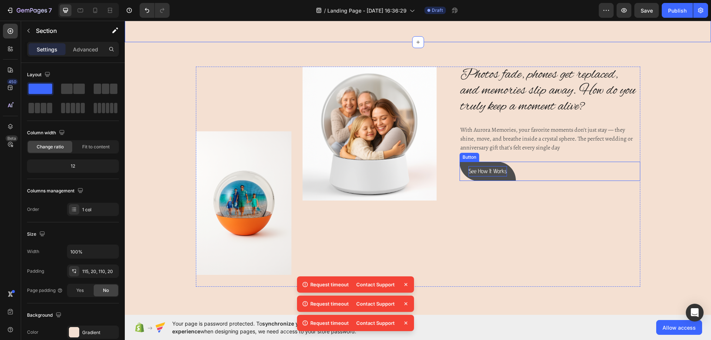
click at [486, 173] on p "See How It Works" at bounding box center [487, 171] width 38 height 11
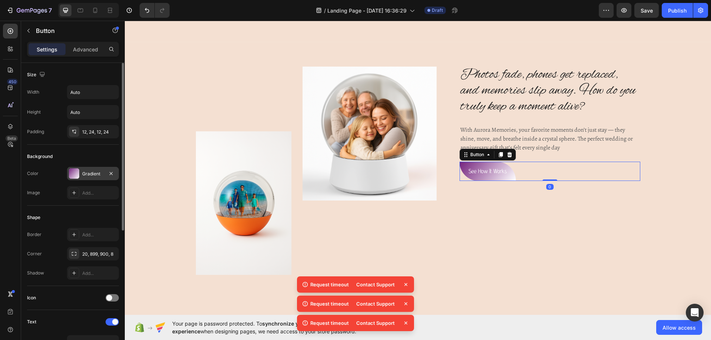
click at [84, 180] on div "Color Gradient Image Add..." at bounding box center [73, 183] width 92 height 33
click at [86, 177] on div "Gradient" at bounding box center [93, 173] width 52 height 13
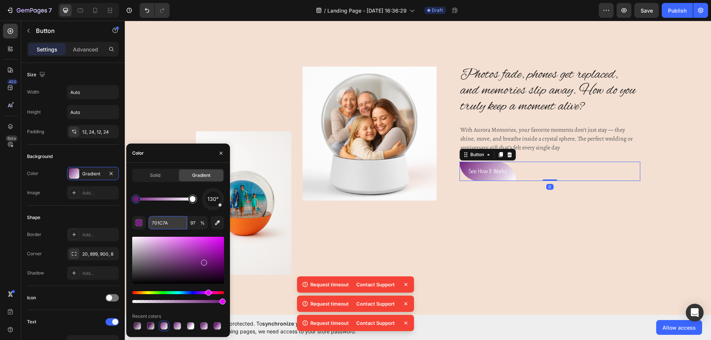
click at [160, 225] on input "701C7A" at bounding box center [167, 222] width 38 height 13
paste input "46114C"
type input "46114C"
click at [444, 232] on div "Image Image Row" at bounding box center [322, 174] width 253 height 214
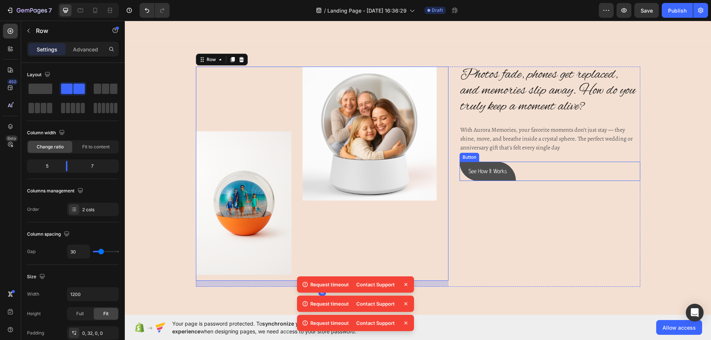
click at [509, 173] on button "See How It Works" at bounding box center [487, 172] width 56 height 20
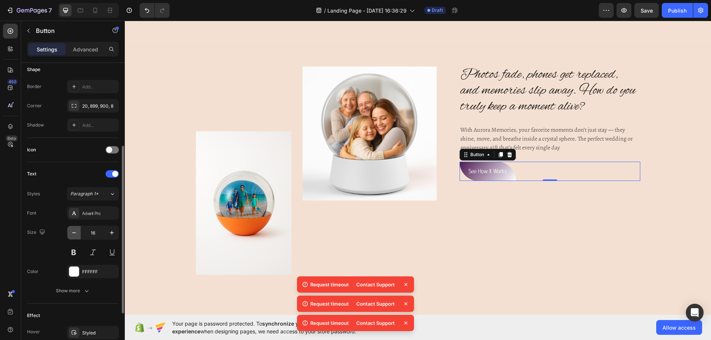
scroll to position [232, 0]
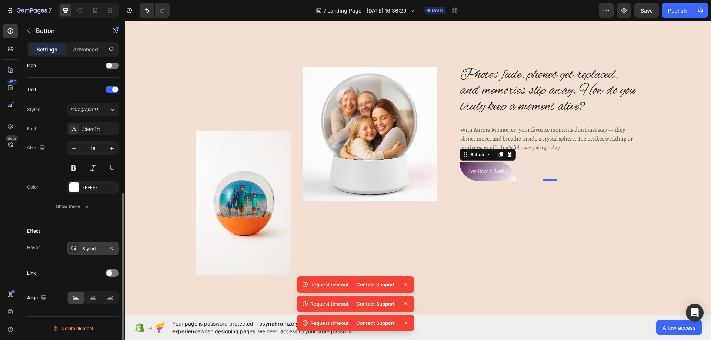
click at [86, 248] on div "Styled" at bounding box center [92, 248] width 21 height 7
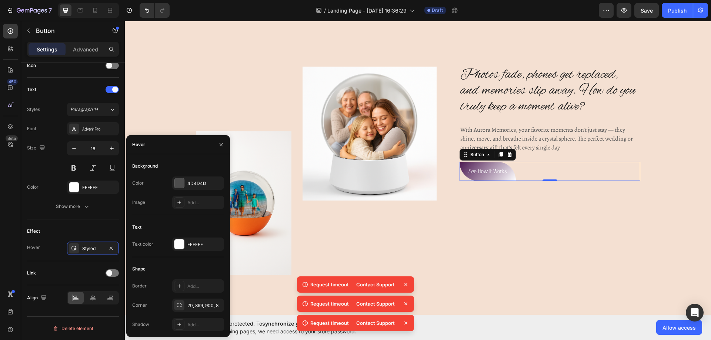
click at [195, 168] on div "Background" at bounding box center [178, 166] width 92 height 12
click at [190, 178] on div "4D4D4D" at bounding box center [198, 183] width 52 height 13
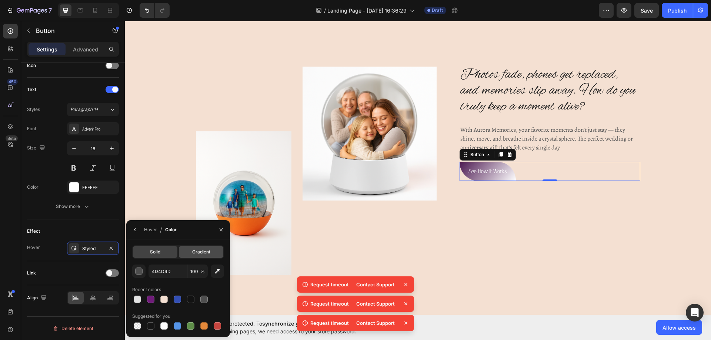
click at [195, 254] on span "Gradient" at bounding box center [201, 252] width 18 height 7
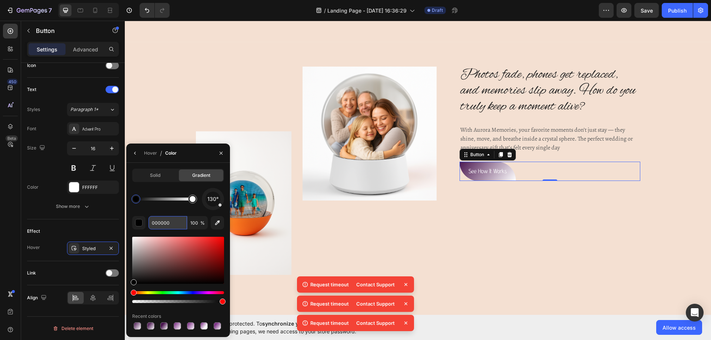
click at [170, 226] on input "000000" at bounding box center [167, 222] width 38 height 13
paste input "46114C"
type input "46114C"
click at [198, 223] on input "100" at bounding box center [197, 222] width 20 height 13
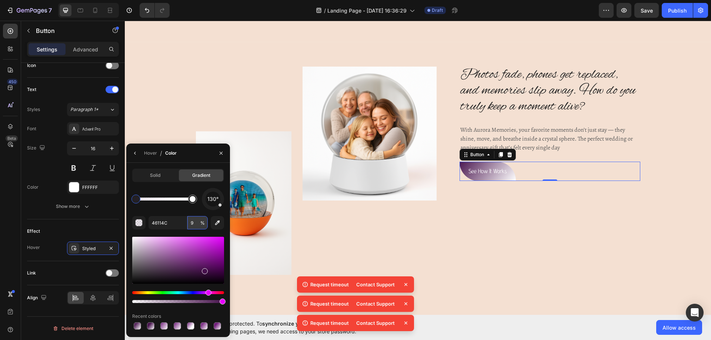
type input "98"
click at [207, 272] on div at bounding box center [208, 274] width 6 height 6
click at [370, 244] on div "Image" at bounding box center [369, 174] width 134 height 214
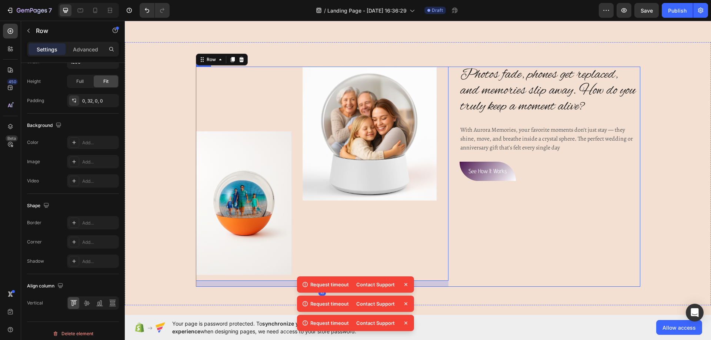
scroll to position [0, 0]
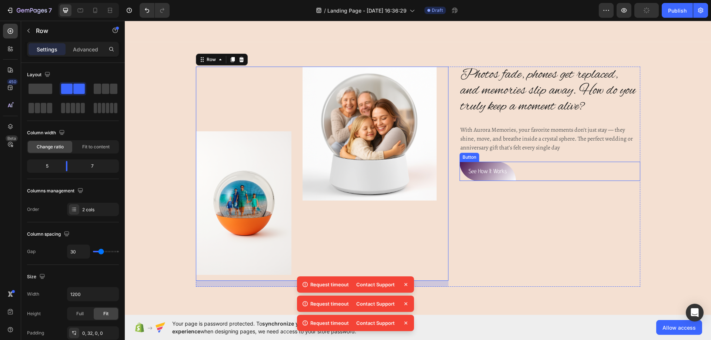
click at [511, 176] on button "See How It Works" at bounding box center [487, 172] width 56 height 20
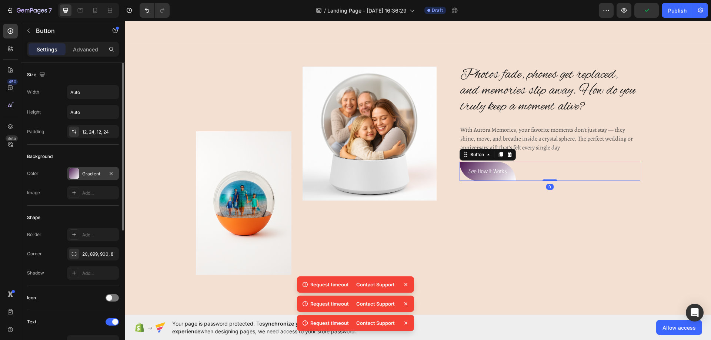
click at [89, 173] on div "Gradient" at bounding box center [92, 174] width 21 height 7
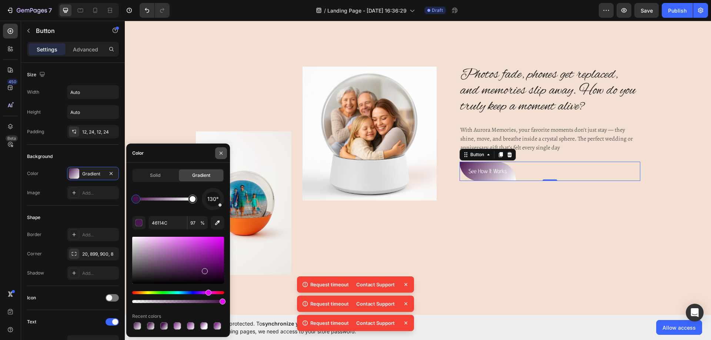
click at [223, 154] on icon "button" at bounding box center [221, 153] width 6 height 6
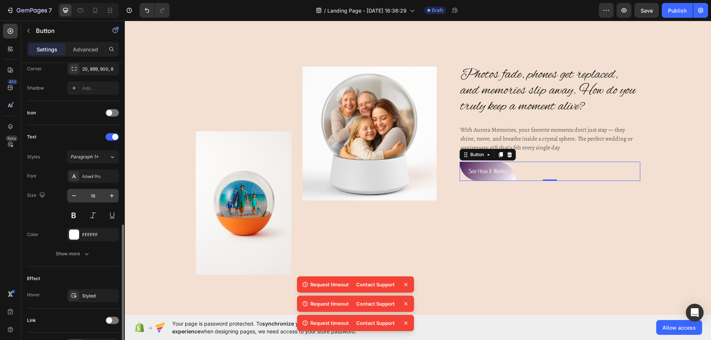
scroll to position [232, 0]
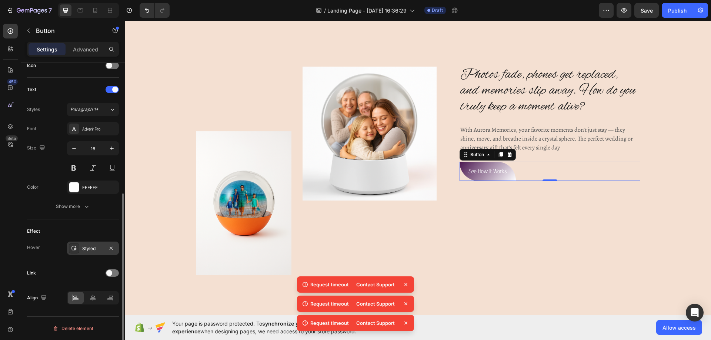
click at [101, 252] on div "Styled" at bounding box center [92, 248] width 21 height 7
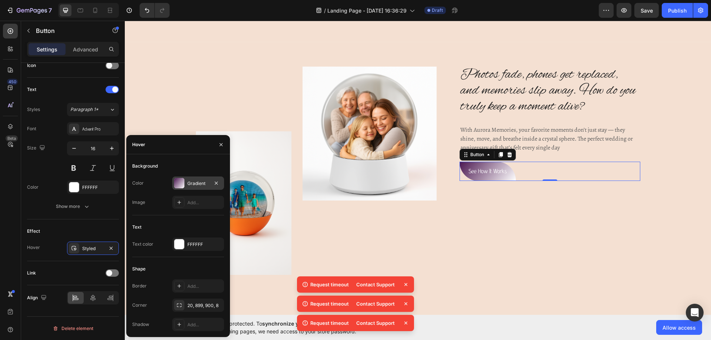
click at [217, 178] on div "Gradient" at bounding box center [198, 183] width 52 height 13
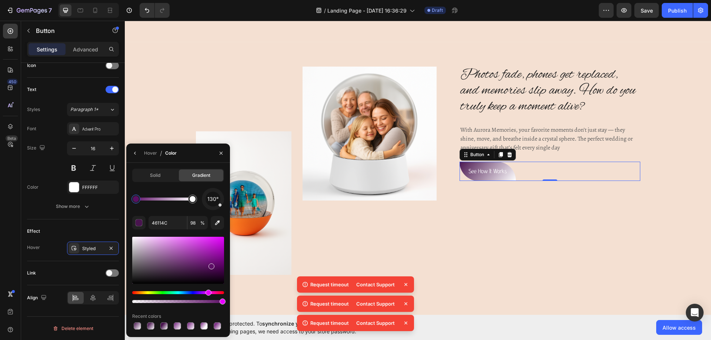
drag, startPoint x: 207, startPoint y: 270, endPoint x: 211, endPoint y: 265, distance: 6.1
click at [211, 265] on div at bounding box center [211, 267] width 6 height 6
click at [207, 269] on div at bounding box center [208, 271] width 6 height 6
type input "460E4C"
click at [209, 268] on div at bounding box center [211, 270] width 6 height 6
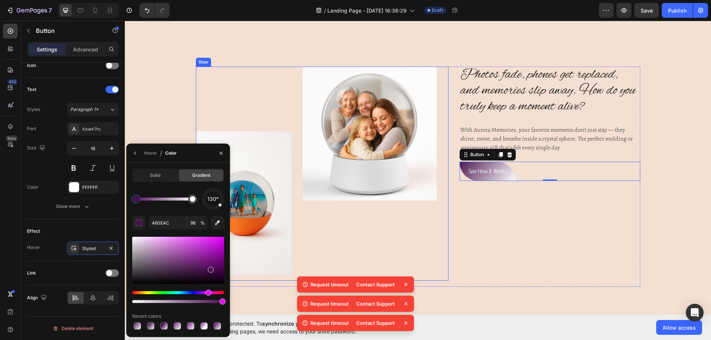
click at [547, 209] on div "Photos fade, phones get replaced, and memories slip away. How do you truly keep…" at bounding box center [549, 177] width 181 height 220
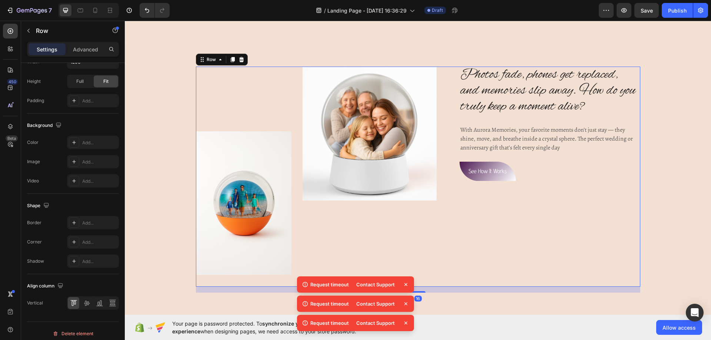
scroll to position [0, 0]
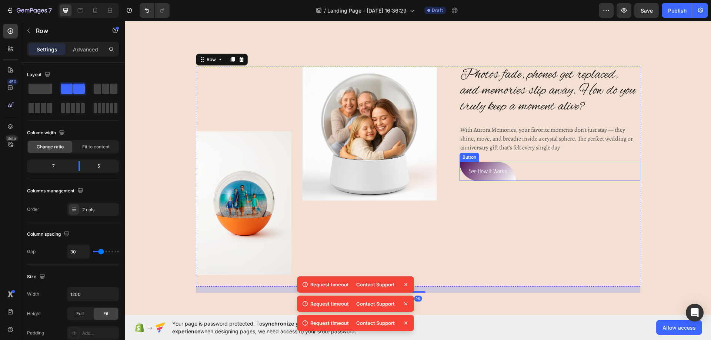
click at [460, 167] on button "See How It Works" at bounding box center [487, 172] width 56 height 20
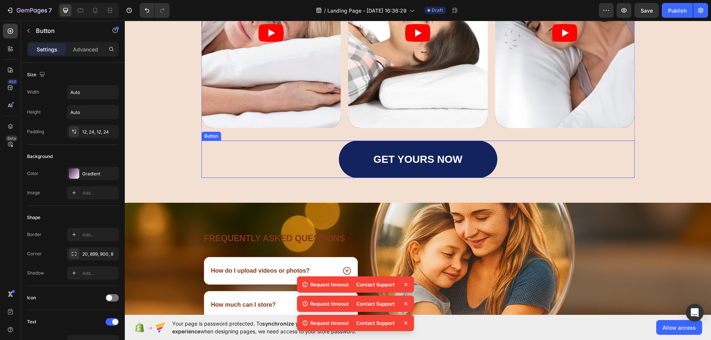
scroll to position [1703, 0]
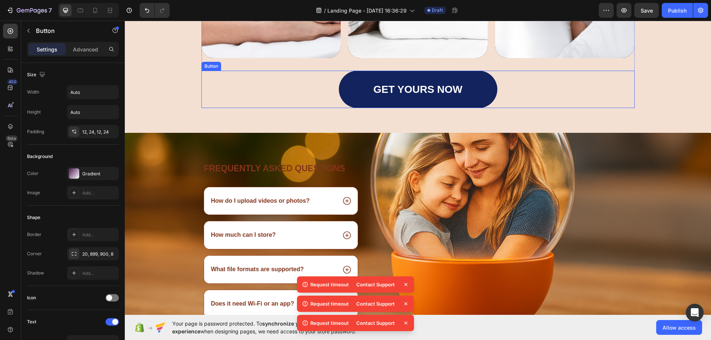
click at [469, 93] on link "GET YOURS NOW" at bounding box center [418, 89] width 158 height 37
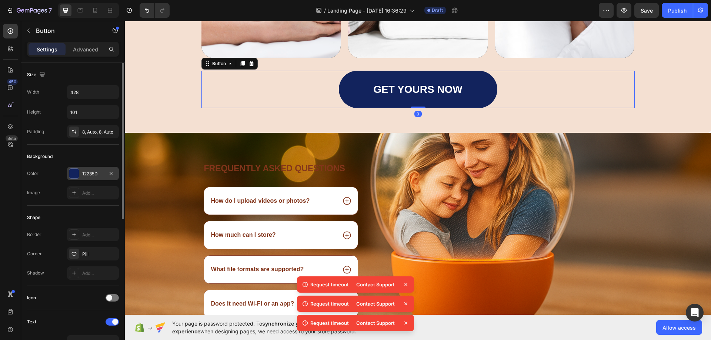
click at [88, 171] on div "12235D" at bounding box center [92, 174] width 21 height 7
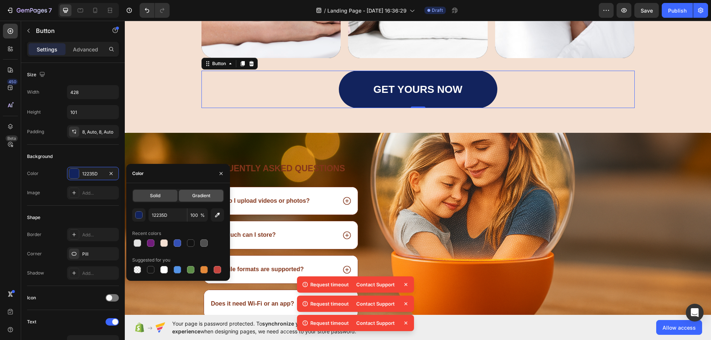
click at [192, 192] on div "Gradient" at bounding box center [201, 196] width 44 height 12
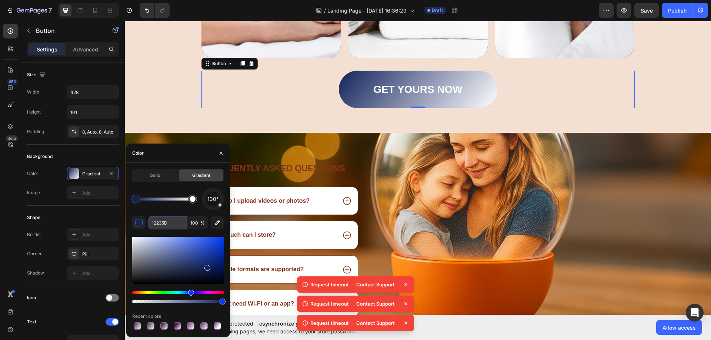
click at [162, 224] on input "12235D" at bounding box center [167, 222] width 38 height 13
paste input "46114C"
type input "46114C"
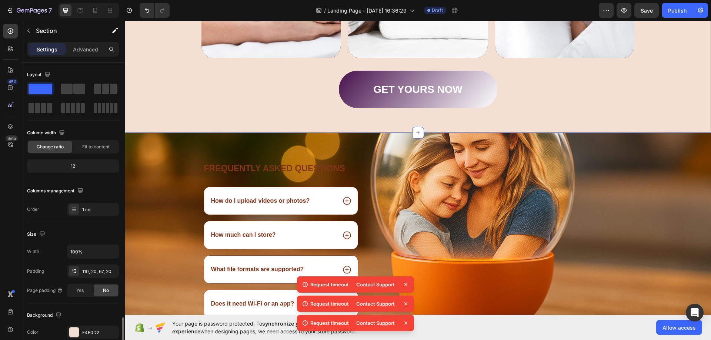
scroll to position [153, 0]
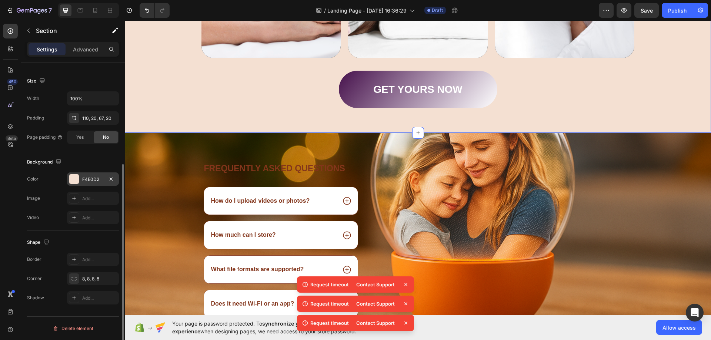
click at [98, 184] on div "F4E0D2" at bounding box center [93, 178] width 52 height 13
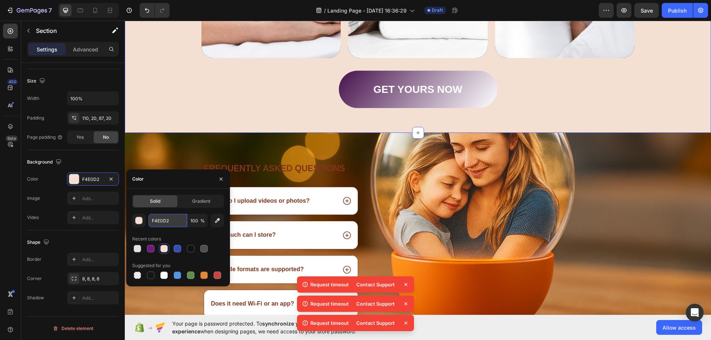
click at [159, 220] on input "F4E0D2" at bounding box center [167, 220] width 38 height 13
paste input "46114C"
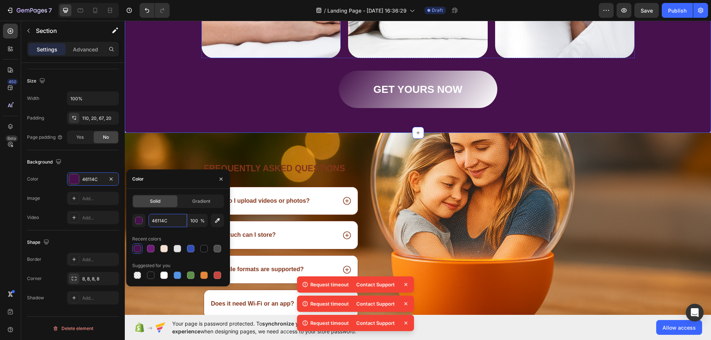
type input "F4E0D2"
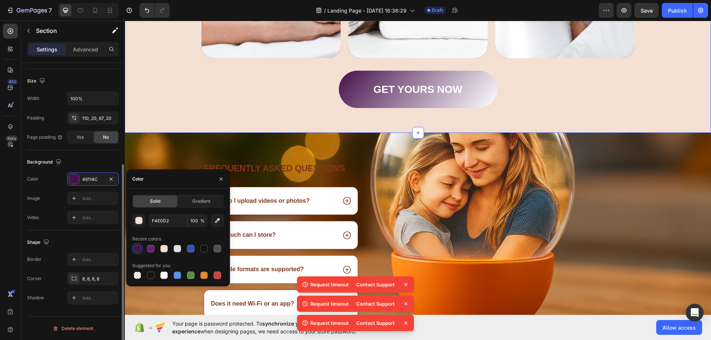
click at [264, 86] on div "GET YOURS NOW Button" at bounding box center [417, 89] width 433 height 37
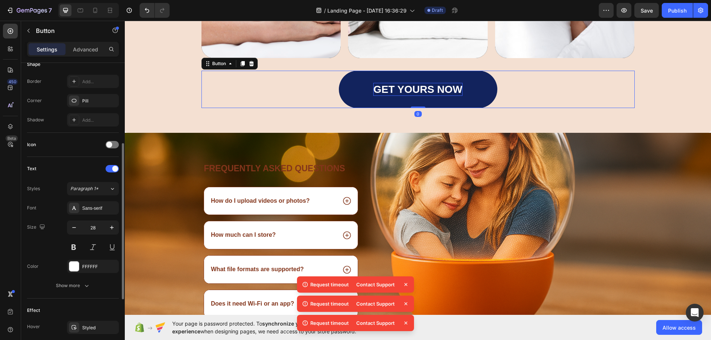
scroll to position [0, 0]
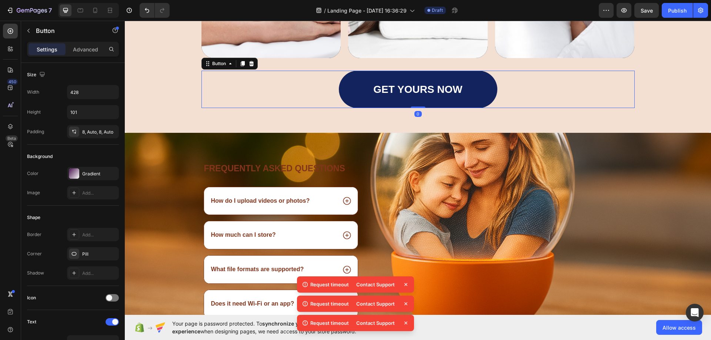
click at [358, 97] on link "GET YOURS NOW" at bounding box center [418, 89] width 158 height 37
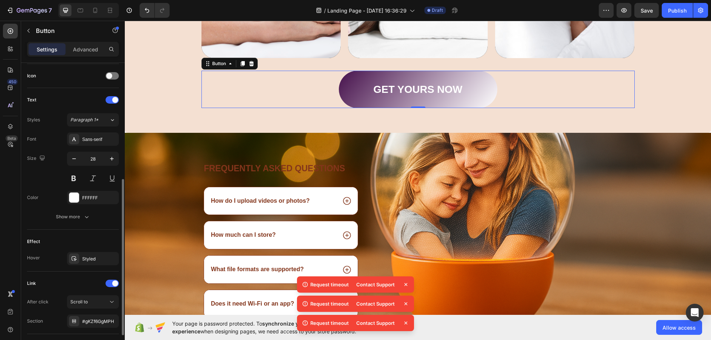
scroll to position [259, 0]
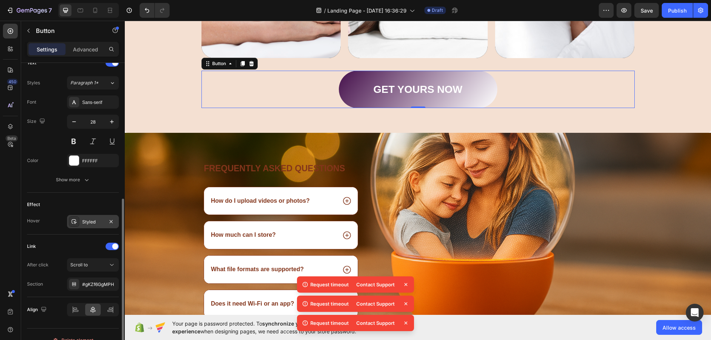
click at [90, 218] on div "Styled" at bounding box center [93, 221] width 52 height 13
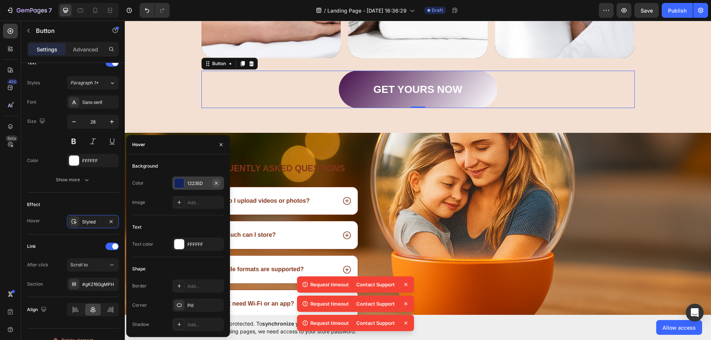
click at [214, 181] on icon "button" at bounding box center [216, 183] width 6 height 6
click at [199, 184] on div "Add..." at bounding box center [204, 183] width 35 height 7
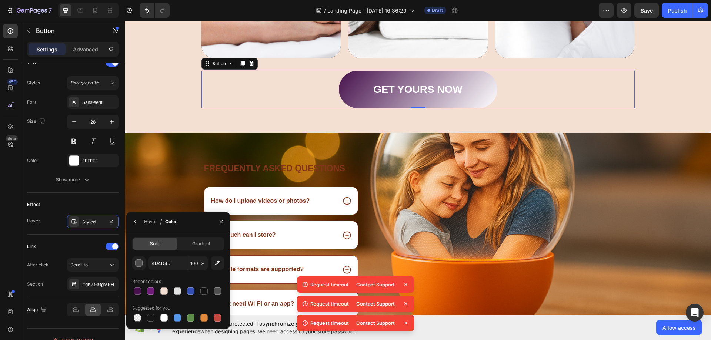
click at [163, 272] on div "4D4D4D 100 % Recent colors Suggested for you" at bounding box center [178, 290] width 92 height 67
click at [165, 259] on input "4D4D4D" at bounding box center [167, 263] width 38 height 13
paste input "6114C"
click at [150, 292] on div at bounding box center [150, 291] width 7 height 7
type input "701C7A"
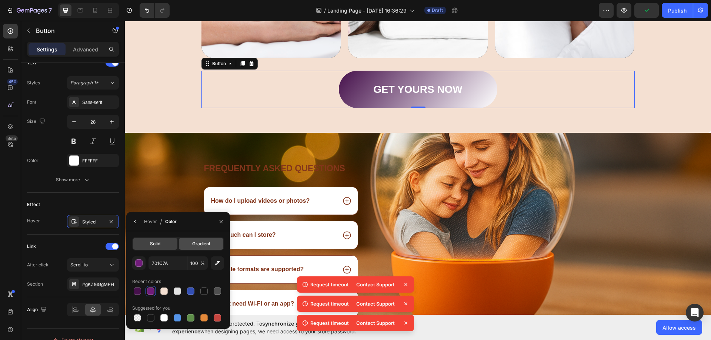
click at [201, 242] on span "Gradient" at bounding box center [201, 244] width 18 height 7
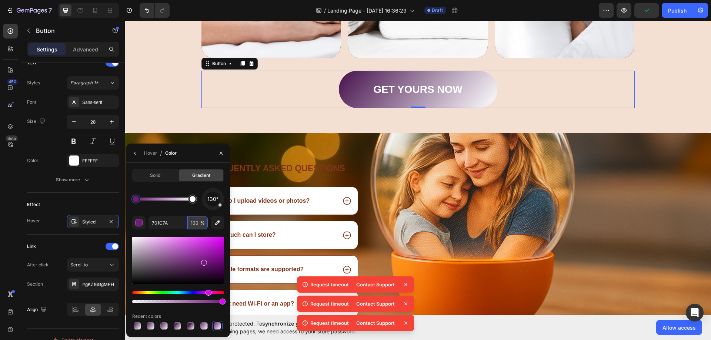
click at [197, 222] on input "100" at bounding box center [197, 222] width 20 height 13
type input "98"
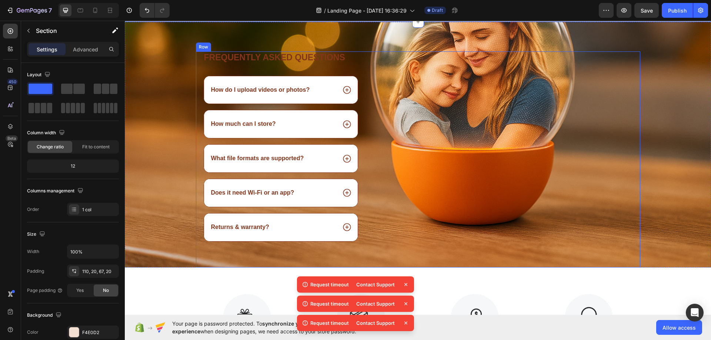
scroll to position [1777, 0]
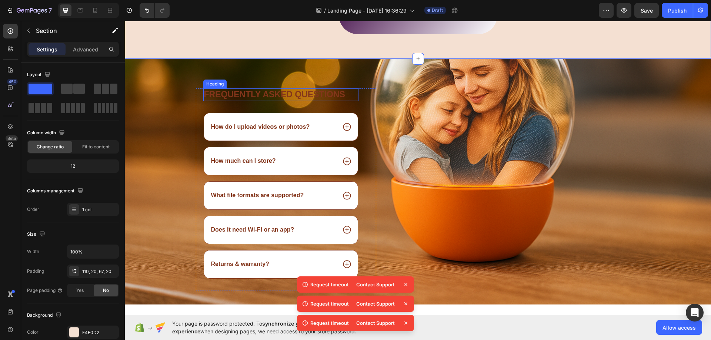
click at [261, 94] on h2 "Frequently asked questions" at bounding box center [280, 94] width 155 height 13
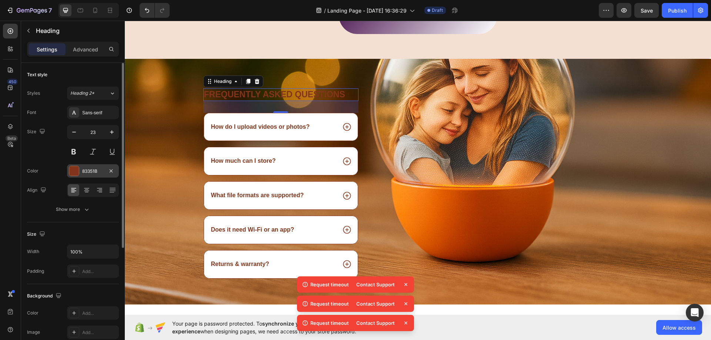
click at [94, 171] on div "83351B" at bounding box center [92, 171] width 21 height 7
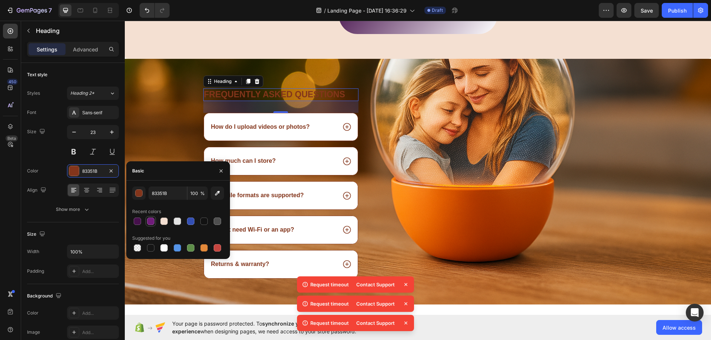
click at [150, 219] on div at bounding box center [150, 221] width 7 height 7
click at [139, 221] on div at bounding box center [137, 221] width 7 height 7
click at [152, 217] on div at bounding box center [150, 221] width 9 height 9
click at [167, 220] on div at bounding box center [163, 221] width 7 height 7
type input "F4E0D2"
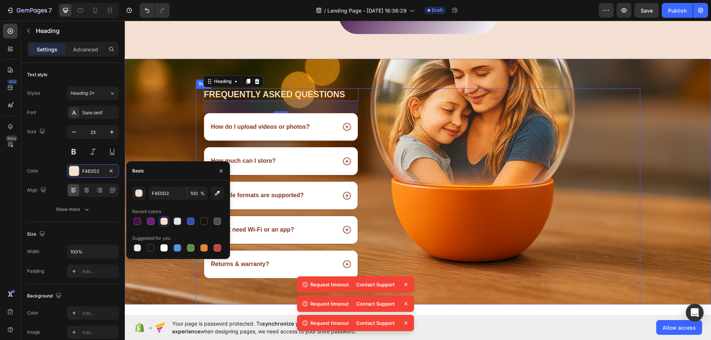
click at [402, 193] on div "Image" at bounding box center [513, 196] width 253 height 216
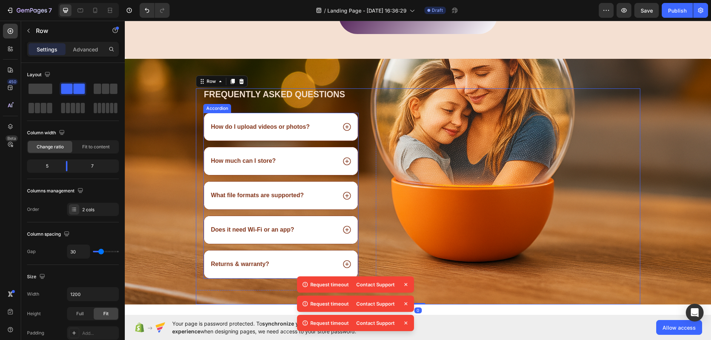
click at [300, 132] on div "How do I upload videos or photos?" at bounding box center [260, 127] width 101 height 10
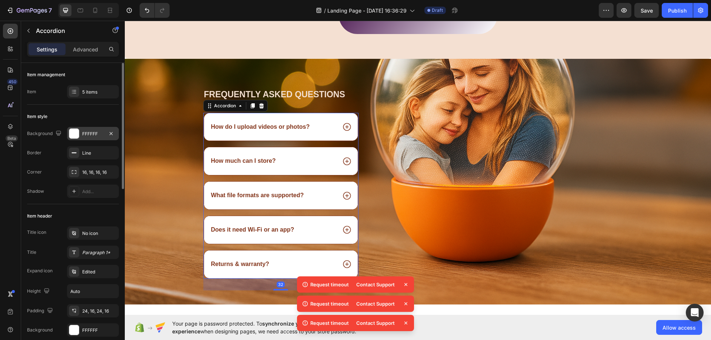
click at [99, 133] on div "FFFFFF" at bounding box center [92, 134] width 21 height 7
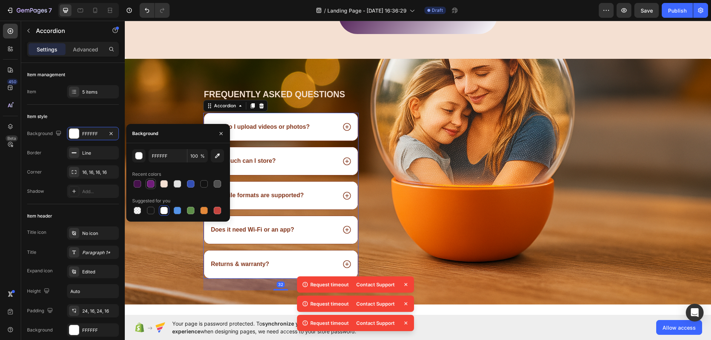
click at [153, 184] on div at bounding box center [150, 183] width 7 height 7
type input "701C7A"
click at [412, 163] on div "Image" at bounding box center [513, 196] width 253 height 216
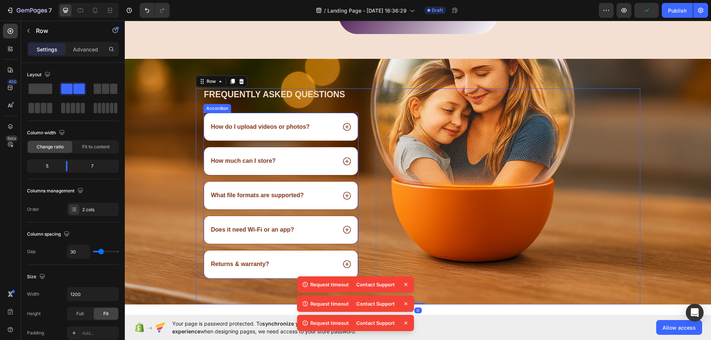
click at [286, 133] on div "How do I upload videos or photos?" at bounding box center [281, 127] width 154 height 28
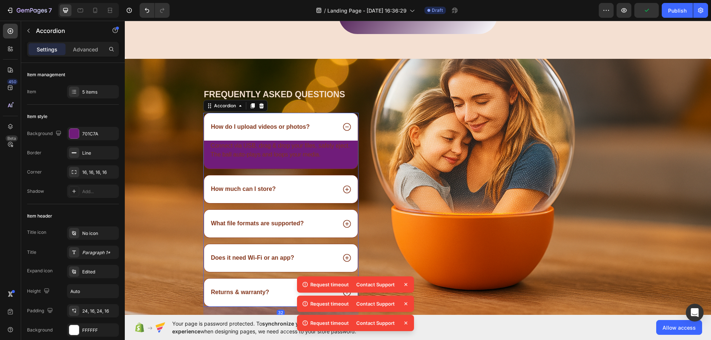
click at [313, 132] on div "How do I upload videos or photos?" at bounding box center [281, 127] width 154 height 28
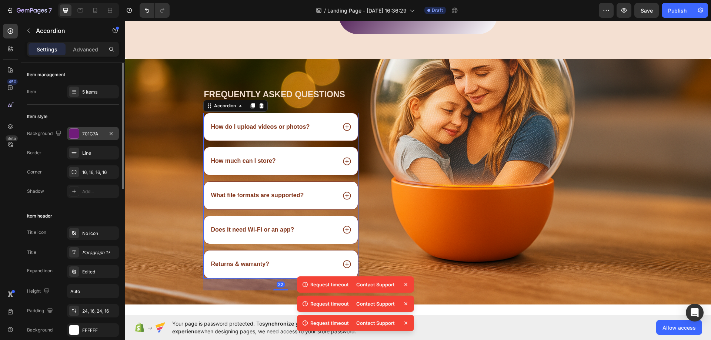
click at [93, 138] on div "701C7A" at bounding box center [93, 133] width 52 height 13
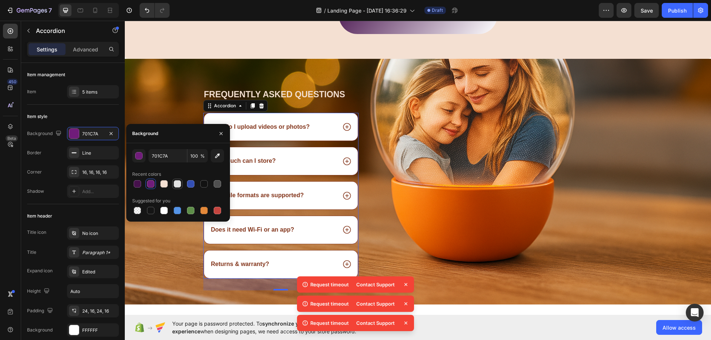
click at [179, 182] on div at bounding box center [177, 183] width 7 height 7
type input "E2E2E2"
click at [408, 176] on div "Image" at bounding box center [513, 196] width 253 height 216
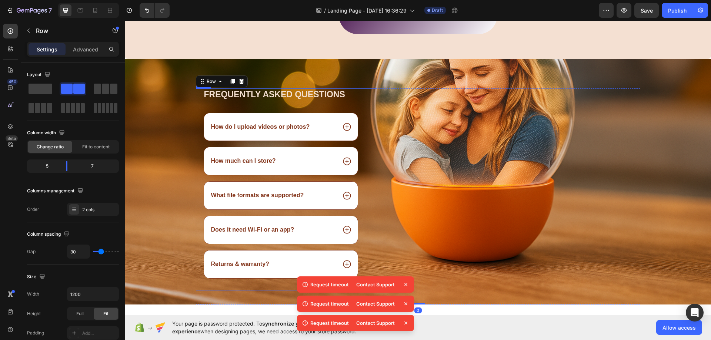
click at [346, 127] on icon at bounding box center [347, 127] width 10 height 10
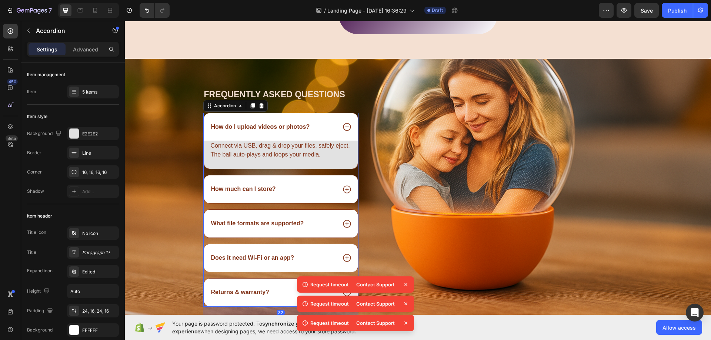
click at [346, 127] on icon at bounding box center [347, 127] width 10 height 10
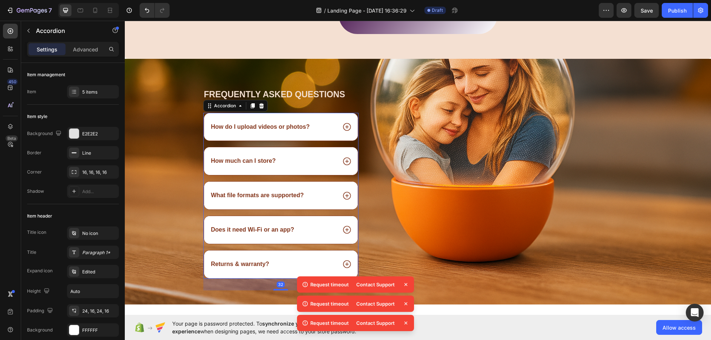
click at [276, 130] on p "How do I upload videos or photos?" at bounding box center [260, 127] width 99 height 8
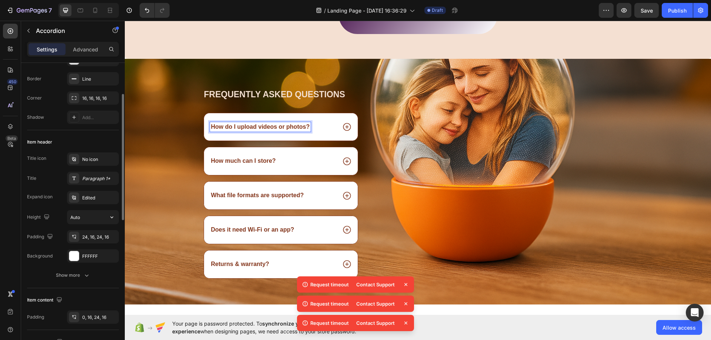
scroll to position [0, 0]
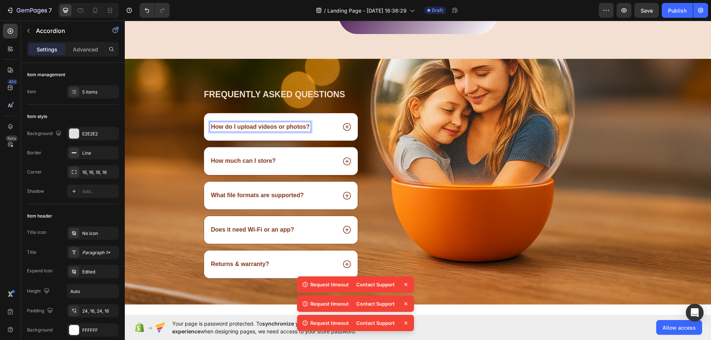
click at [234, 127] on p "How do I upload videos or photos?" at bounding box center [260, 127] width 99 height 8
click at [232, 134] on div "How do I upload videos or photos?" at bounding box center [281, 127] width 154 height 28
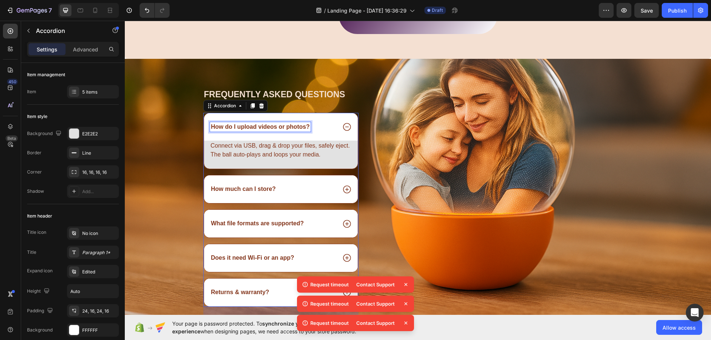
click at [231, 125] on p "How do I upload videos or photos?" at bounding box center [260, 127] width 99 height 8
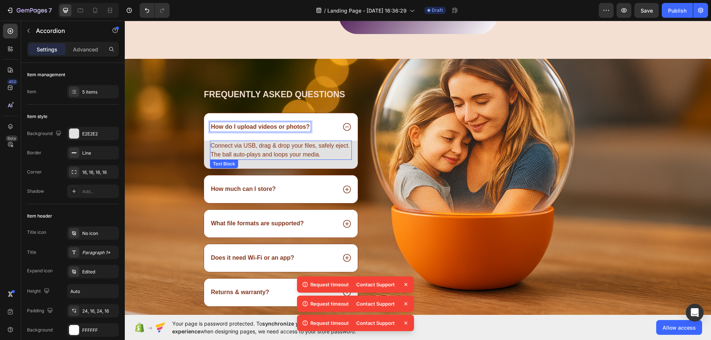
click at [179, 150] on div "Frequently asked questions Heading How do I upload videos or photos? Connect vi…" at bounding box center [418, 210] width 586 height 244
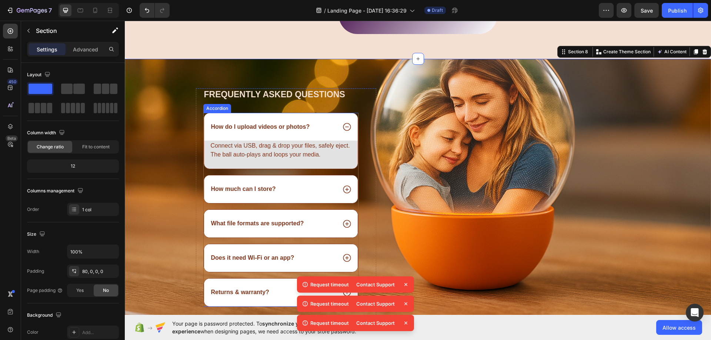
click at [211, 123] on p "How do I upload videos or photos?" at bounding box center [260, 127] width 99 height 8
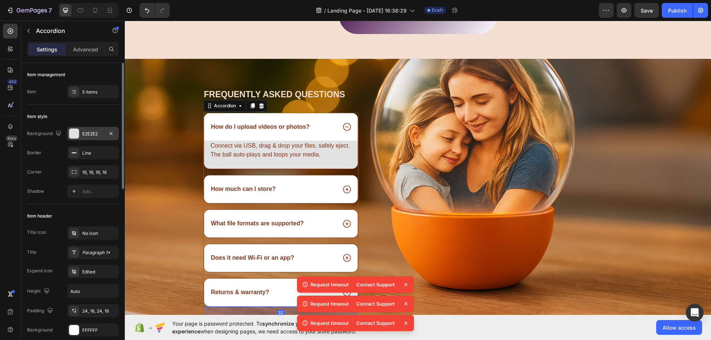
click at [85, 135] on div "E2E2E2" at bounding box center [92, 134] width 21 height 7
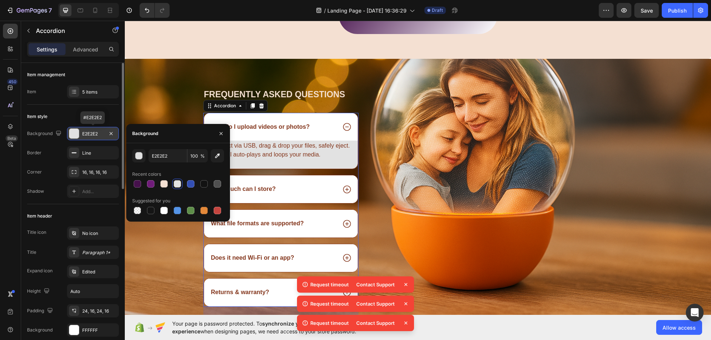
click at [86, 135] on div "E2E2E2" at bounding box center [92, 134] width 21 height 7
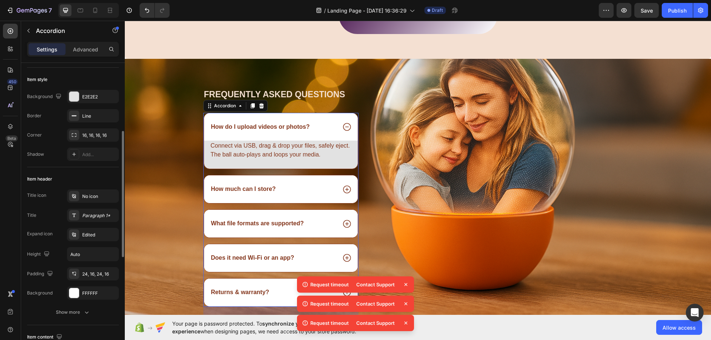
scroll to position [74, 0]
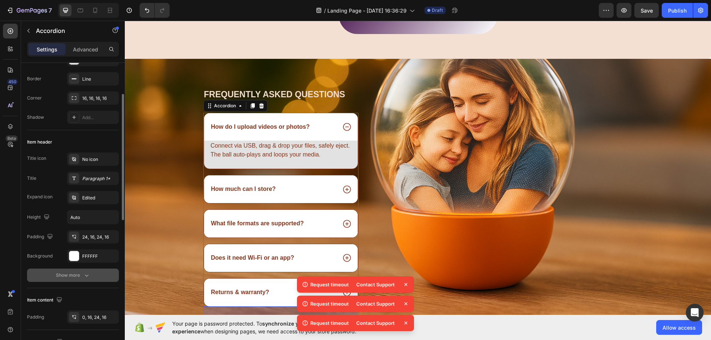
click at [72, 278] on div "Show more" at bounding box center [73, 275] width 34 height 7
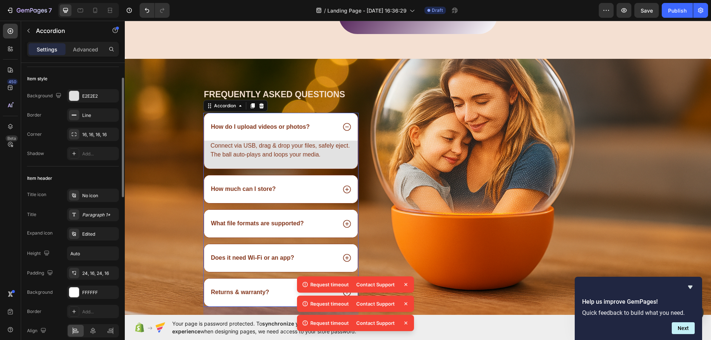
scroll to position [0, 0]
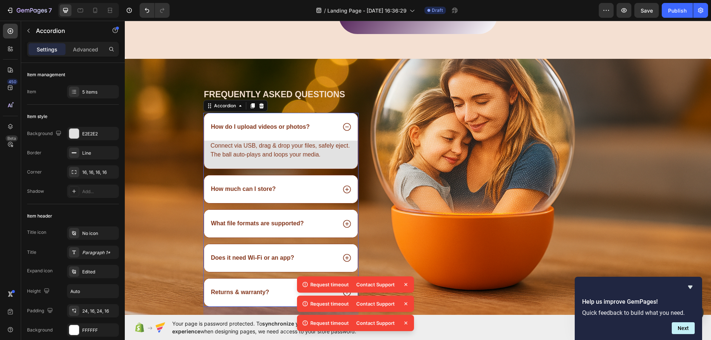
click at [325, 134] on div "How do I upload videos or photos?" at bounding box center [281, 127] width 154 height 28
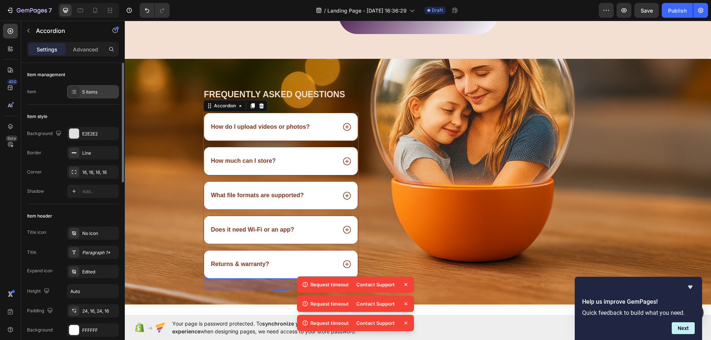
click at [89, 87] on div "5 items" at bounding box center [93, 91] width 52 height 13
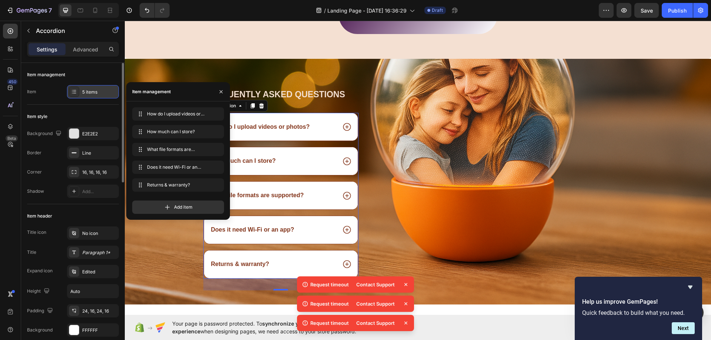
click at [89, 87] on div "5 items" at bounding box center [93, 91] width 52 height 13
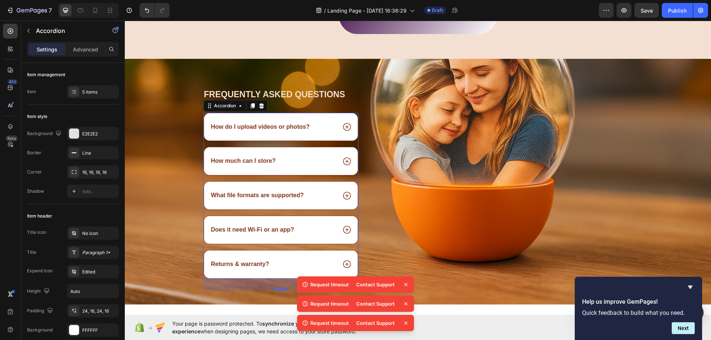
click at [348, 127] on icon at bounding box center [347, 127] width 10 height 10
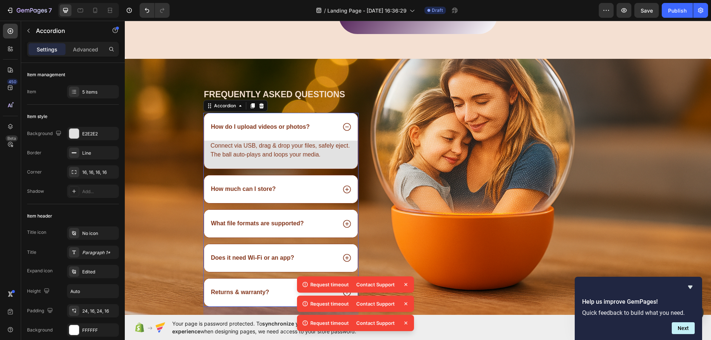
click at [291, 147] on p "Connect via USB, drag & drop your files, safely eject. The ball auto-plays and …" at bounding box center [281, 150] width 141 height 18
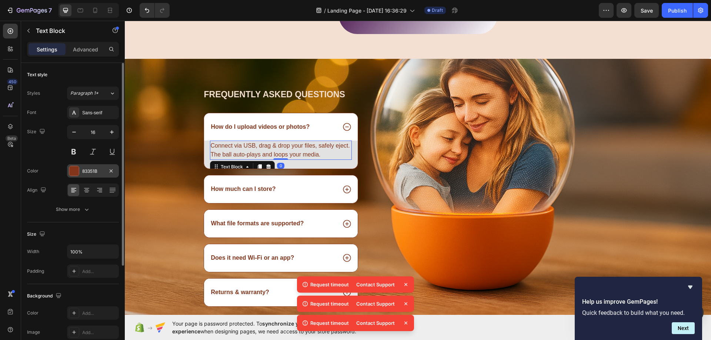
click at [97, 171] on div "83351B" at bounding box center [92, 171] width 21 height 7
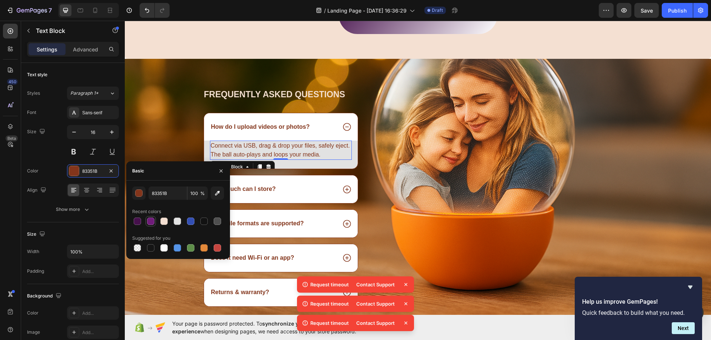
click at [150, 222] on div at bounding box center [150, 221] width 7 height 7
click at [135, 221] on div at bounding box center [137, 221] width 7 height 7
type input "46114C"
click at [234, 125] on p "How do I upload videos or photos?" at bounding box center [260, 127] width 99 height 8
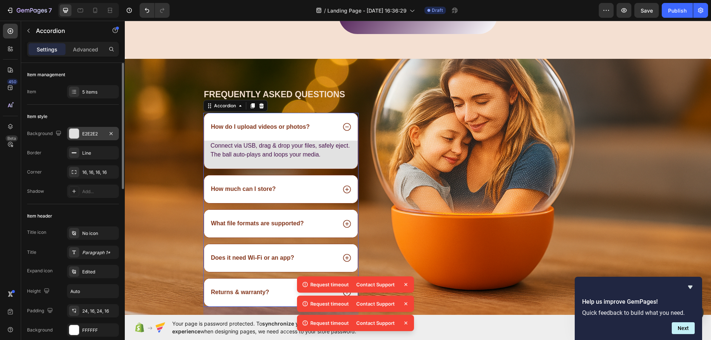
click at [94, 131] on div "E2E2E2" at bounding box center [92, 134] width 21 height 7
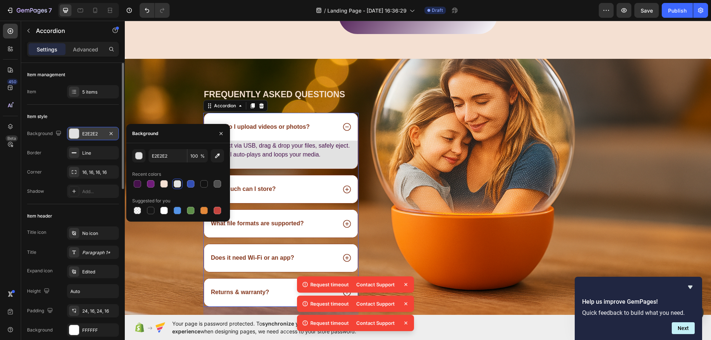
click at [91, 129] on div "E2E2E2" at bounding box center [93, 133] width 52 height 13
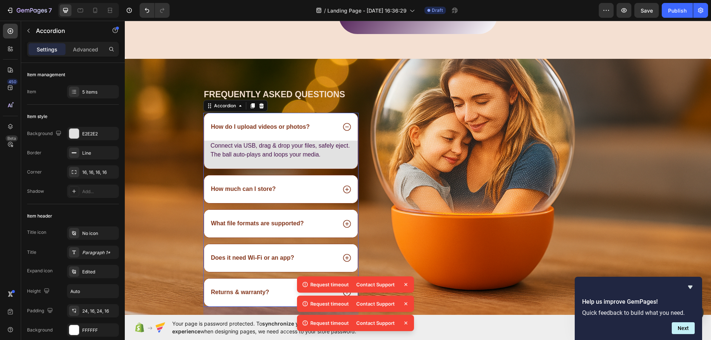
click at [332, 134] on div "How do I upload videos or photos?" at bounding box center [281, 127] width 154 height 28
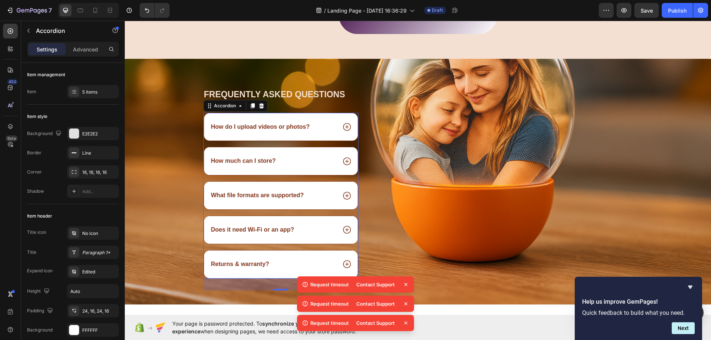
click at [343, 126] on icon at bounding box center [347, 127] width 8 height 8
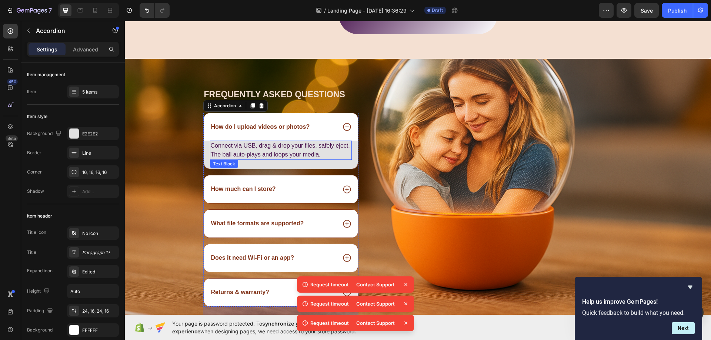
click at [296, 157] on p "Connect via USB, drag & drop your files, safely eject. The ball auto-plays and …" at bounding box center [281, 150] width 141 height 18
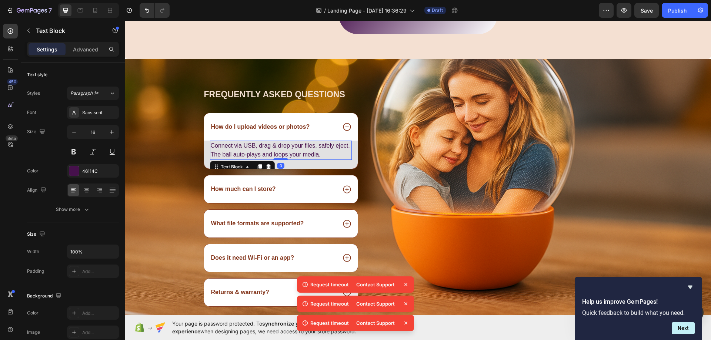
click at [311, 162] on div "Connect via USB, drag & drop your files, safely eject. The ball auto-plays and …" at bounding box center [281, 155] width 154 height 28
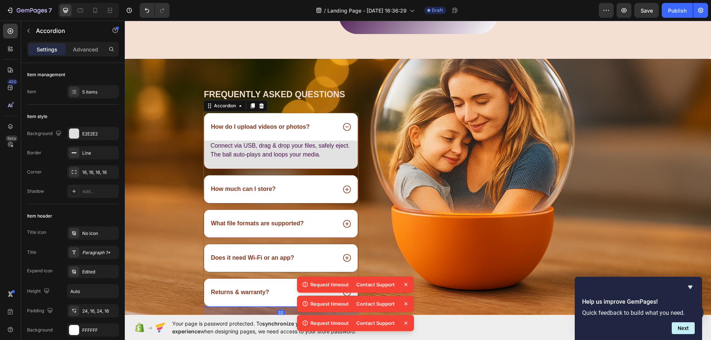
click at [312, 164] on div "Connect via USB, drag & drop your files, safely eject. The ball auto-plays and …" at bounding box center [281, 155] width 154 height 28
click at [329, 162] on div "Connect via USB, drag & drop your files, safely eject. The ball auto-plays and …" at bounding box center [281, 155] width 154 height 28
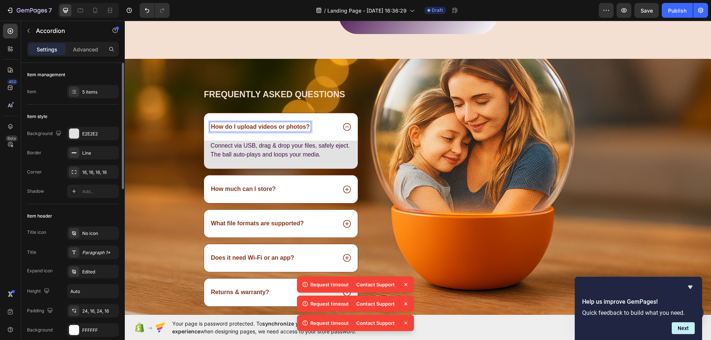
scroll to position [74, 0]
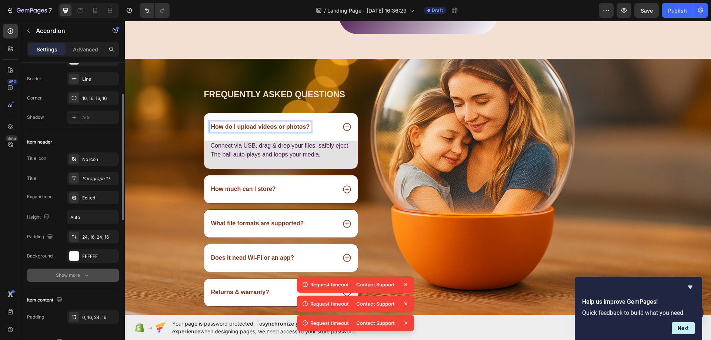
click at [77, 272] on div "Show more" at bounding box center [73, 275] width 34 height 7
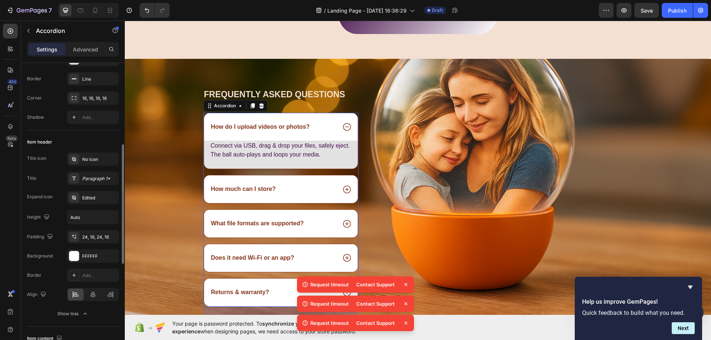
scroll to position [148, 0]
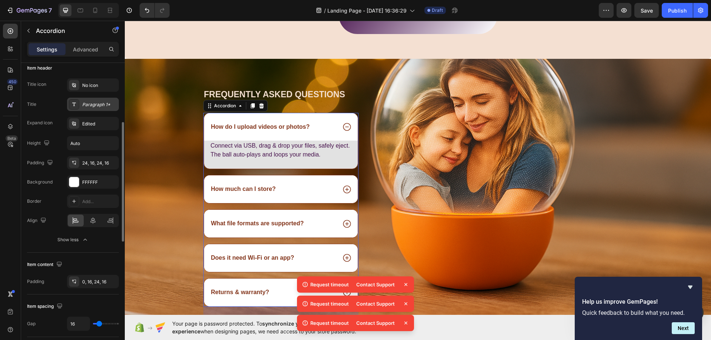
click at [83, 105] on div "Paragraph 1*" at bounding box center [99, 104] width 35 height 7
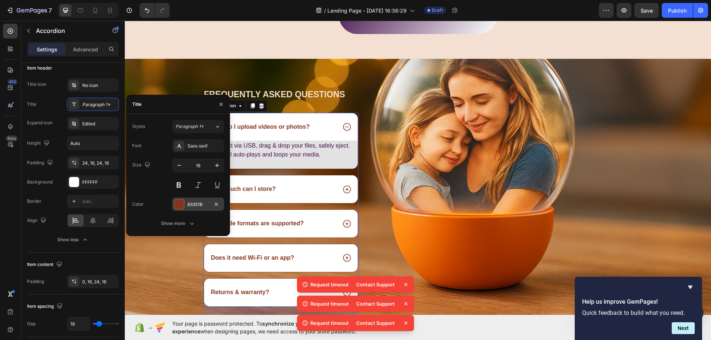
click at [194, 205] on div "83351B" at bounding box center [197, 204] width 21 height 7
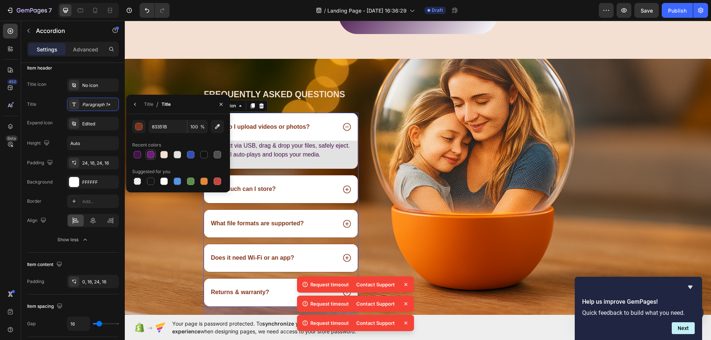
click at [150, 157] on div at bounding box center [150, 154] width 7 height 7
type input "701C7A"
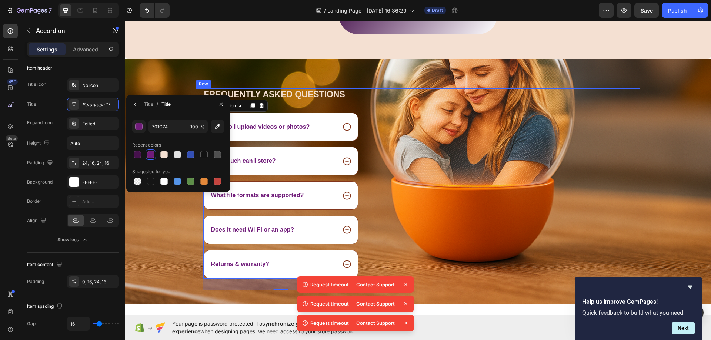
click at [405, 182] on div "Image" at bounding box center [513, 196] width 253 height 216
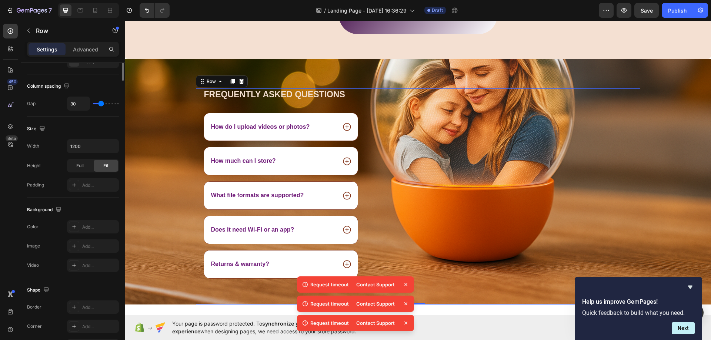
scroll to position [0, 0]
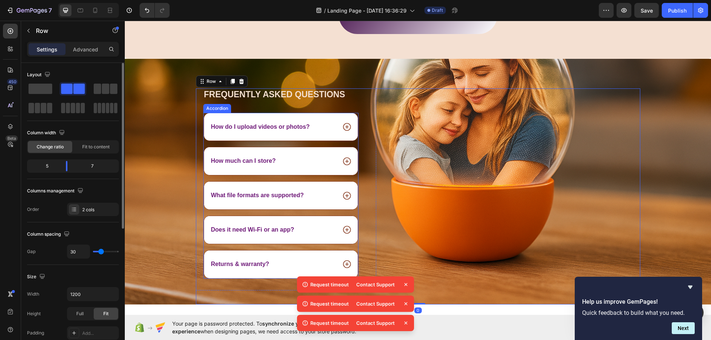
click at [332, 163] on div "How much can I store?" at bounding box center [273, 161] width 127 height 10
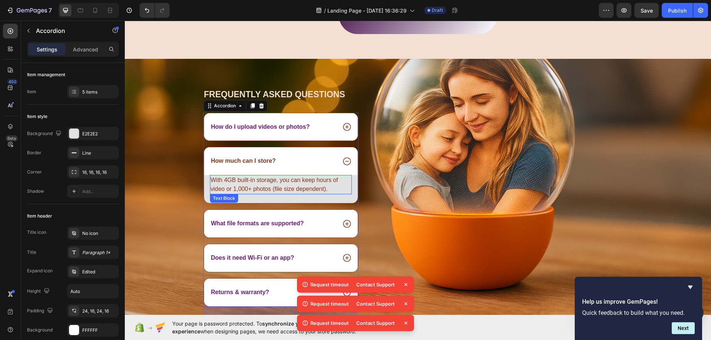
click at [286, 191] on p "With 4GB built-in storage, you can keep hours of video or 1,000+ photos (file s…" at bounding box center [281, 185] width 141 height 18
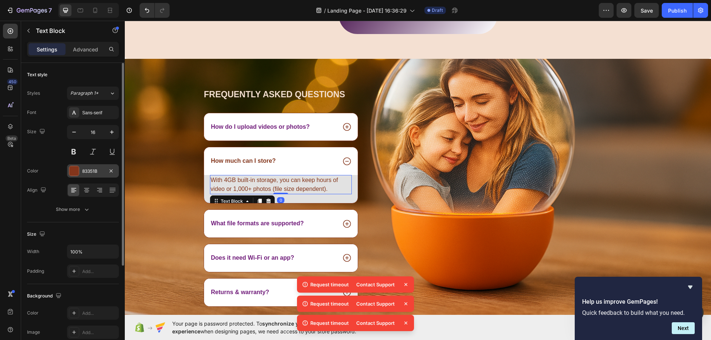
click at [86, 168] on div "83351B" at bounding box center [92, 171] width 21 height 7
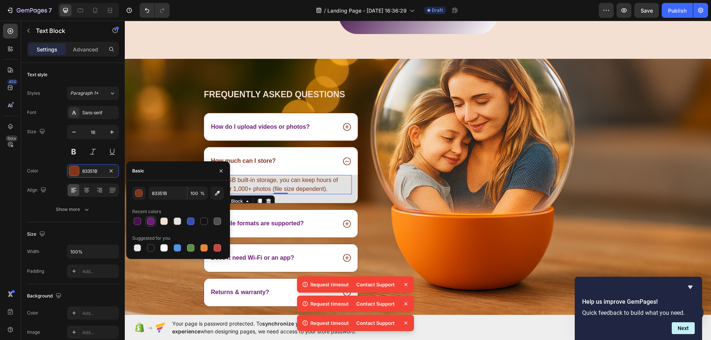
click at [148, 222] on div at bounding box center [150, 221] width 7 height 7
type input "701C7A"
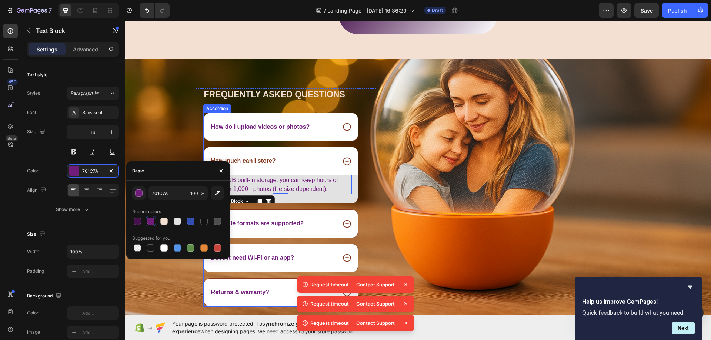
click at [289, 222] on p "What file formats are supported?" at bounding box center [257, 224] width 93 height 8
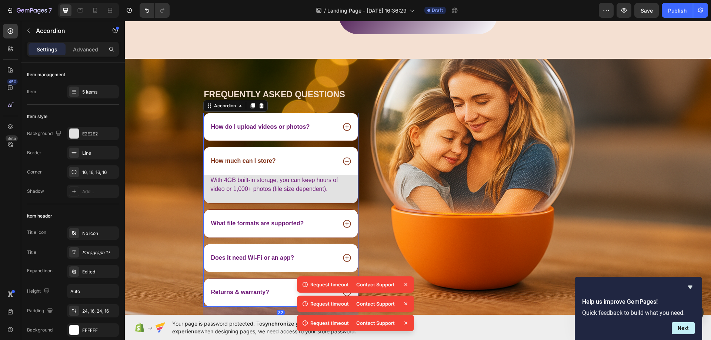
click at [322, 225] on div "What file formats are supported?" at bounding box center [273, 224] width 127 height 10
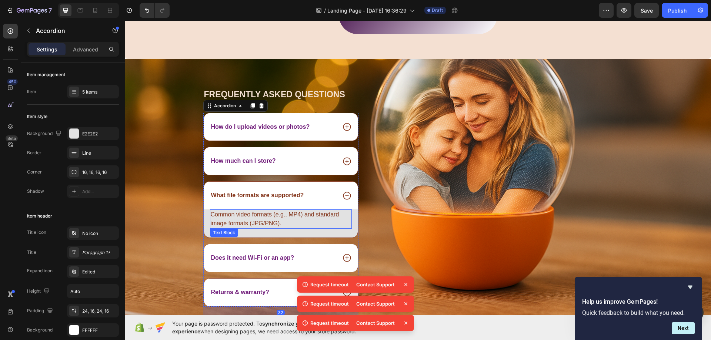
click at [237, 221] on p "Common video formats (e.g., MP4) and standard image formats (JPG/PNG)." at bounding box center [281, 219] width 141 height 18
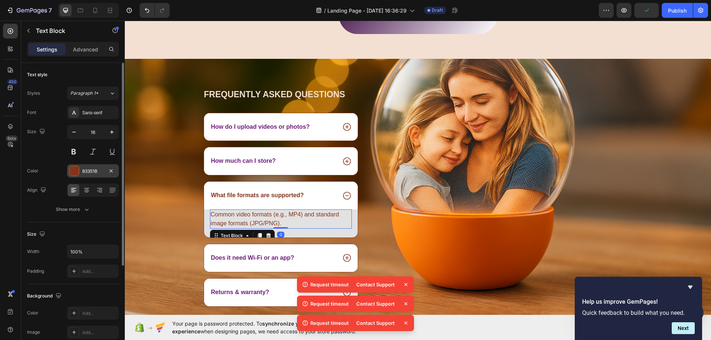
click at [83, 173] on div "83351B" at bounding box center [92, 171] width 21 height 7
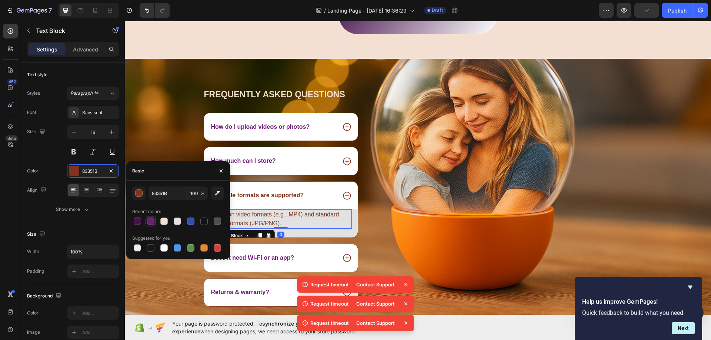
click at [151, 219] on div at bounding box center [150, 221] width 7 height 7
type input "701C7A"
drag, startPoint x: 427, startPoint y: 231, endPoint x: 420, endPoint y: 232, distance: 7.5
click at [425, 232] on div "Image" at bounding box center [513, 210] width 253 height 244
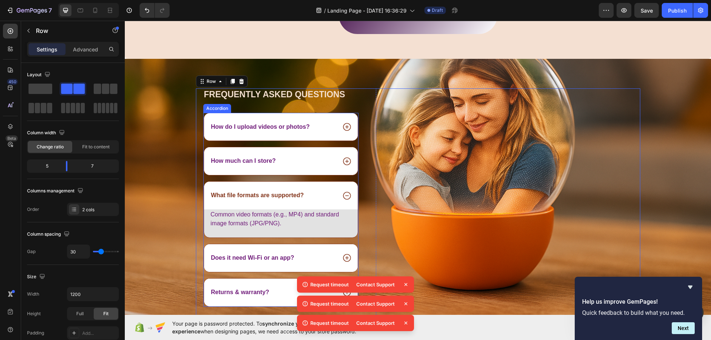
click at [321, 258] on div "Does it need Wi-Fi or an app?" at bounding box center [273, 258] width 127 height 10
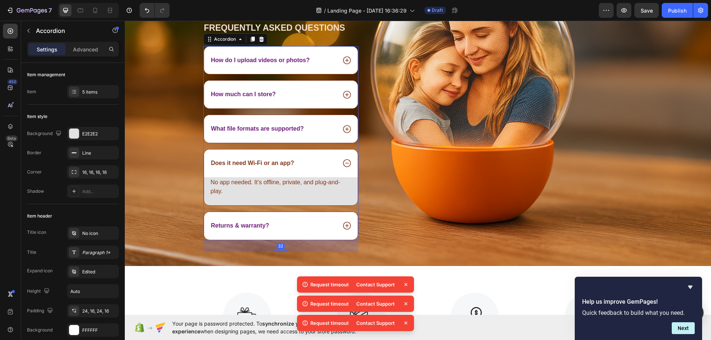
scroll to position [1851, 0]
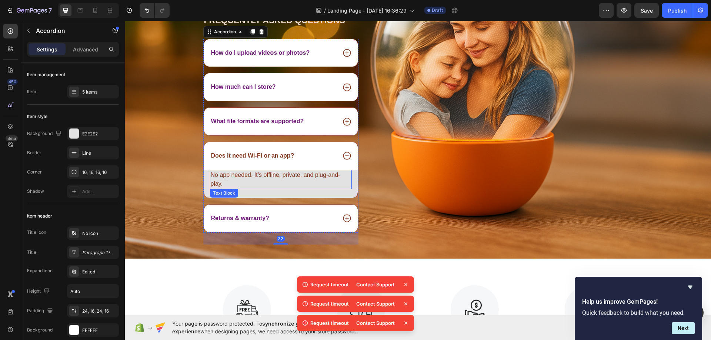
click at [251, 176] on p "No app needed. It’s offline, private, and plug-and-play." at bounding box center [281, 180] width 141 height 18
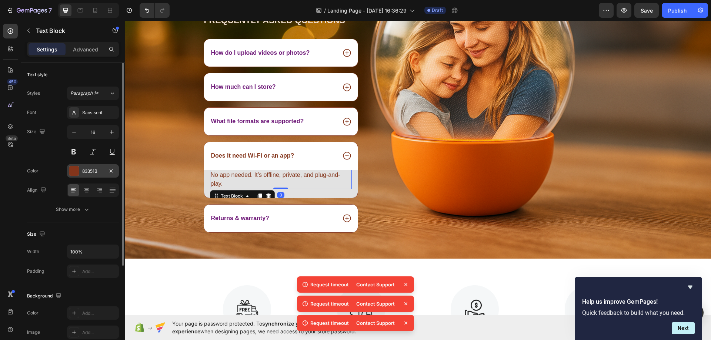
click at [96, 176] on div "83351B" at bounding box center [93, 170] width 52 height 13
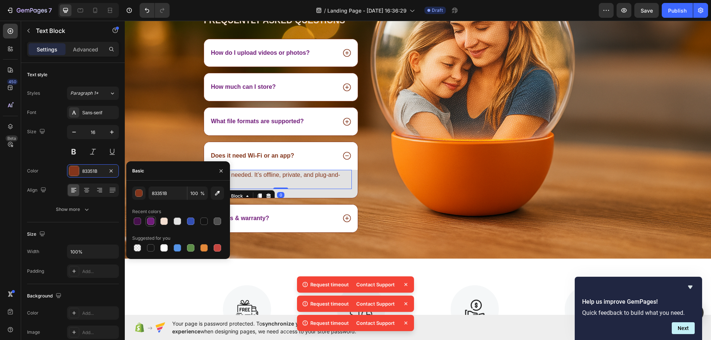
drag, startPoint x: 150, startPoint y: 220, endPoint x: 194, endPoint y: 219, distance: 44.4
click at [150, 220] on div at bounding box center [150, 221] width 7 height 7
type input "701C7A"
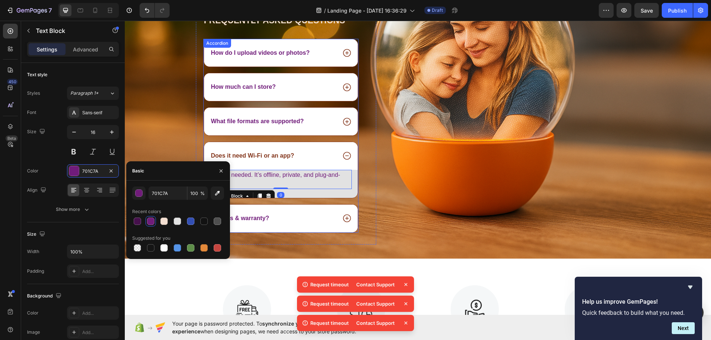
click at [326, 229] on div "Returns & warranty?" at bounding box center [281, 219] width 154 height 28
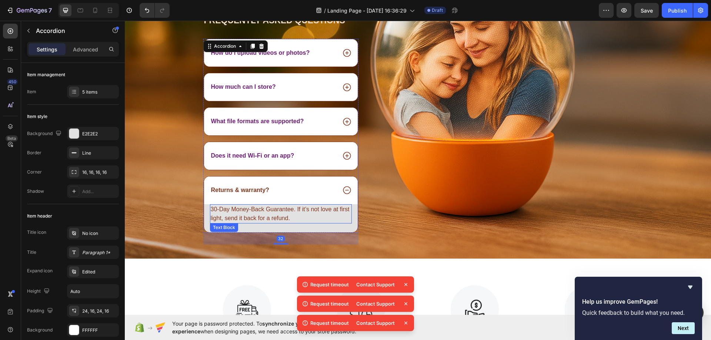
click at [261, 215] on p "30-Day Money-Back Guarantee. If it’s not love at first light, send it back for …" at bounding box center [281, 214] width 141 height 18
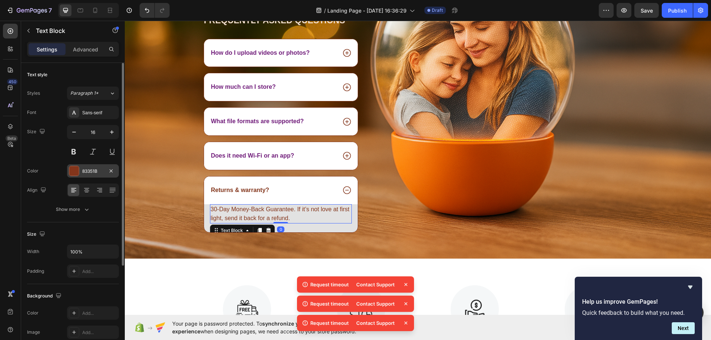
click at [82, 171] on div "83351B" at bounding box center [93, 170] width 52 height 13
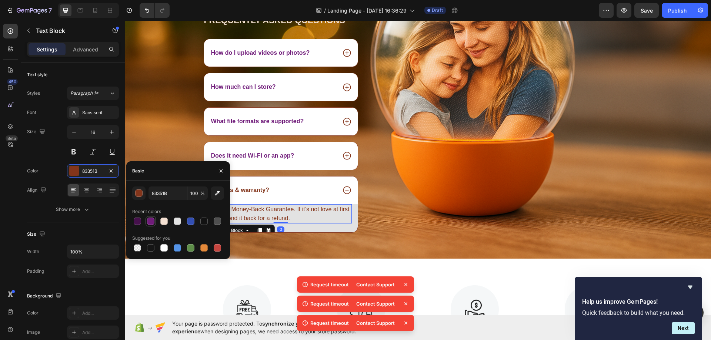
click at [155, 219] on div at bounding box center [150, 221] width 10 height 10
type input "701C7A"
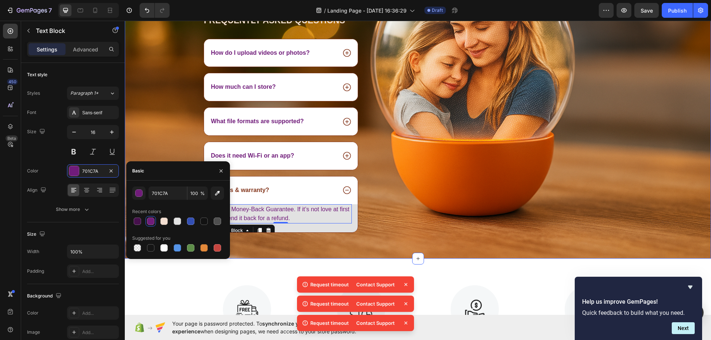
click at [170, 134] on div "Frequently asked questions Heading How do I upload videos or photos? How much c…" at bounding box center [418, 136] width 586 height 244
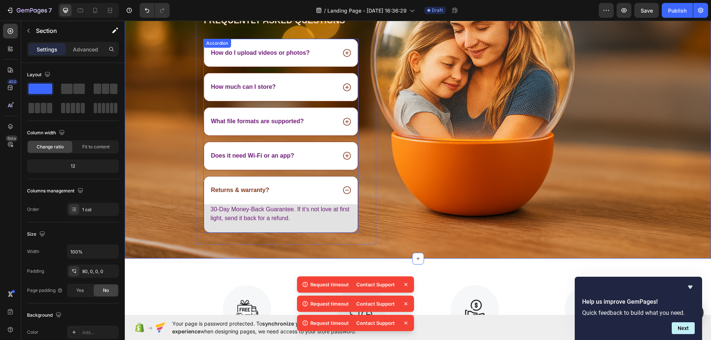
click at [226, 61] on div "How do I upload videos or photos?" at bounding box center [281, 53] width 154 height 28
